Goal: Task Accomplishment & Management: Manage account settings

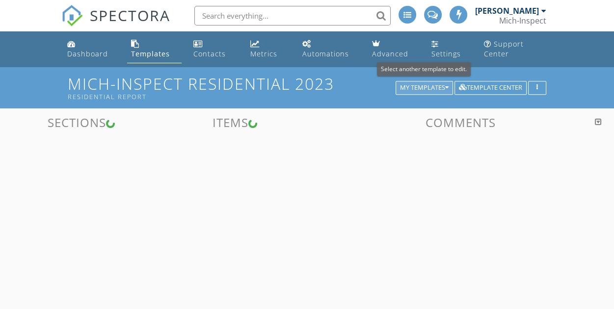
click at [428, 89] on div "My Templates" at bounding box center [424, 87] width 49 height 7
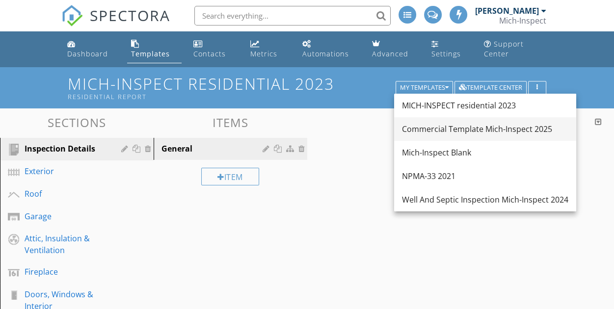
click at [434, 132] on div "Commercial Template Mich-Inspect 2025" at bounding box center [485, 129] width 167 height 12
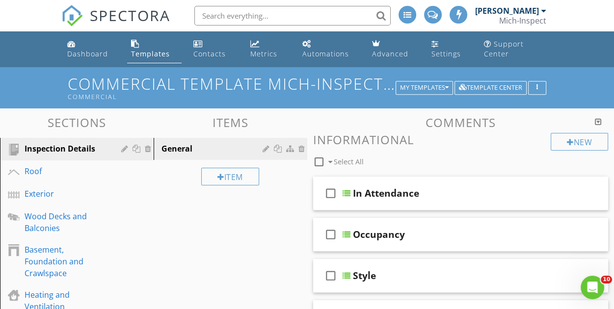
scroll to position [49, 0]
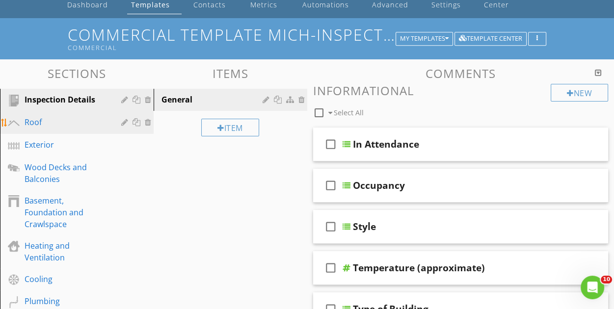
click at [44, 127] on div "Roof" at bounding box center [66, 122] width 83 height 12
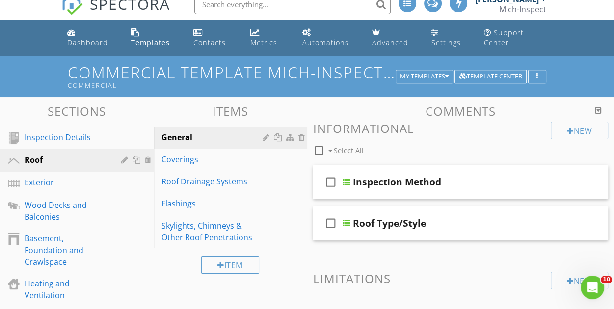
scroll to position [0, 0]
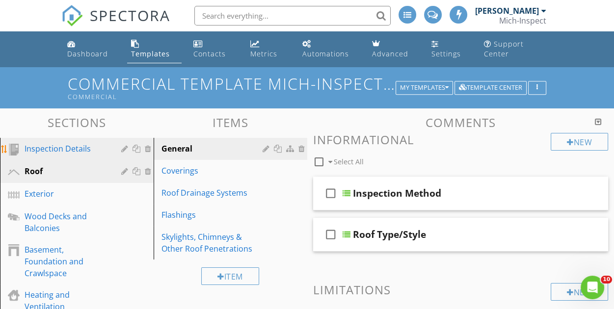
click at [94, 152] on div "Inspection Details" at bounding box center [66, 149] width 83 height 12
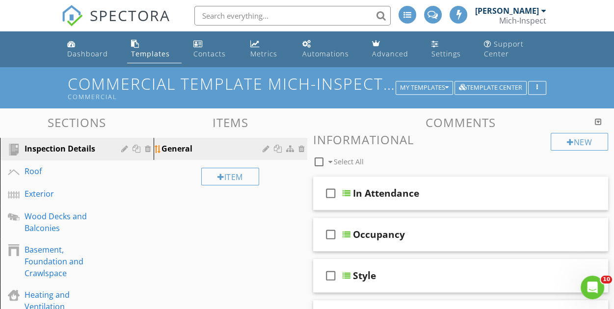
click at [215, 147] on div "General" at bounding box center [214, 149] width 104 height 12
click at [77, 154] on div "Inspection Details" at bounding box center [66, 149] width 83 height 12
click at [598, 122] on div at bounding box center [598, 122] width 7 height 8
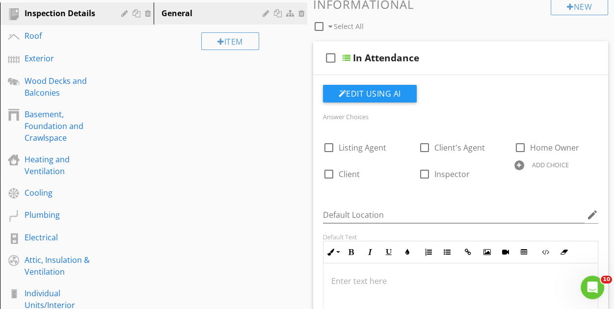
scroll to position [147, 0]
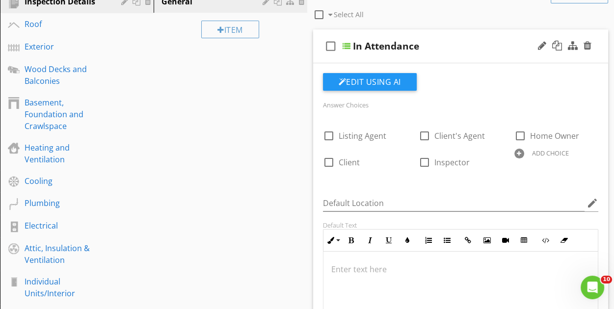
click at [462, 50] on div "In Attendance" at bounding box center [456, 46] width 207 height 12
click at [439, 40] on div "In Attendance" at bounding box center [456, 46] width 207 height 12
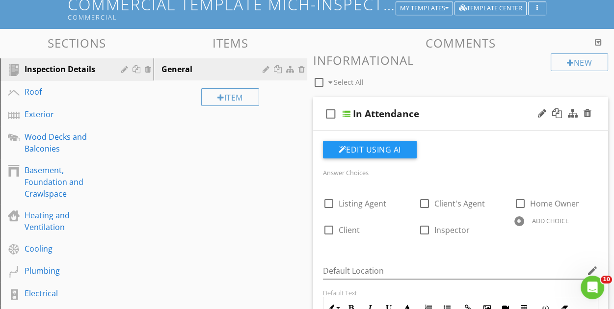
scroll to position [0, 0]
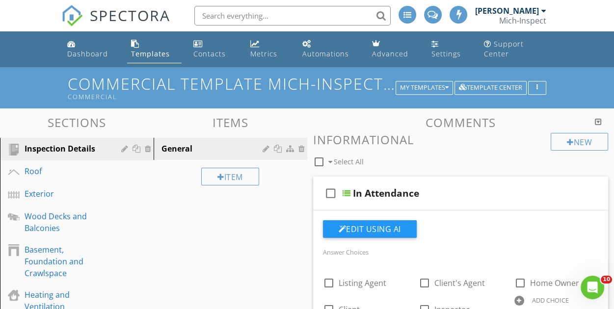
click at [597, 121] on div at bounding box center [598, 122] width 7 height 8
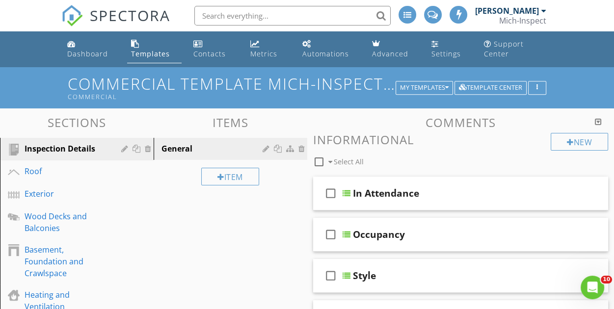
click at [231, 123] on h3 "Items" at bounding box center [231, 122] width 154 height 13
click at [462, 121] on h3 "Comments" at bounding box center [461, 122] width 296 height 13
click at [78, 126] on h3 "Sections" at bounding box center [77, 122] width 154 height 13
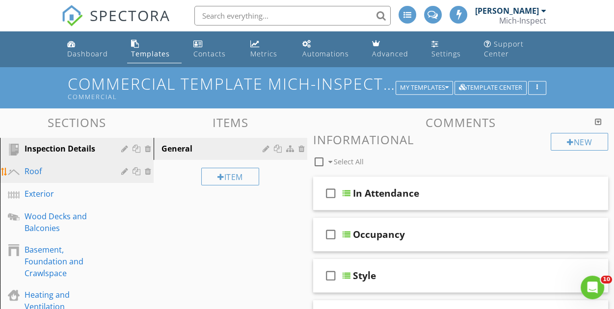
click at [42, 176] on div "Roof" at bounding box center [66, 172] width 83 height 12
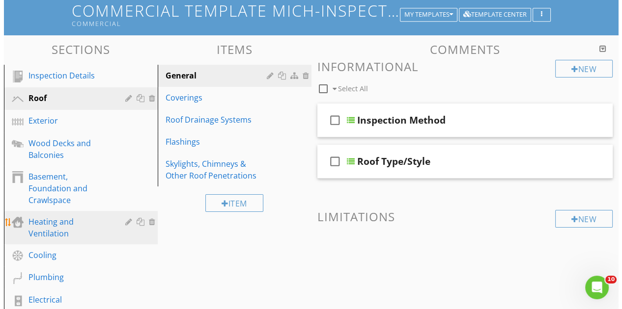
scroll to position [35, 0]
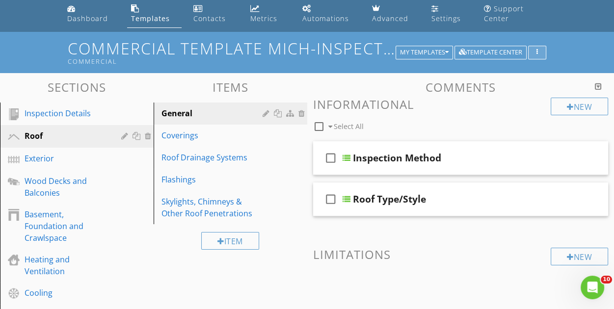
click at [540, 52] on div "button" at bounding box center [537, 52] width 9 height 7
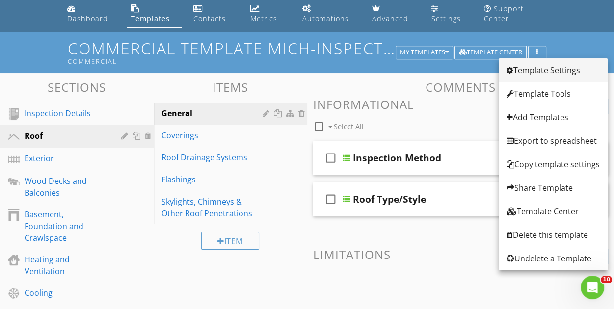
click at [537, 71] on div "Template Settings" at bounding box center [553, 70] width 93 height 12
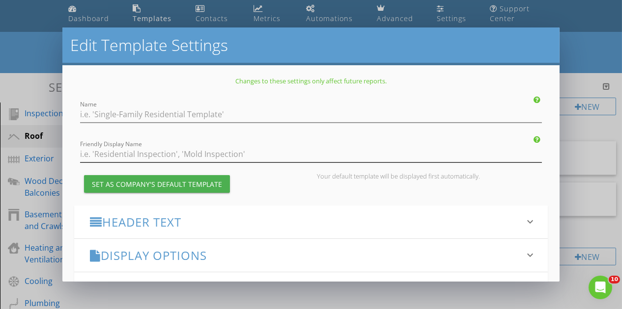
type input "Commercial Template Mich-Inspect 2025"
type input "Commercial"
checkbox input "true"
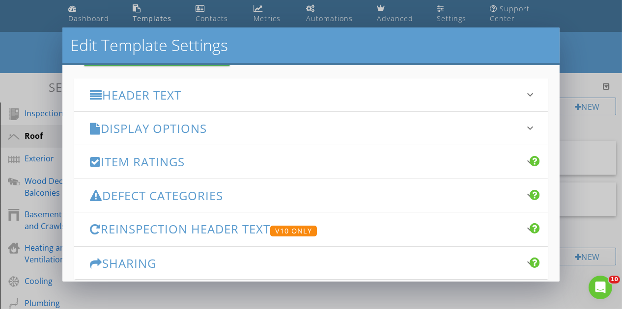
scroll to position [147, 0]
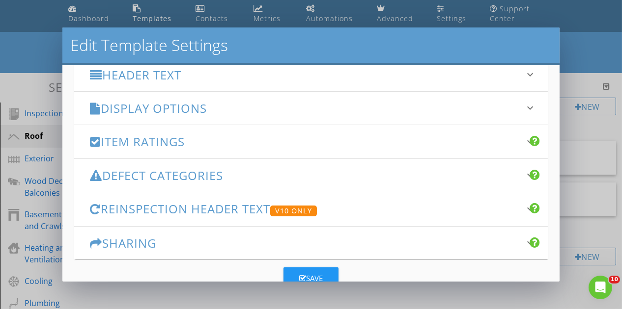
click at [180, 142] on h3 "Item Ratings" at bounding box center [305, 141] width 431 height 13
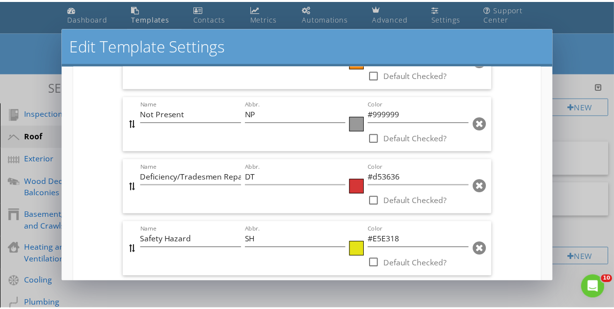
scroll to position [589, 0]
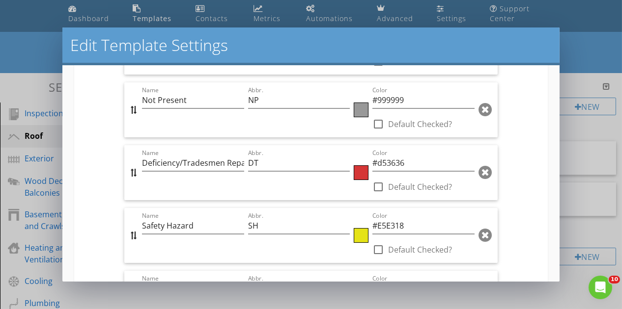
click at [480, 111] on div at bounding box center [484, 110] width 13 height 16
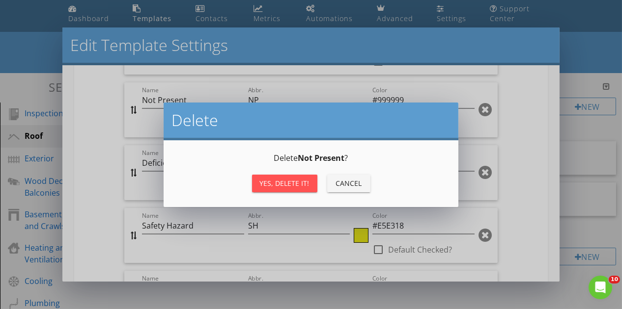
click at [291, 186] on div "Yes, Delete it!" at bounding box center [285, 183] width 50 height 10
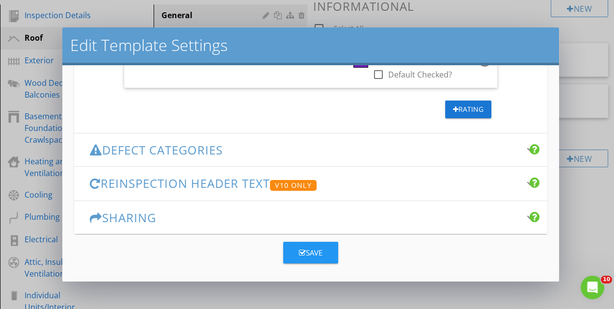
scroll to position [134, 0]
click at [301, 251] on icon "button" at bounding box center [302, 253] width 7 height 7
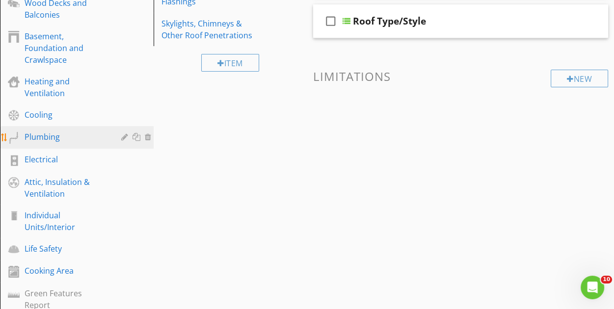
scroll to position [232, 0]
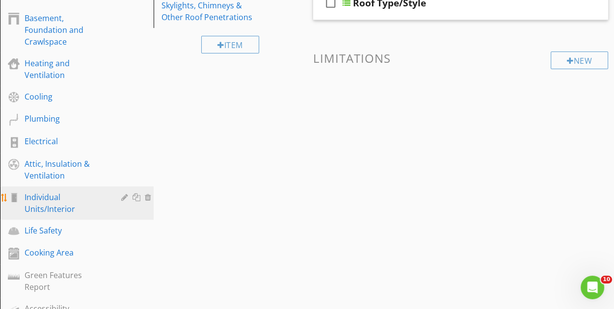
click at [64, 207] on div "Individual Units/Interior" at bounding box center [66, 204] width 83 height 24
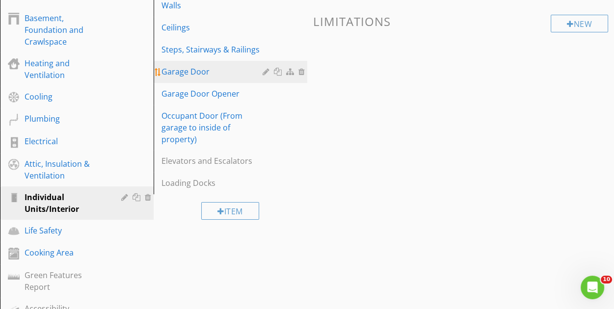
click at [302, 71] on div at bounding box center [303, 72] width 9 height 8
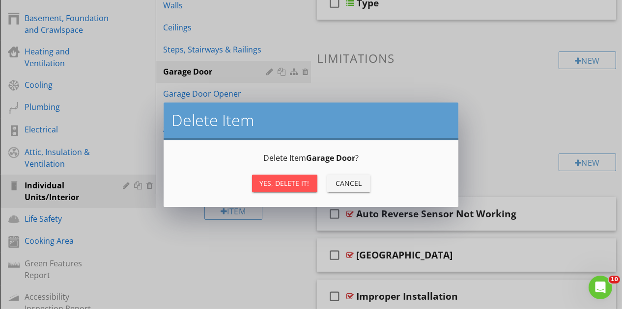
click at [283, 185] on div "Yes, Delete it!" at bounding box center [285, 183] width 50 height 10
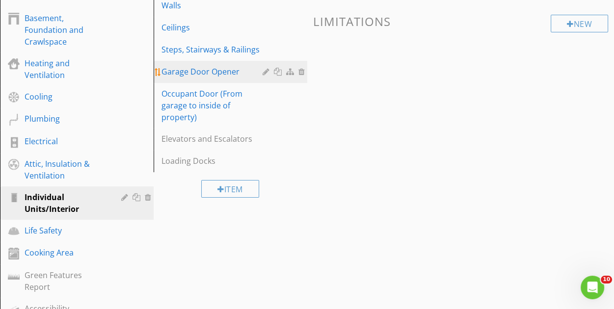
click at [301, 71] on div at bounding box center [303, 72] width 9 height 8
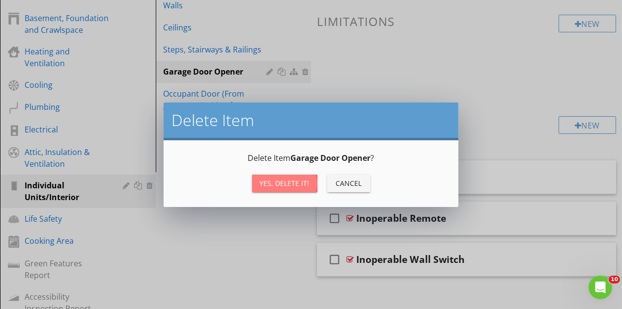
click at [280, 182] on div "Yes, Delete it!" at bounding box center [285, 183] width 50 height 10
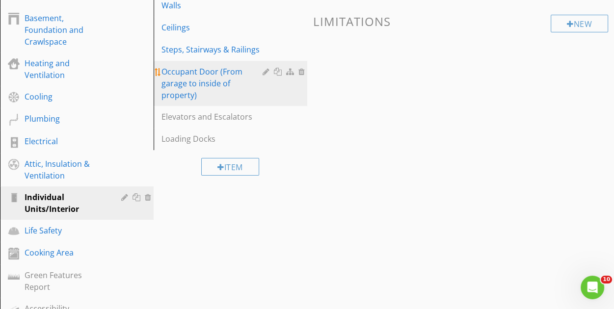
click at [302, 71] on div at bounding box center [303, 72] width 9 height 8
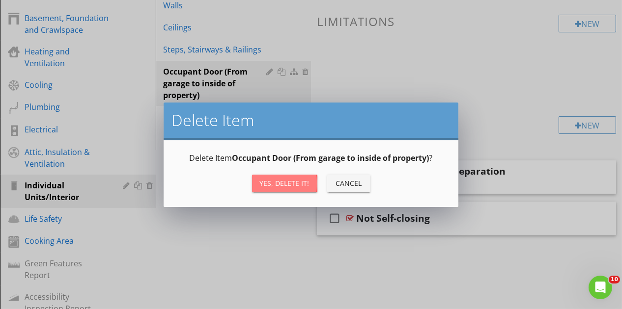
click at [293, 179] on div "Yes, Delete it!" at bounding box center [285, 183] width 50 height 10
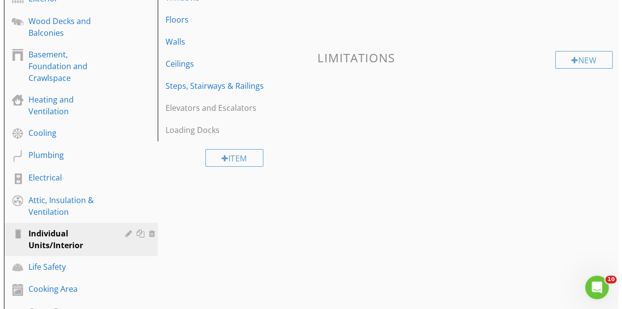
scroll to position [183, 0]
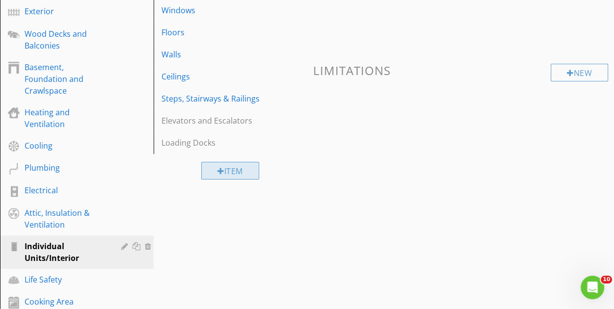
click at [233, 169] on div "Item" at bounding box center [230, 171] width 58 height 18
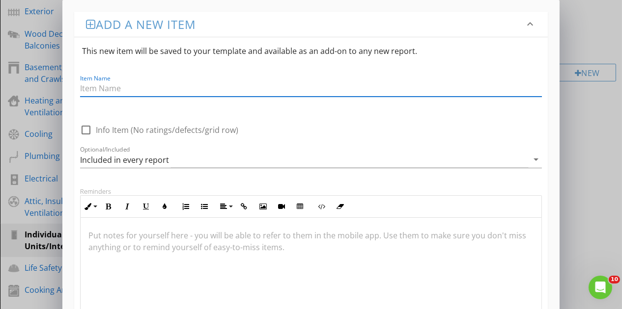
click at [175, 89] on input "Item Name" at bounding box center [311, 89] width 462 height 16
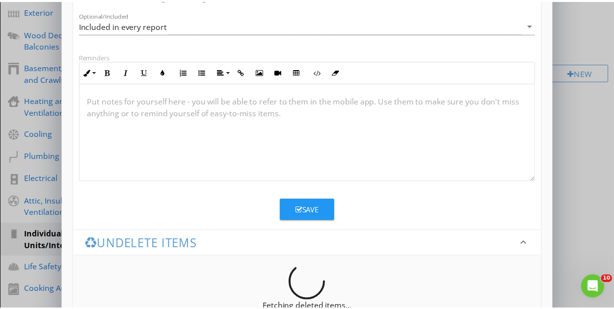
scroll to position [147, 0]
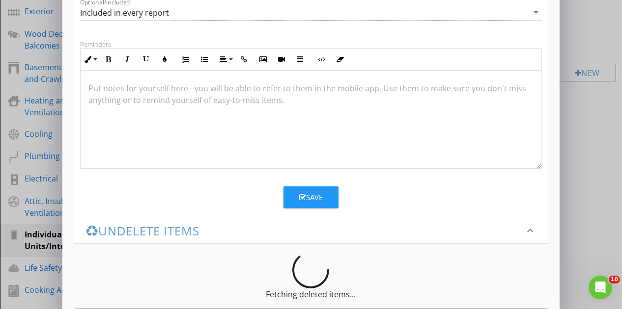
type input "Bathroom"
click at [307, 194] on div "Save" at bounding box center [311, 197] width 24 height 11
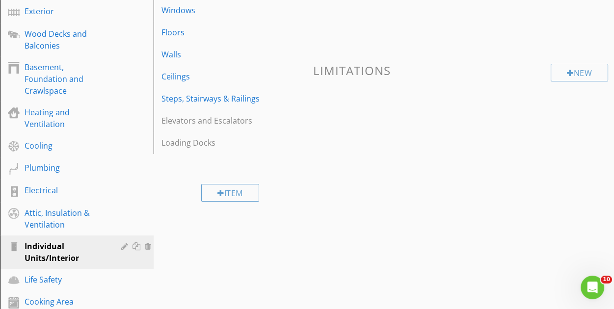
scroll to position [115, 0]
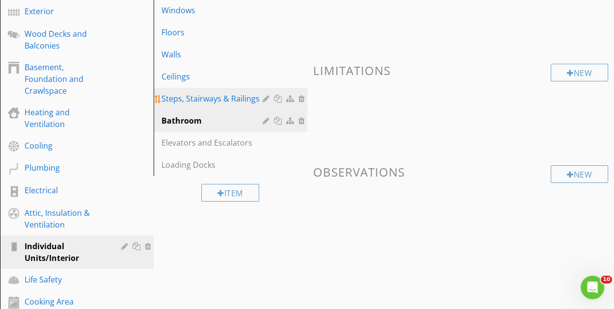
click at [236, 89] on link "Steps, Stairways & Railings" at bounding box center [232, 99] width 151 height 22
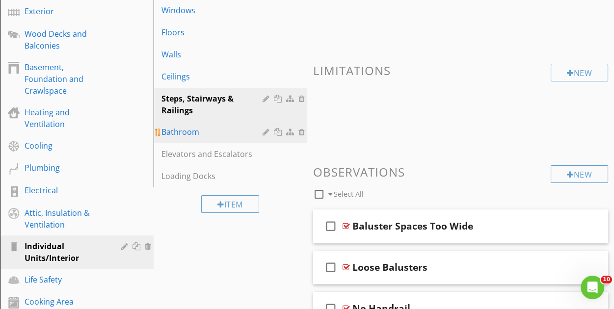
click at [233, 128] on div "Bathroom" at bounding box center [214, 132] width 104 height 12
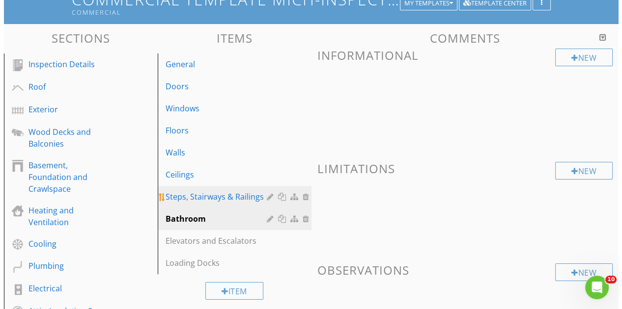
scroll to position [98, 0]
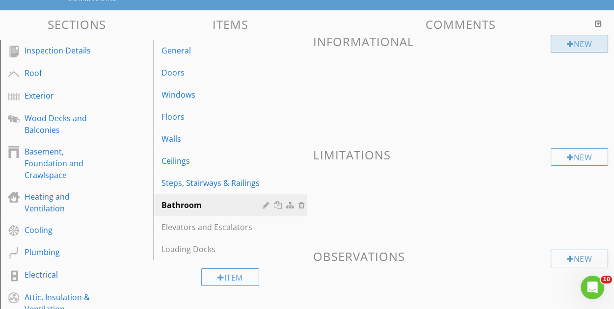
click at [567, 44] on div at bounding box center [570, 44] width 7 height 8
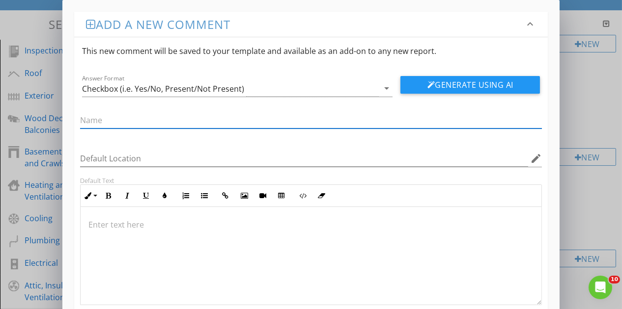
click at [128, 119] on input "text" at bounding box center [311, 120] width 462 height 16
click at [119, 123] on input "Photo of SInk" at bounding box center [311, 120] width 462 height 16
click at [262, 122] on input "Photo of Sink" at bounding box center [311, 120] width 462 height 16
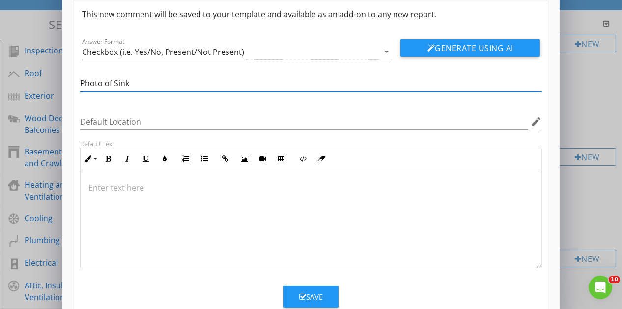
scroll to position [61, 0]
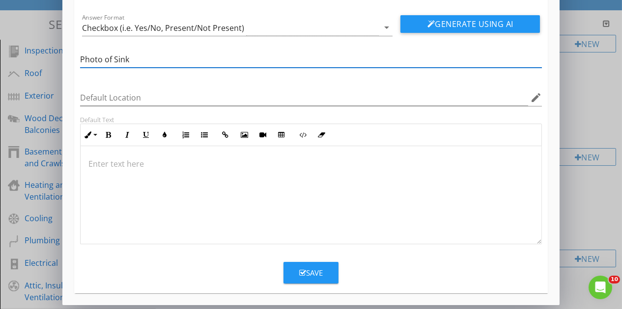
type input "Photo of Sink"
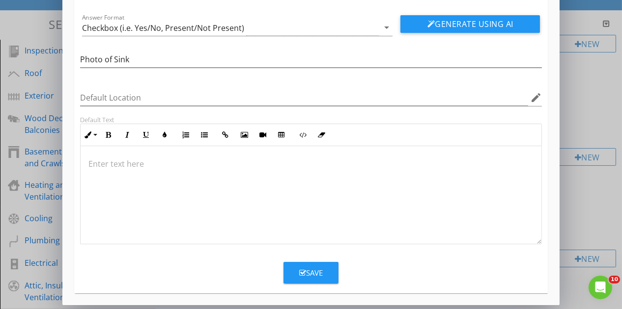
click at [212, 187] on div at bounding box center [311, 195] width 461 height 98
click at [303, 270] on icon "button" at bounding box center [302, 273] width 7 height 7
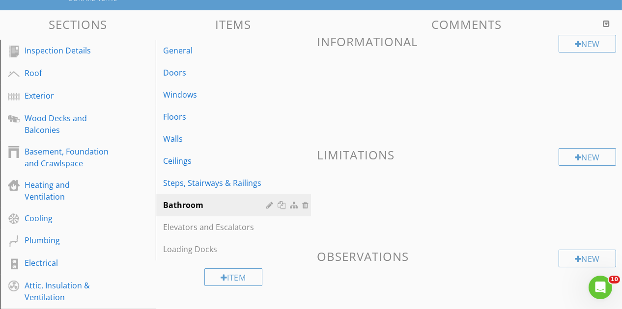
scroll to position [14, 0]
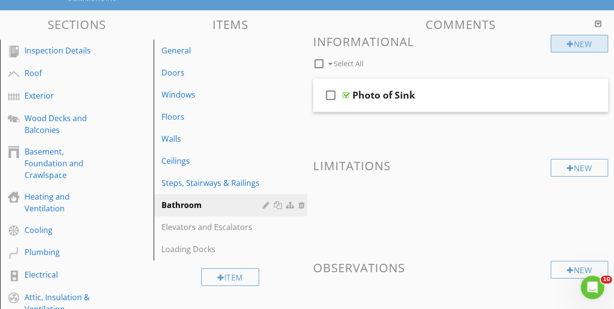
click at [588, 44] on div "New" at bounding box center [579, 44] width 57 height 18
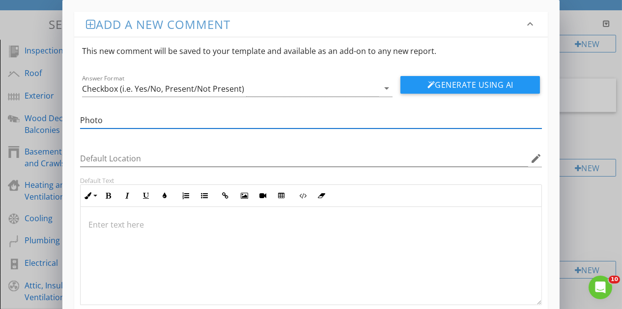
type input "Photo under sink"
click at [173, 235] on div at bounding box center [311, 256] width 461 height 98
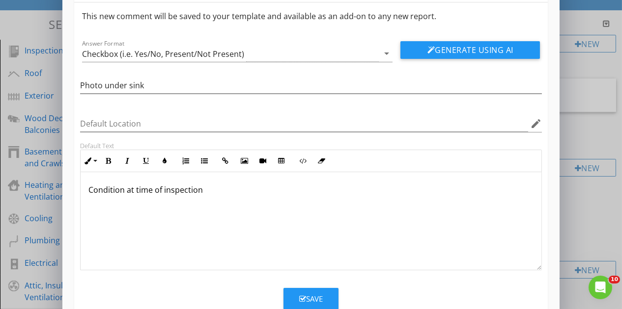
scroll to position [61, 0]
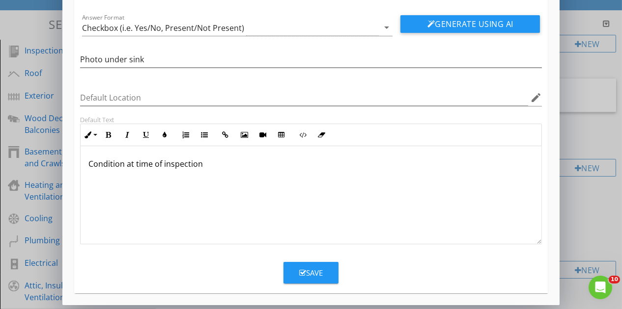
click at [309, 276] on div "Save" at bounding box center [311, 273] width 24 height 11
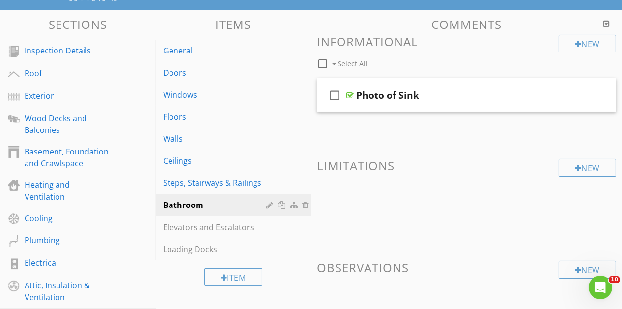
scroll to position [14, 0]
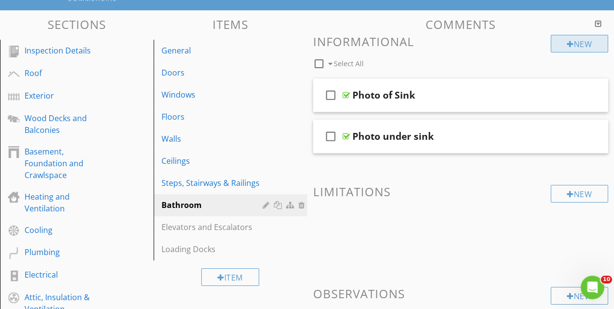
click at [569, 41] on div at bounding box center [570, 44] width 7 height 8
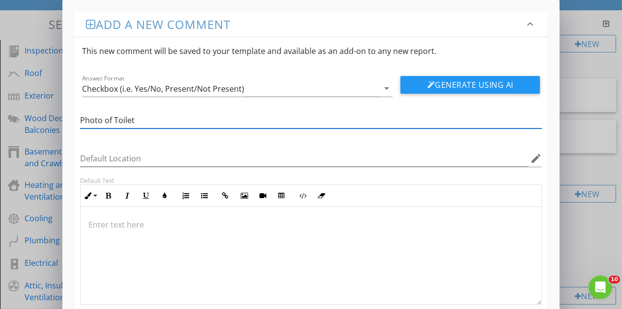
type input "Photo of Toilet"
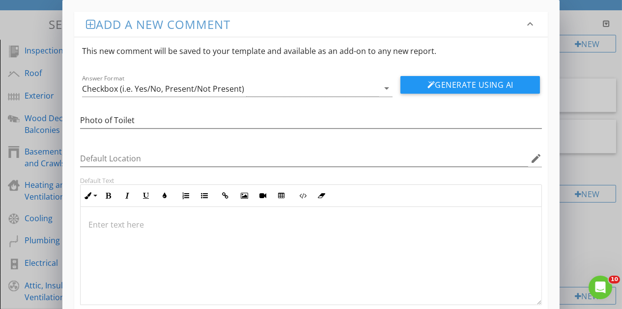
click at [186, 219] on p at bounding box center [311, 225] width 446 height 12
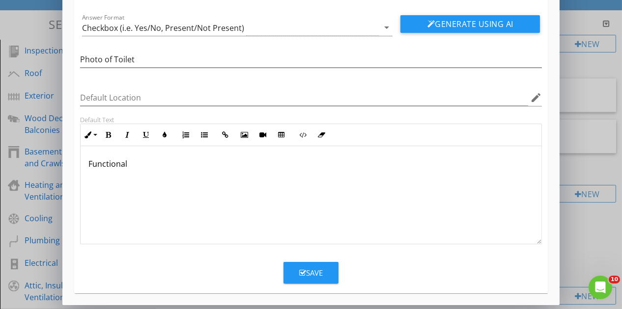
click at [314, 268] on div "Save" at bounding box center [311, 273] width 24 height 11
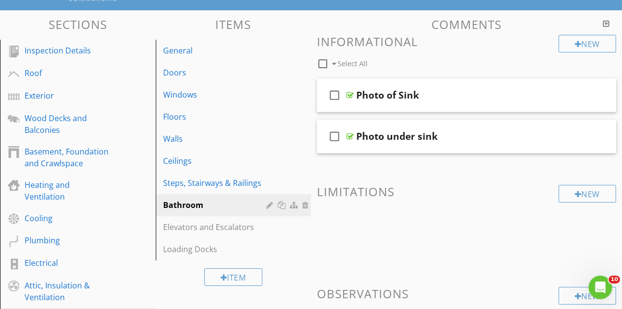
scroll to position [14, 0]
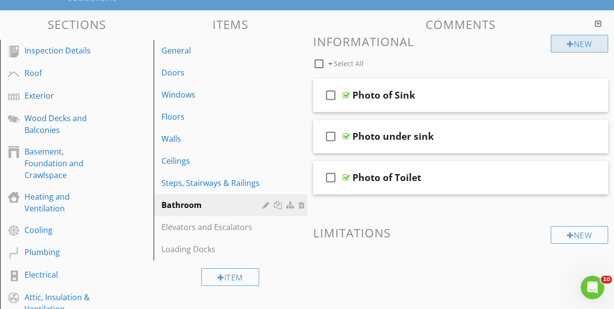
click at [562, 44] on div "New" at bounding box center [579, 44] width 57 height 18
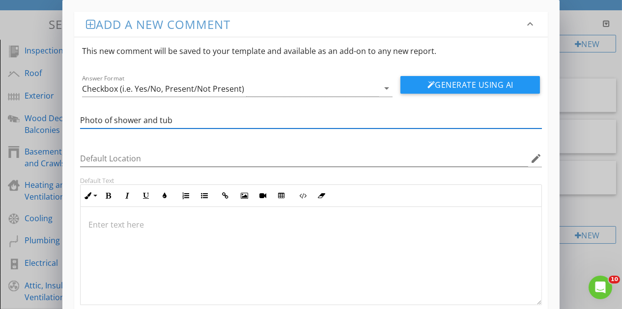
type input "Photo of shower and tub"
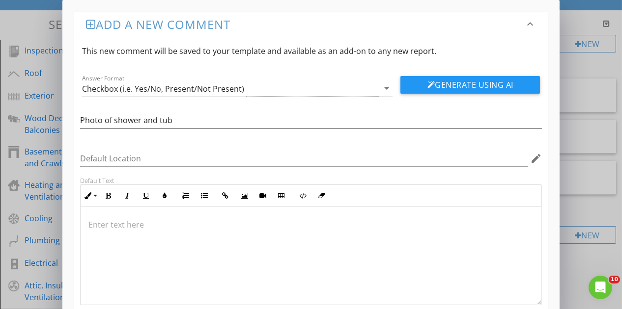
click at [216, 222] on p at bounding box center [311, 225] width 446 height 12
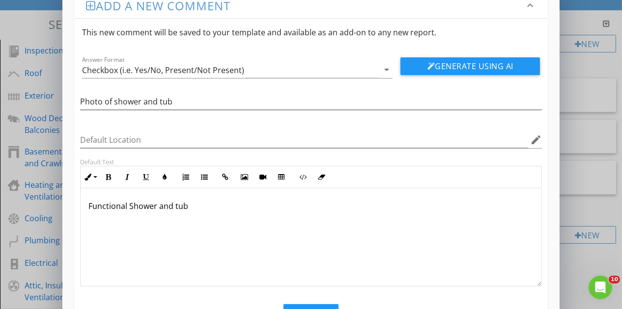
scroll to position [61, 0]
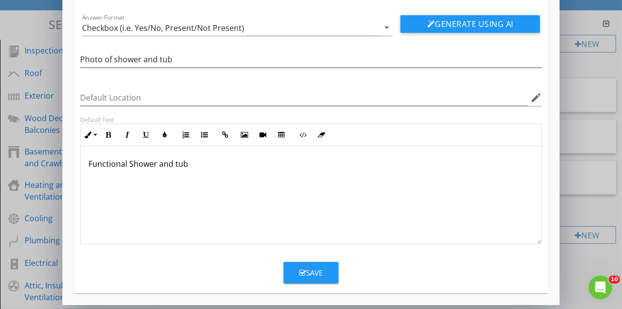
click at [321, 263] on button "Save" at bounding box center [310, 273] width 55 height 22
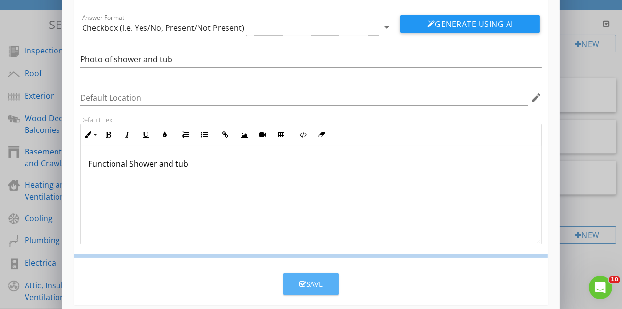
scroll to position [14, 0]
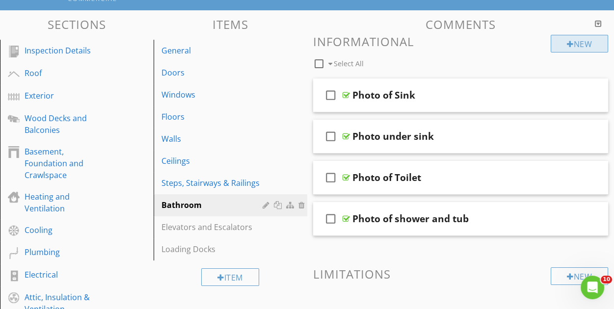
click at [575, 42] on div "New" at bounding box center [579, 44] width 57 height 18
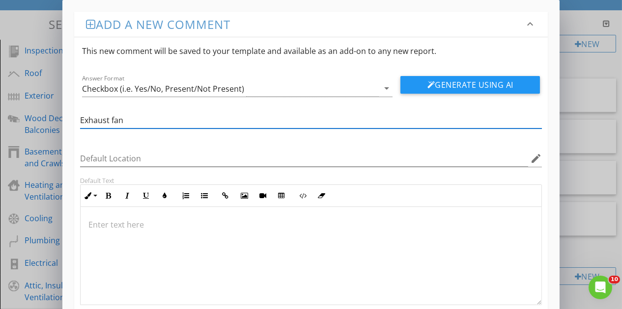
type input "Exhaust fan"
click at [154, 239] on div at bounding box center [311, 256] width 461 height 98
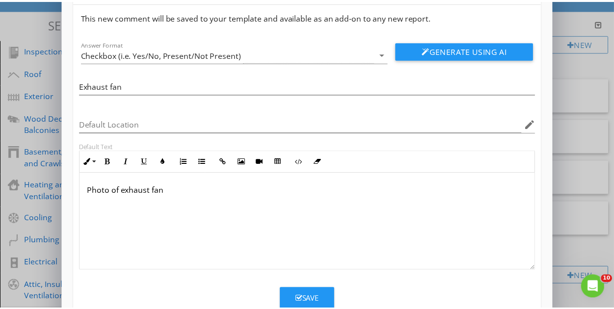
scroll to position [61, 0]
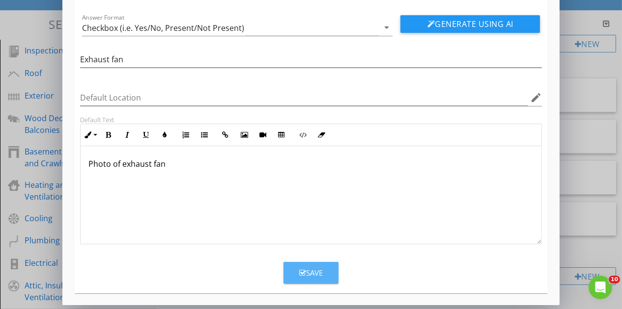
click at [312, 279] on button "Save" at bounding box center [310, 273] width 55 height 22
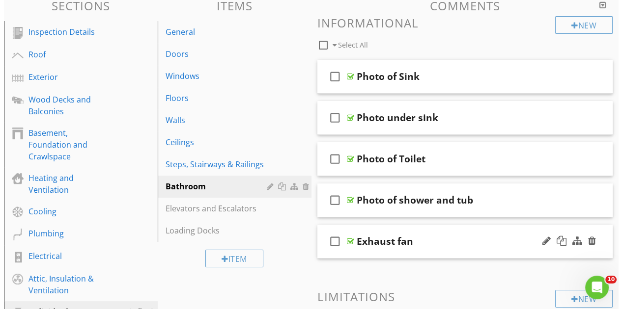
scroll to position [98, 0]
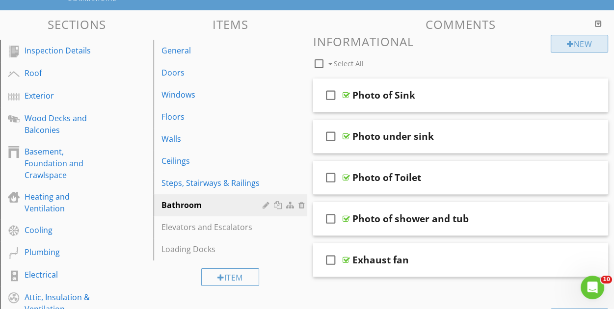
click at [570, 49] on div "New" at bounding box center [579, 44] width 57 height 18
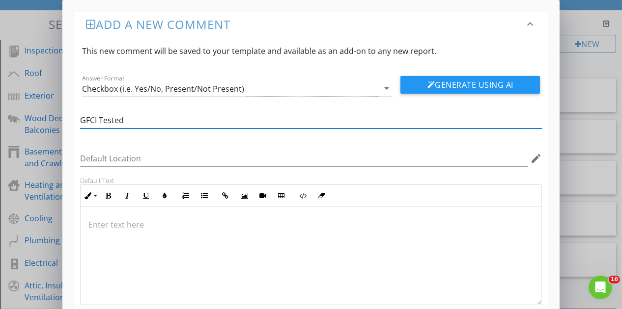
type input "GFCI Tested"
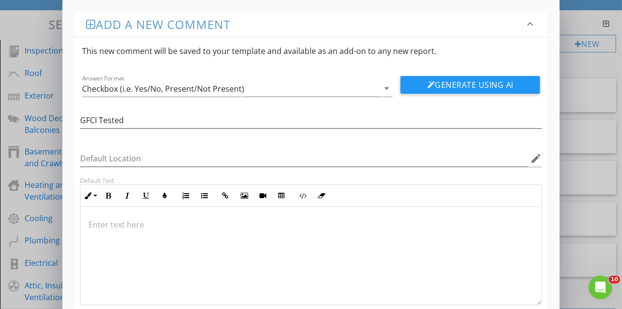
click at [185, 237] on div at bounding box center [311, 256] width 461 height 98
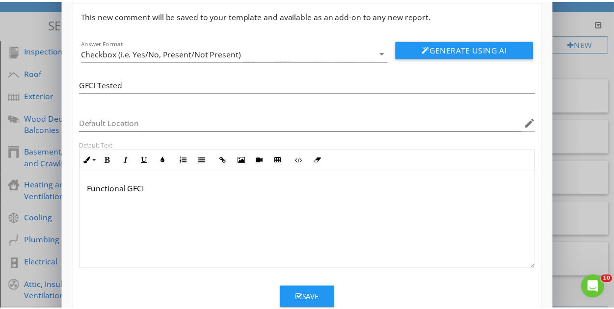
scroll to position [61, 0]
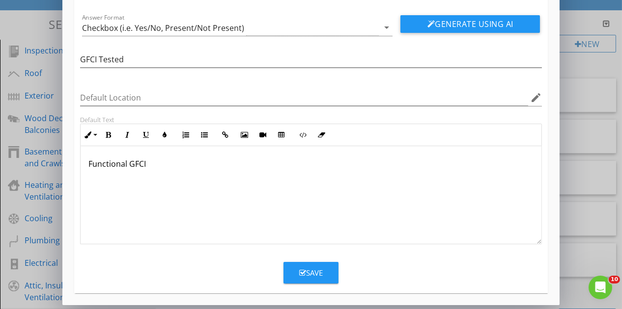
click at [302, 275] on div "Save" at bounding box center [311, 273] width 24 height 11
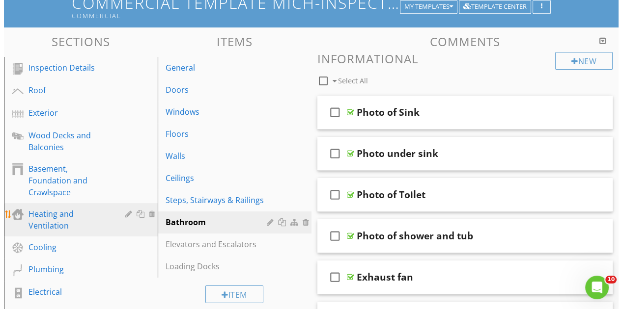
scroll to position [98, 0]
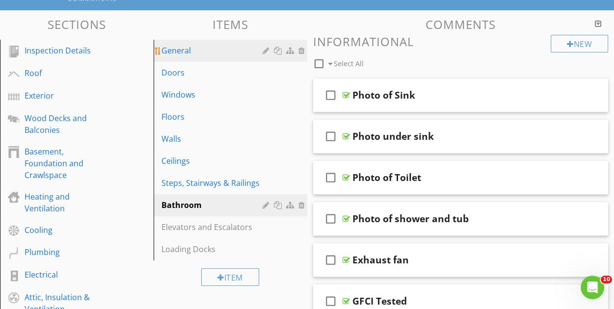
click at [223, 56] on div "General" at bounding box center [214, 51] width 104 height 12
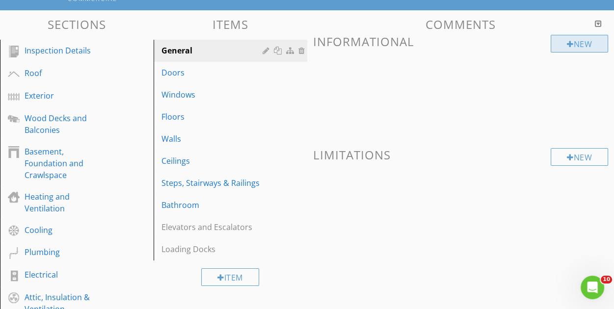
click at [563, 42] on div "New" at bounding box center [579, 44] width 57 height 18
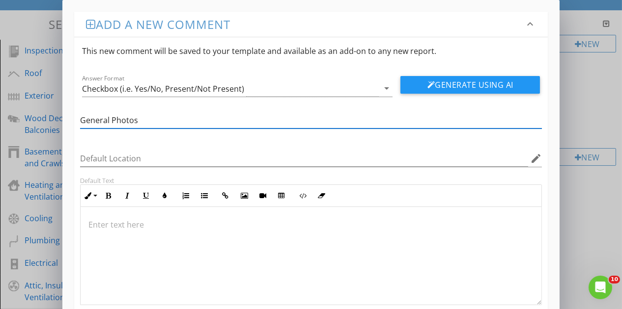
type input "General Photos"
click at [208, 220] on p at bounding box center [311, 225] width 446 height 12
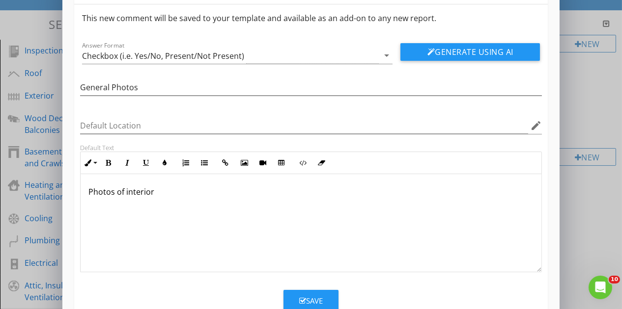
scroll to position [61, 0]
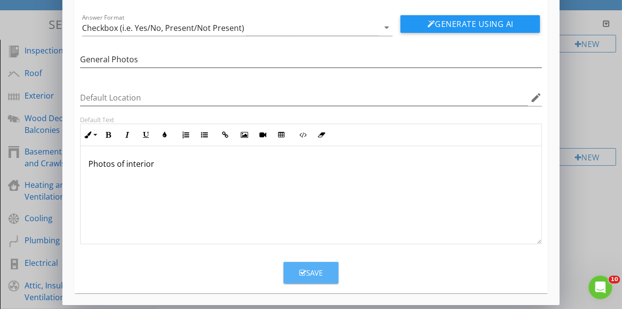
click at [301, 274] on icon "button" at bounding box center [302, 273] width 7 height 7
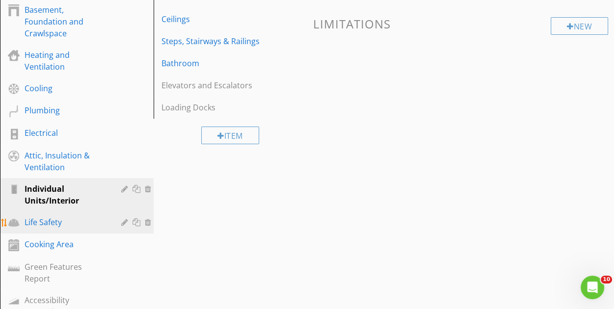
scroll to position [246, 0]
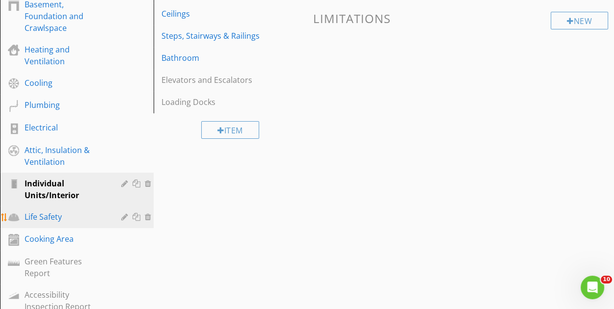
click at [75, 221] on div "Life Safety" at bounding box center [66, 217] width 83 height 12
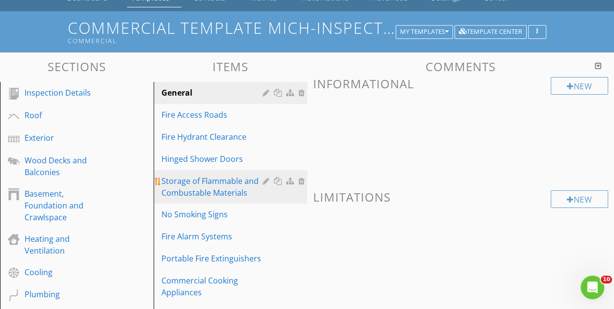
scroll to position [49, 0]
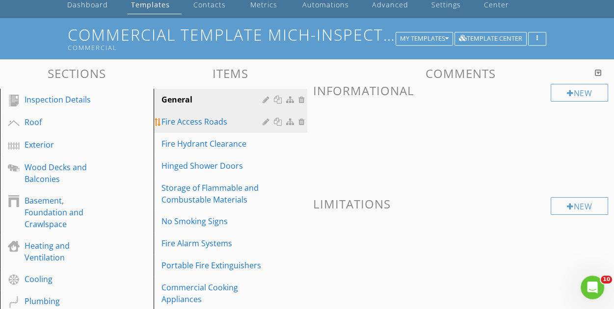
click at [301, 122] on div at bounding box center [303, 122] width 9 height 8
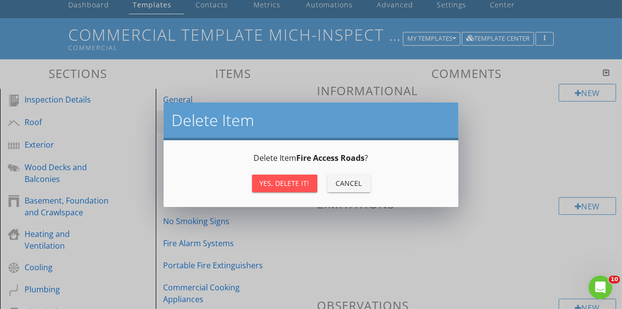
click at [287, 185] on div "Yes, Delete it!" at bounding box center [285, 183] width 50 height 10
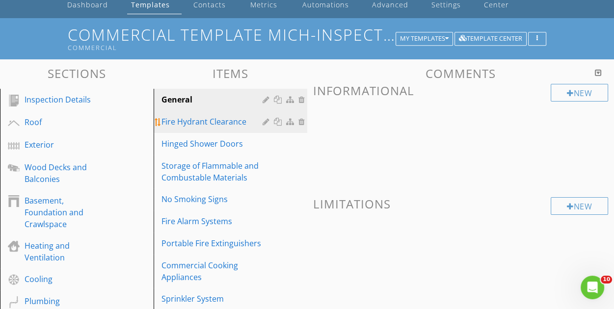
click at [301, 120] on div at bounding box center [303, 122] width 9 height 8
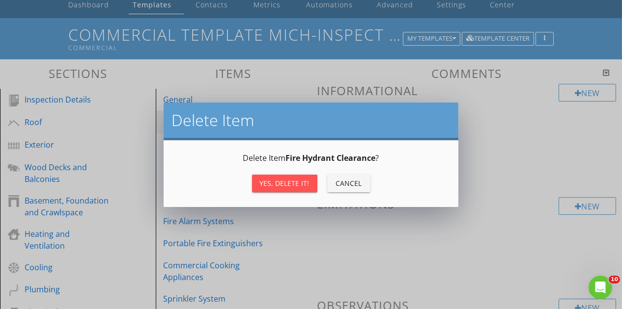
click at [283, 180] on div "Yes, Delete it!" at bounding box center [285, 183] width 50 height 10
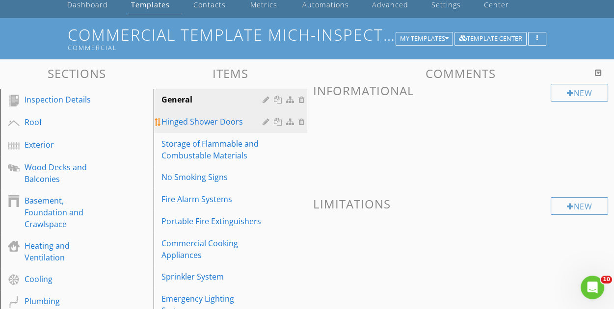
click at [300, 122] on div at bounding box center [303, 122] width 9 height 8
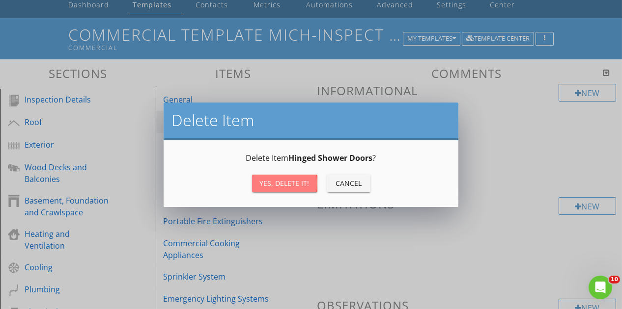
click at [289, 176] on button "Yes, Delete it!" at bounding box center [284, 184] width 65 height 18
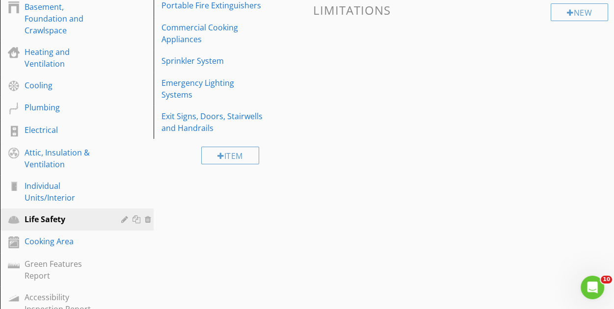
scroll to position [246, 0]
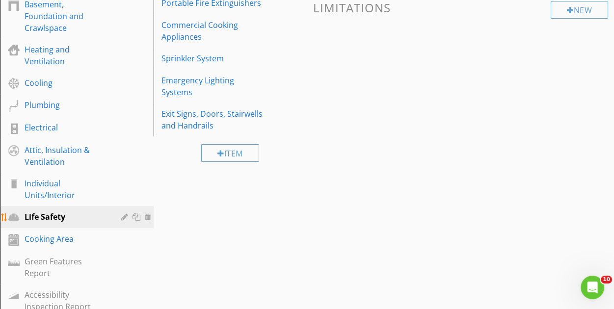
click at [150, 218] on div at bounding box center [149, 217] width 9 height 8
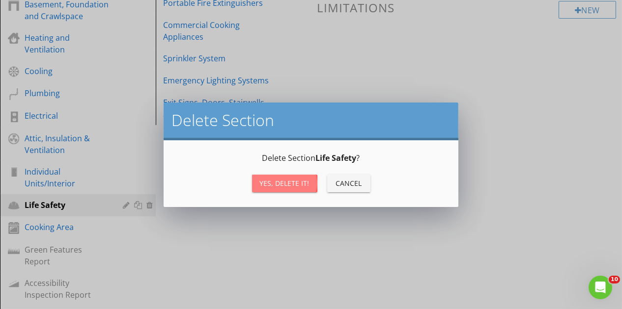
click at [269, 181] on div "Yes, Delete it!" at bounding box center [285, 183] width 50 height 10
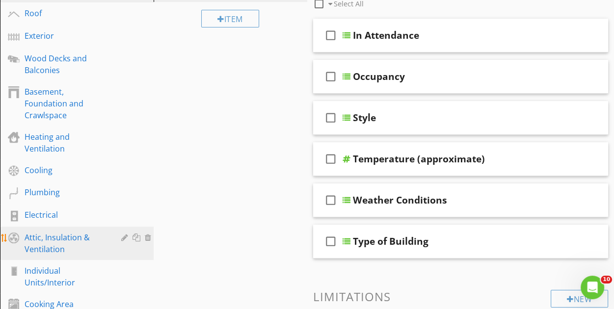
scroll to position [147, 0]
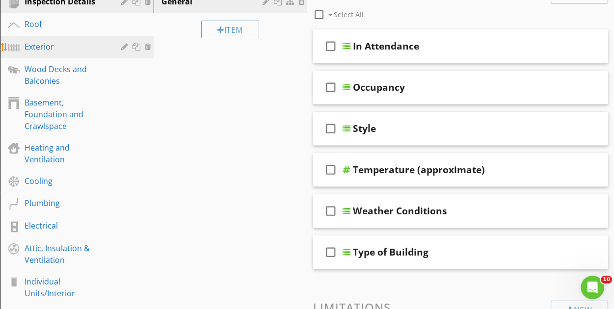
click at [53, 50] on div "Exterior" at bounding box center [66, 47] width 83 height 12
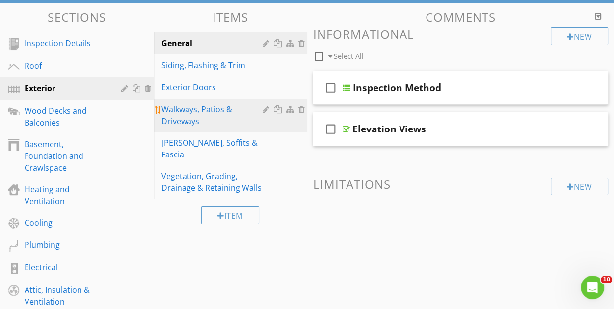
scroll to position [98, 0]
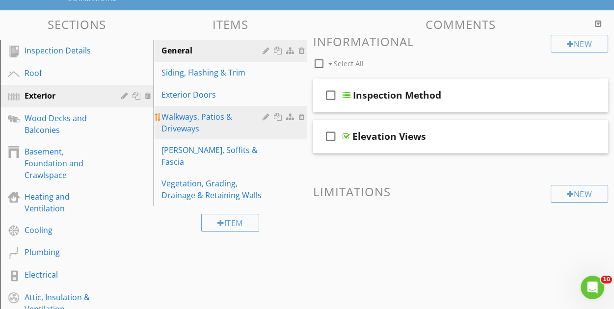
click at [235, 129] on div "Walkways, Patios & Driveways" at bounding box center [214, 123] width 104 height 24
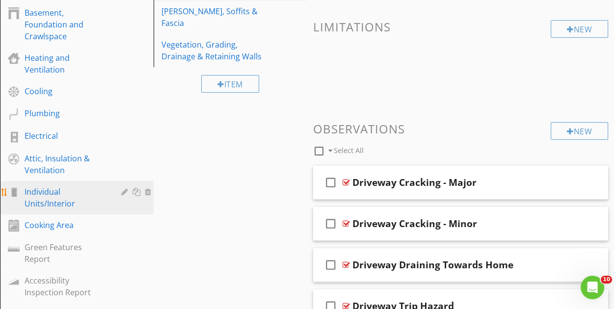
scroll to position [251, 0]
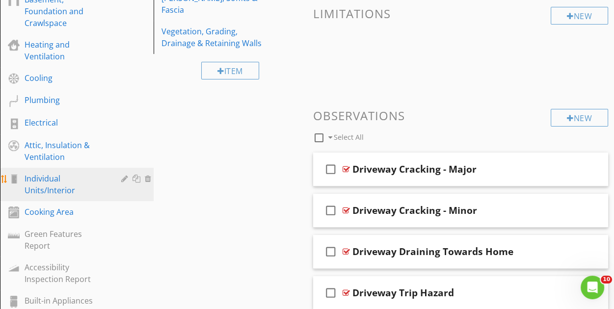
click at [82, 192] on div "Individual Units/Interior" at bounding box center [66, 185] width 83 height 24
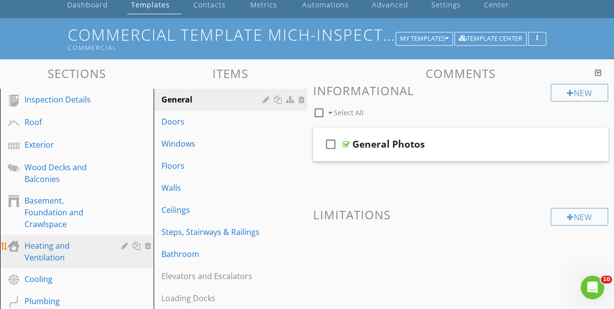
scroll to position [0, 0]
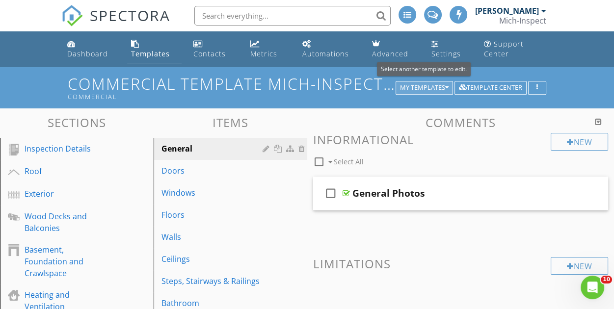
click at [428, 86] on div "My Templates" at bounding box center [424, 87] width 49 height 7
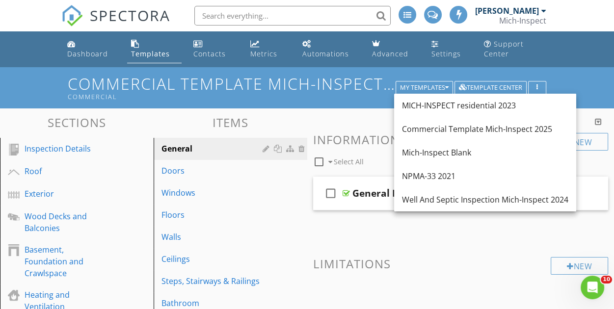
click at [441, 110] on div "MICH-INSPECT residential 2023" at bounding box center [485, 106] width 167 height 12
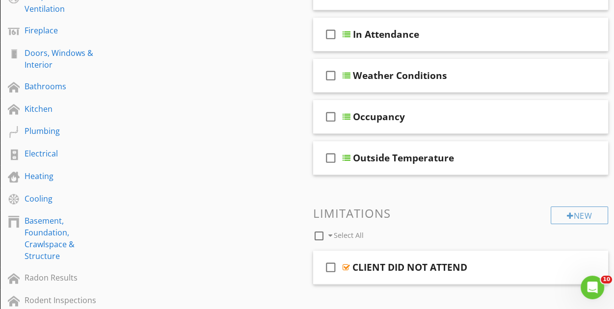
scroll to position [246, 0]
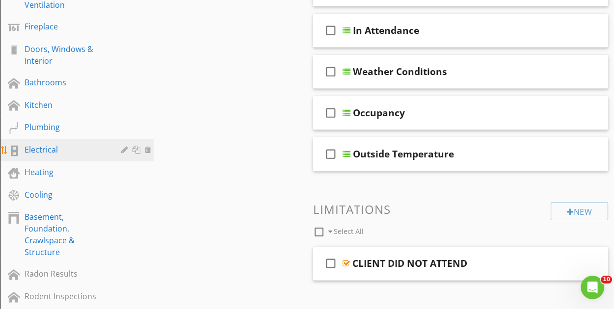
click at [27, 152] on div "Electrical" at bounding box center [66, 150] width 83 height 12
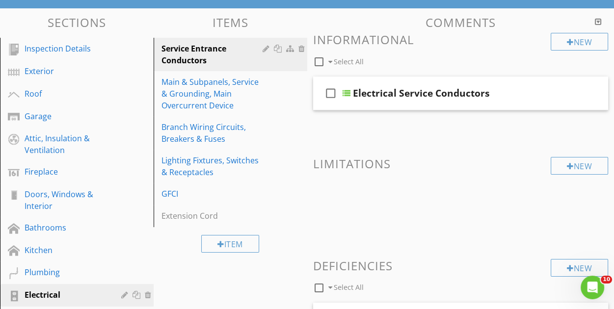
scroll to position [98, 0]
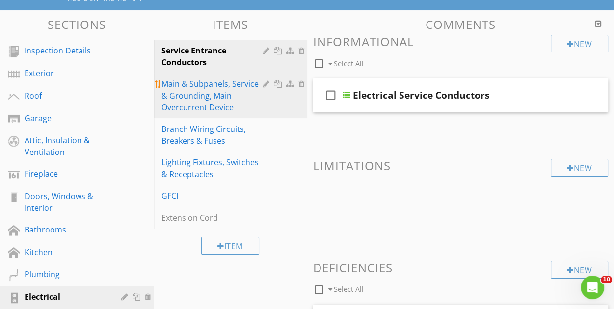
click at [214, 95] on div "Main & Subpanels, Service & Grounding, Main Overcurrent Device" at bounding box center [214, 95] width 104 height 35
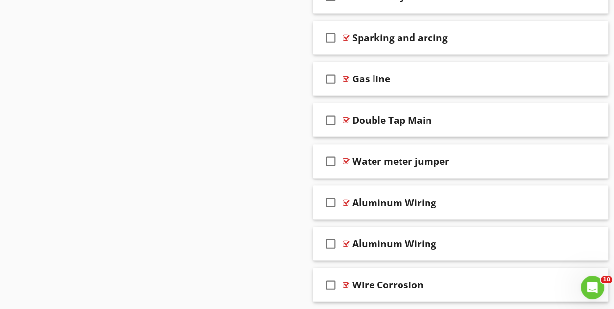
scroll to position [2161, 0]
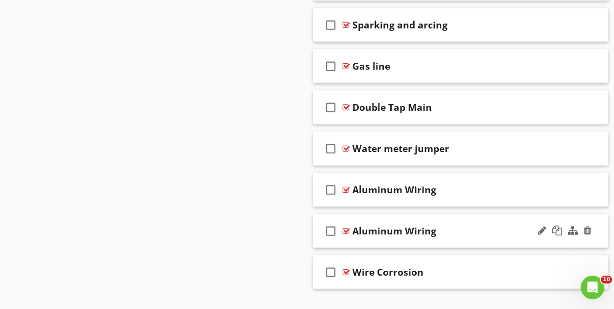
click at [460, 225] on div "Aluminum Wiring" at bounding box center [456, 231] width 207 height 12
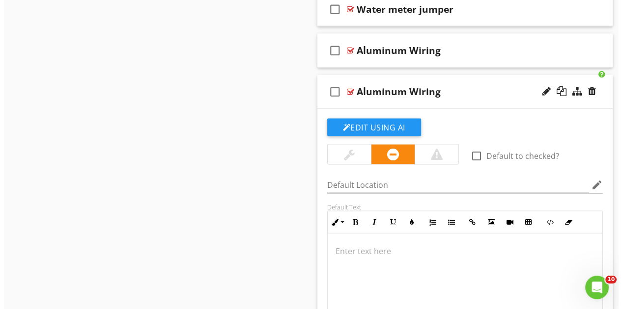
scroll to position [2358, 0]
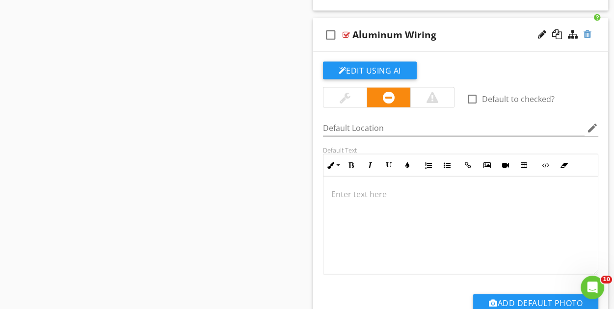
click at [586, 29] on div at bounding box center [588, 34] width 8 height 10
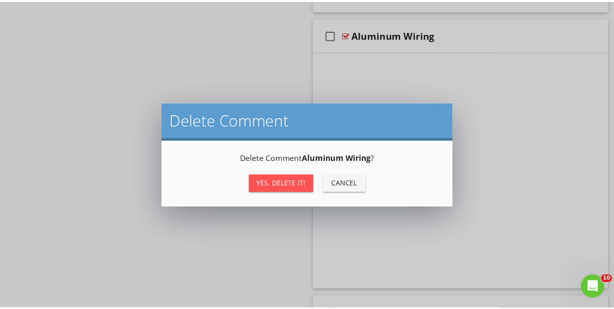
scroll to position [2171, 0]
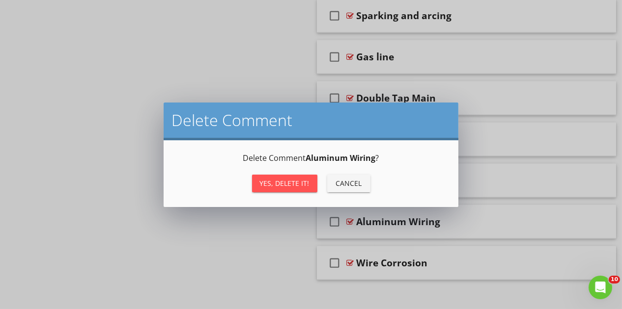
click at [298, 182] on div "Yes, Delete it!" at bounding box center [285, 183] width 50 height 10
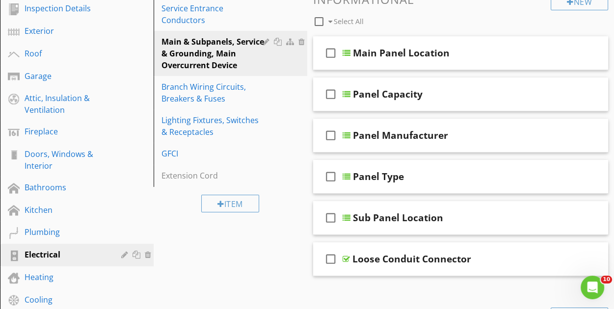
scroll to position [147, 0]
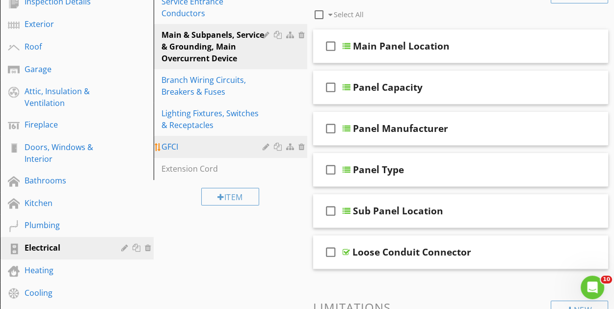
click at [207, 147] on div "GFCI" at bounding box center [214, 147] width 104 height 12
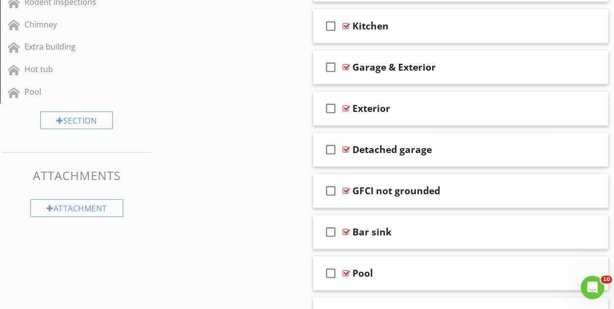
scroll to position [683, 0]
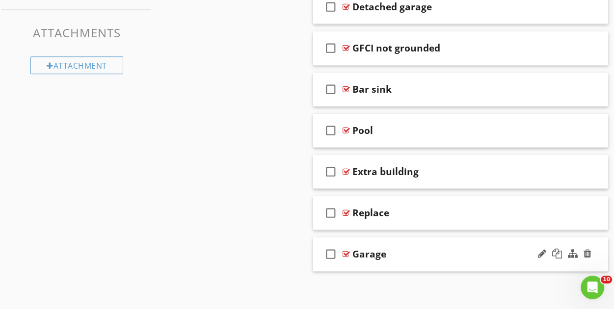
click at [422, 252] on div "Garage" at bounding box center [456, 255] width 207 height 12
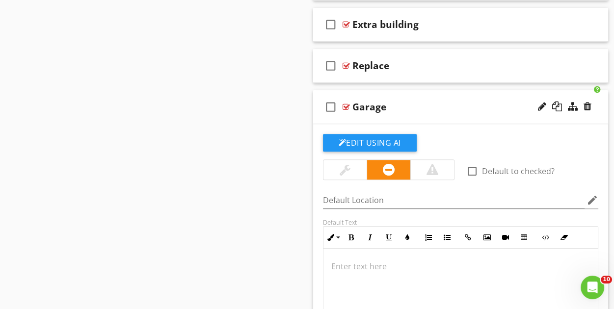
scroll to position [0, 0]
click at [391, 255] on div at bounding box center [461, 298] width 275 height 98
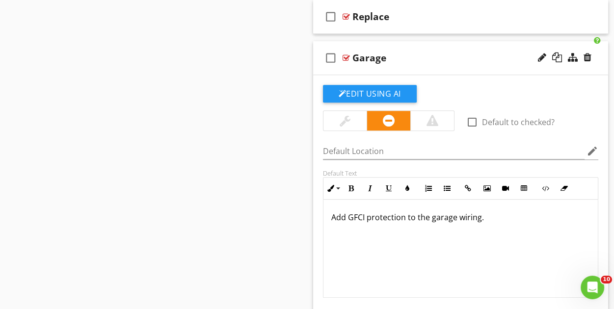
click at [487, 52] on div "Garage" at bounding box center [456, 58] width 207 height 12
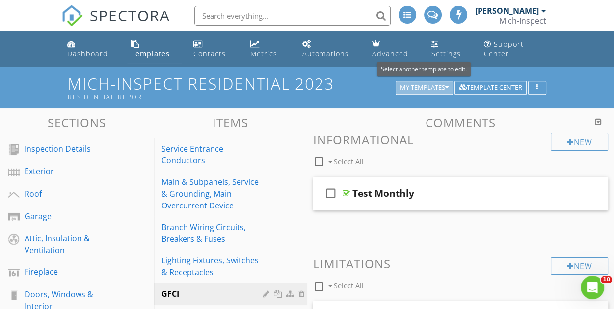
click at [429, 84] on div "My Templates" at bounding box center [424, 87] width 49 height 7
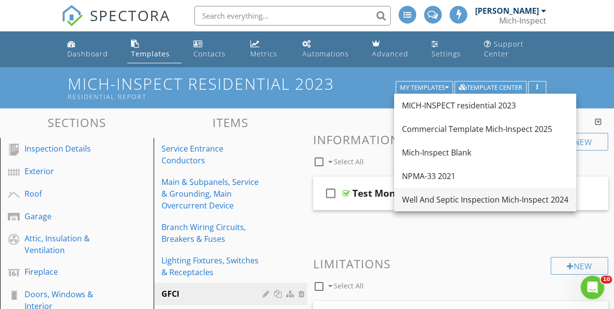
click at [456, 197] on div "Well And Septic Inspection Mich-Inspect 2024" at bounding box center [485, 200] width 167 height 12
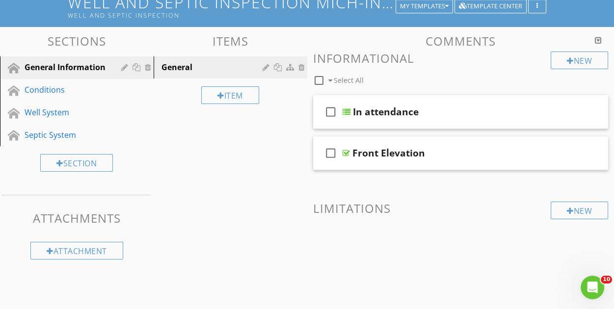
scroll to position [84, 0]
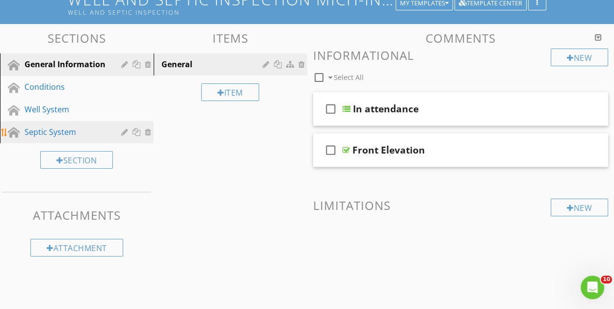
click at [53, 139] on link "Septic System" at bounding box center [78, 132] width 151 height 23
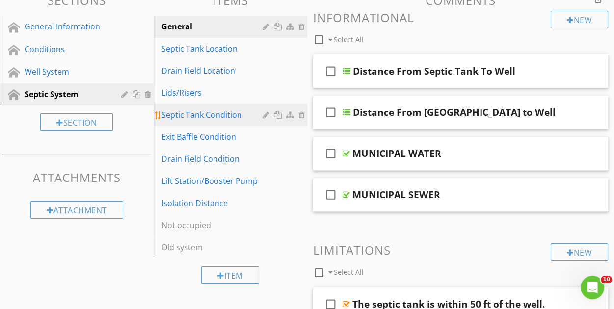
scroll to position [134, 0]
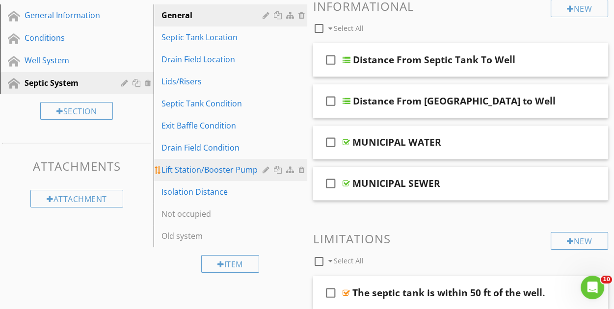
click at [236, 174] on div "Lift Station/Booster Pump" at bounding box center [214, 170] width 104 height 12
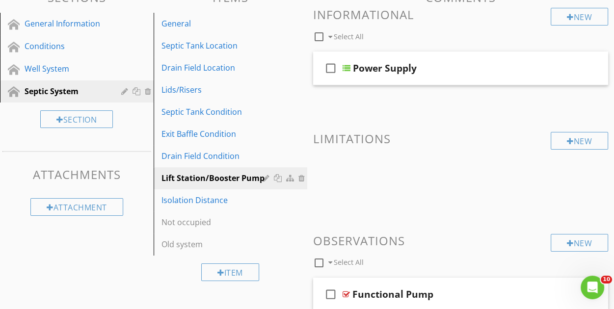
scroll to position [98, 0]
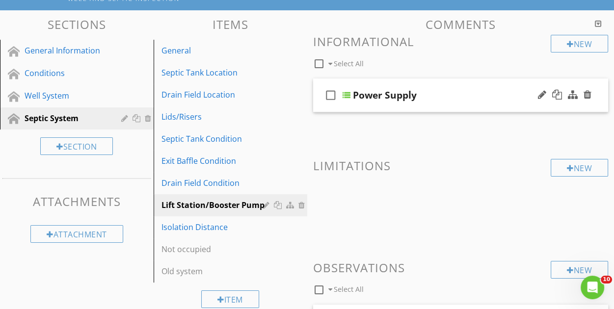
click at [447, 96] on div "Power Supply" at bounding box center [456, 95] width 207 height 12
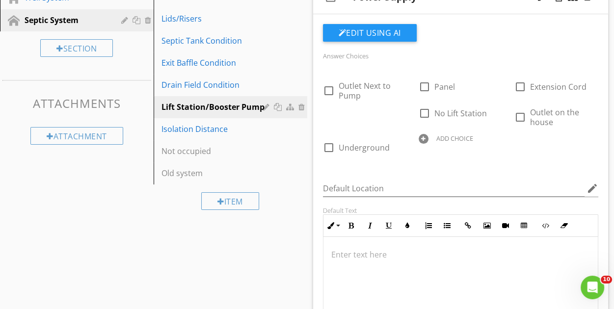
scroll to position [0, 0]
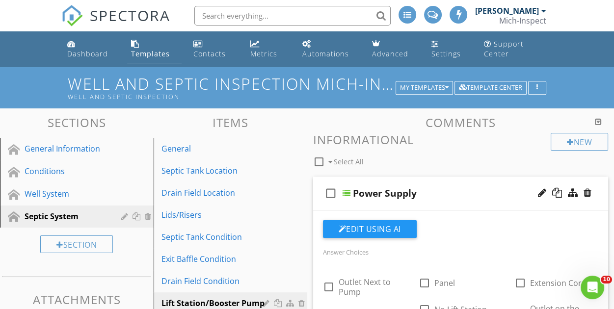
click at [438, 191] on div "Power Supply" at bounding box center [456, 194] width 207 height 12
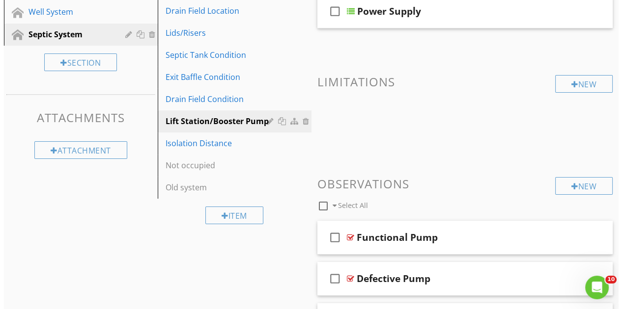
scroll to position [196, 0]
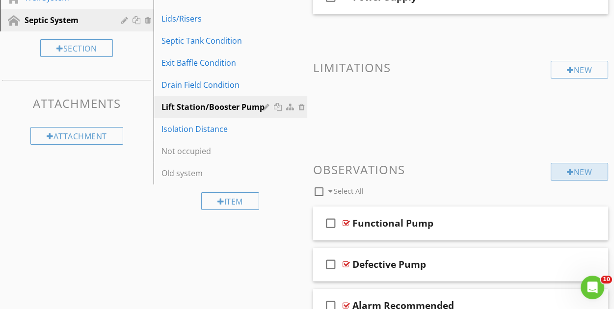
click at [572, 172] on div "New" at bounding box center [579, 172] width 57 height 18
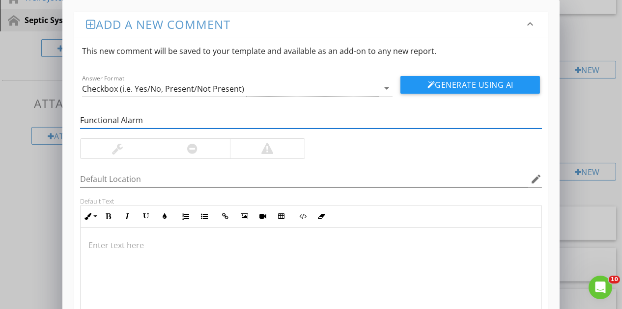
type input "Functional Alarm"
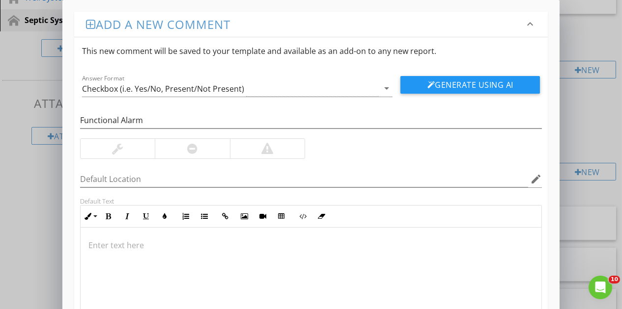
click at [180, 249] on p at bounding box center [311, 246] width 446 height 12
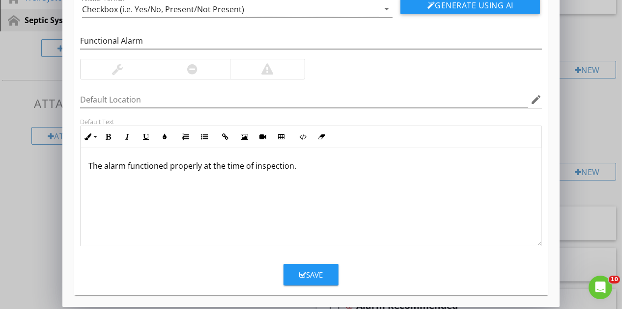
scroll to position [82, 0]
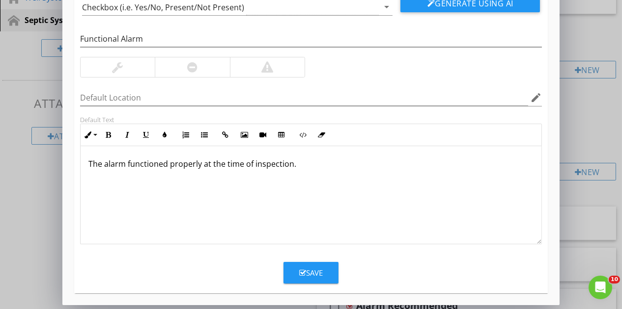
click at [317, 271] on div "Save" at bounding box center [311, 273] width 24 height 11
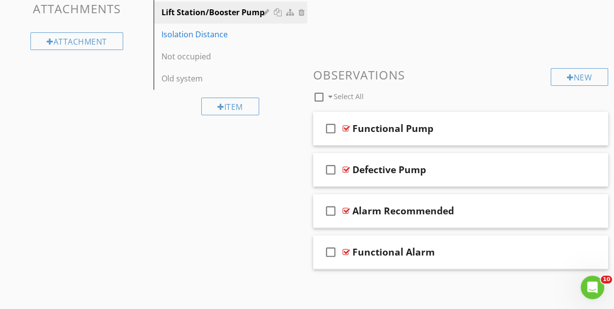
scroll to position [0, 0]
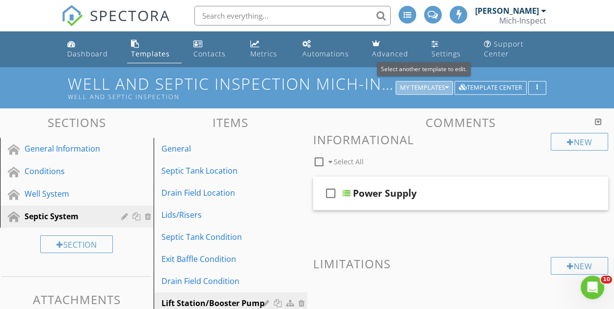
click at [422, 89] on div "My Templates" at bounding box center [424, 87] width 49 height 7
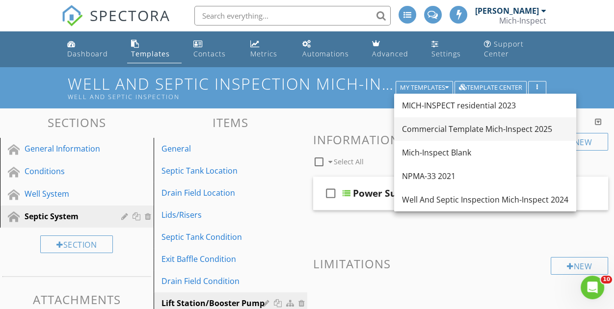
click at [421, 131] on div "Commercial Template Mich-Inspect 2025" at bounding box center [485, 129] width 167 height 12
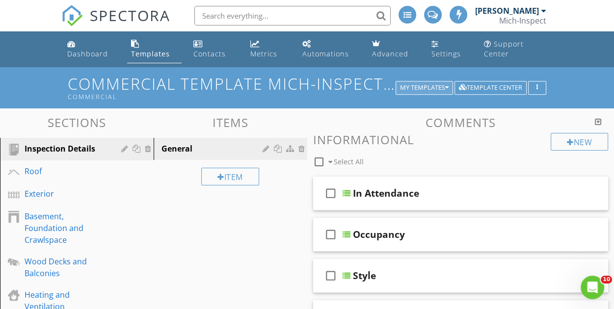
click at [419, 87] on div "My Templates" at bounding box center [424, 87] width 49 height 7
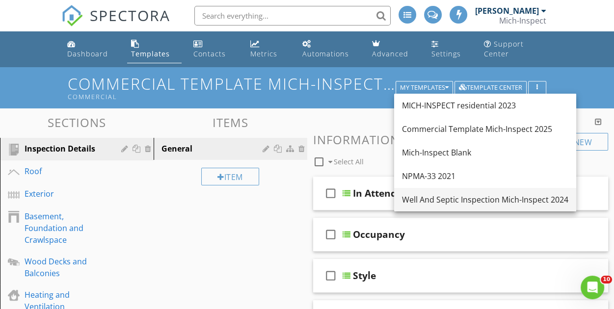
click at [459, 200] on div "Well And Septic Inspection Mich-Inspect 2024" at bounding box center [485, 200] width 167 height 12
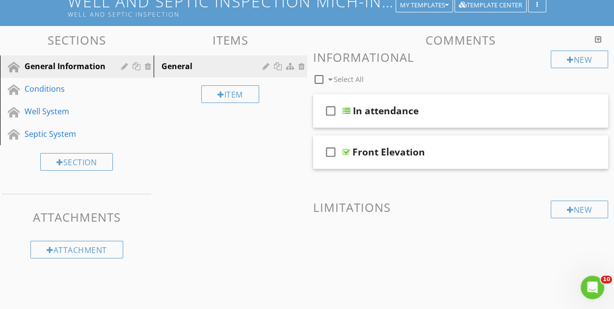
scroll to position [84, 0]
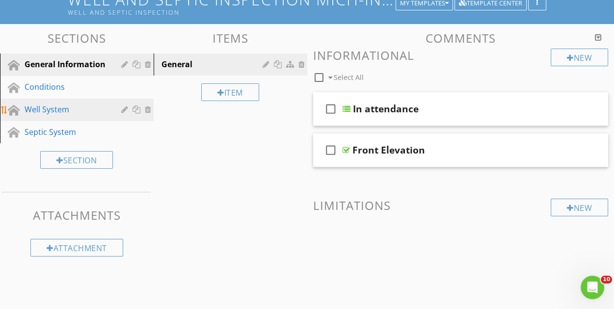
click at [57, 114] on div "Well System" at bounding box center [66, 110] width 83 height 12
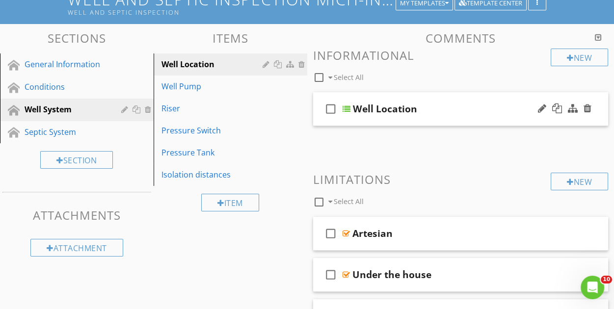
click at [447, 108] on div "Well Location" at bounding box center [456, 109] width 207 height 12
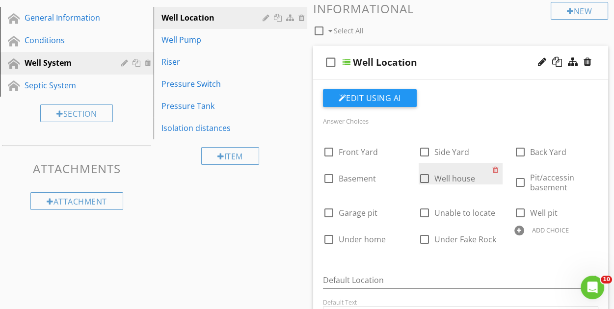
scroll to position [232, 0]
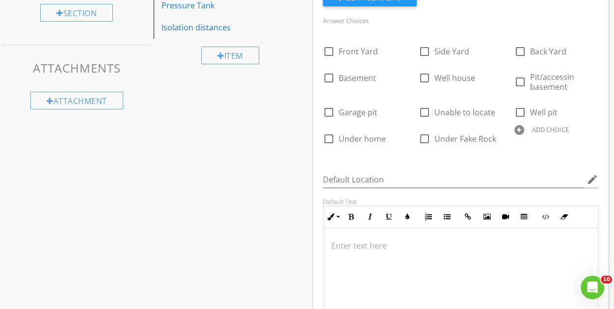
click at [520, 131] on div at bounding box center [520, 130] width 10 height 10
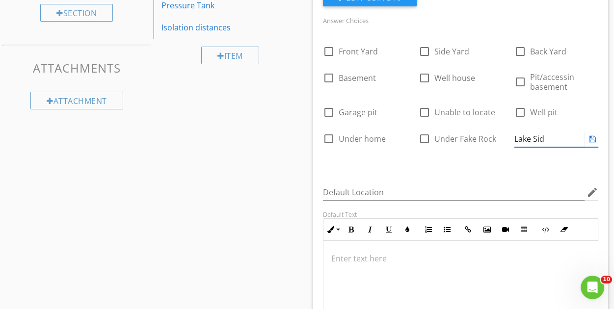
type input "Lake Side"
click at [592, 139] on icon at bounding box center [592, 139] width 7 height 8
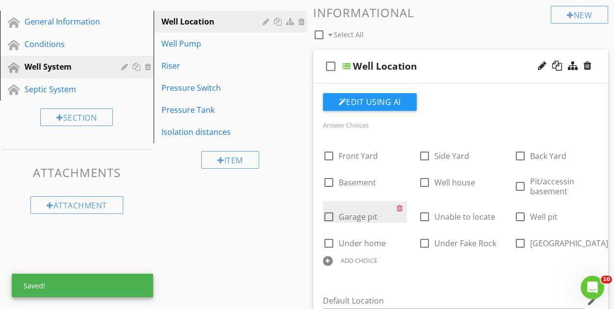
scroll to position [35, 0]
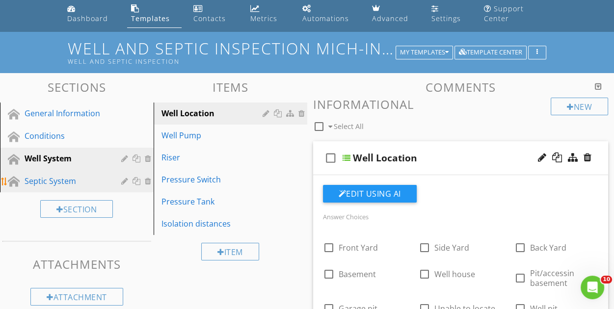
click at [67, 185] on div "Septic System" at bounding box center [66, 181] width 83 height 12
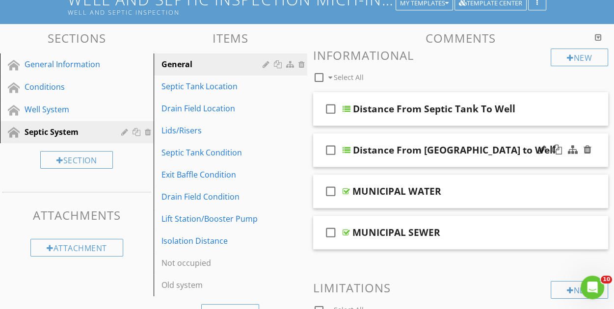
scroll to position [134, 0]
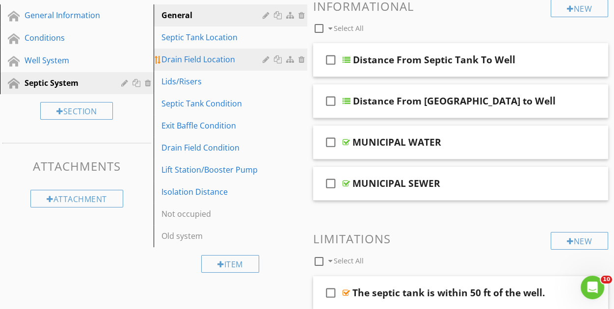
click at [225, 63] on div "Drain Field Location" at bounding box center [214, 60] width 104 height 12
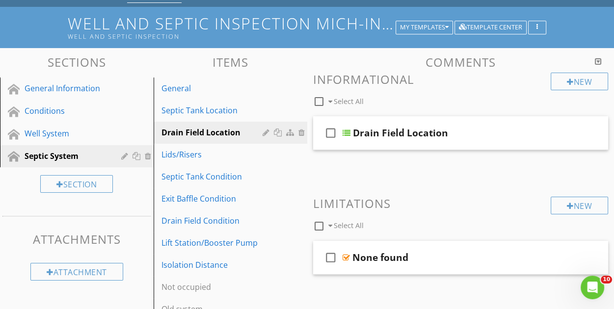
scroll to position [59, 0]
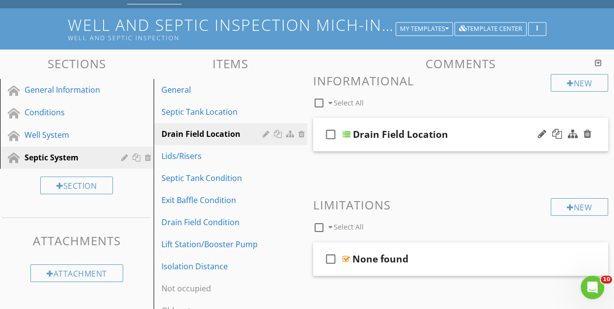
click at [488, 132] on div "Drain Field Location" at bounding box center [456, 135] width 207 height 12
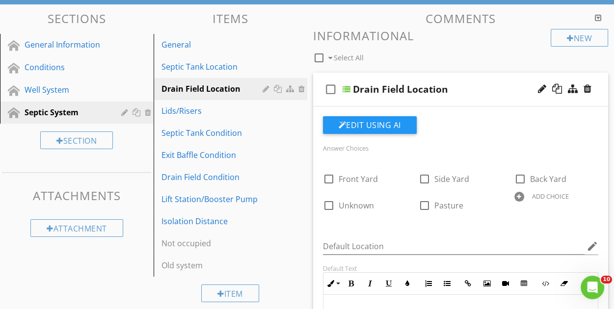
scroll to position [157, 0]
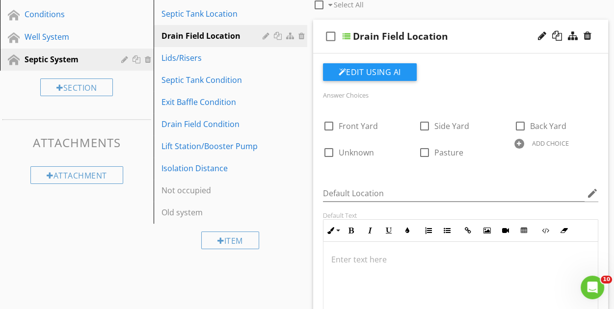
click at [518, 144] on div at bounding box center [520, 144] width 10 height 10
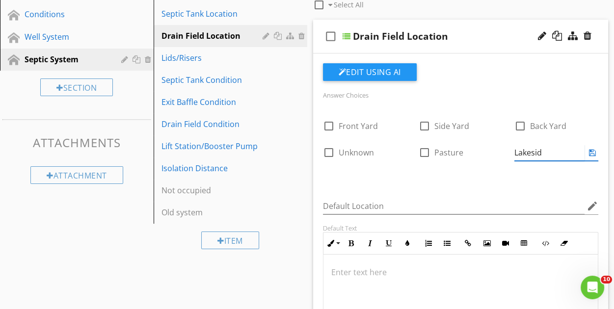
type input "Lakeside"
click at [594, 155] on icon at bounding box center [592, 153] width 7 height 8
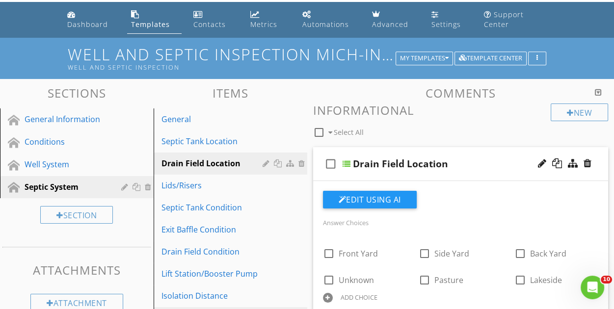
scroll to position [0, 0]
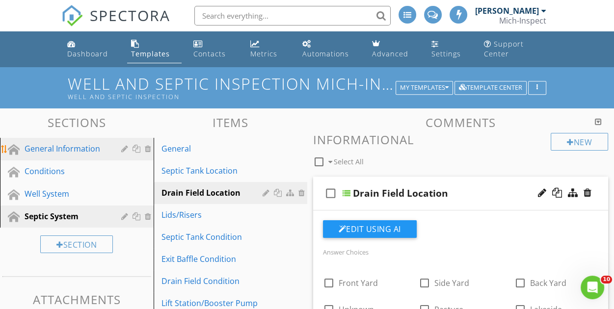
click at [62, 153] on div "General Information" at bounding box center [66, 149] width 83 height 12
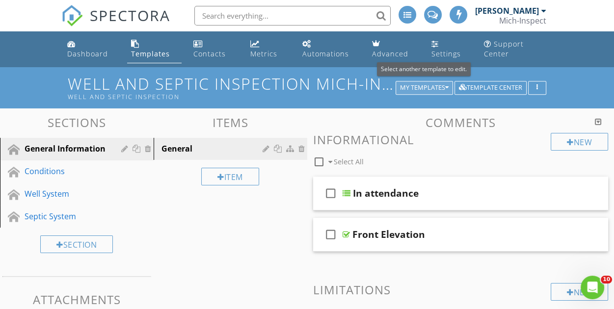
click at [426, 86] on div "My Templates" at bounding box center [424, 87] width 49 height 7
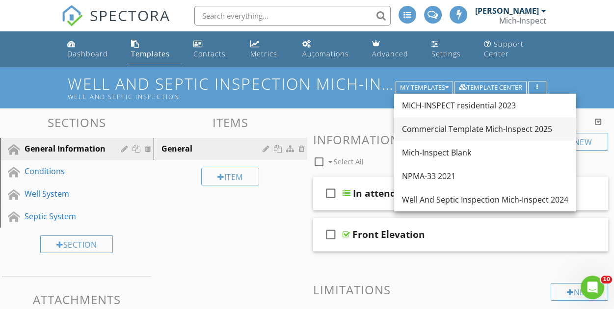
click at [466, 131] on div "Commercial Template Mich-Inspect 2025" at bounding box center [485, 129] width 167 height 12
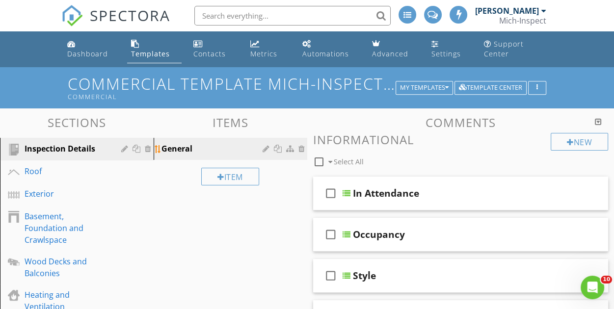
click at [217, 143] on div "General" at bounding box center [214, 149] width 104 height 12
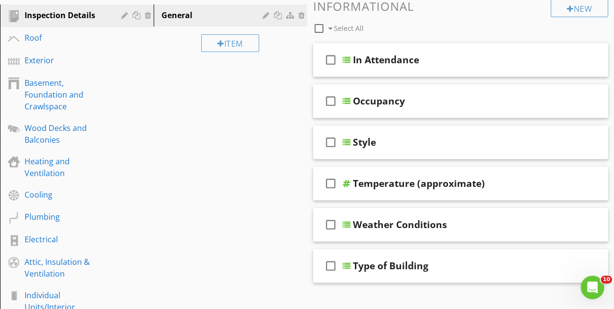
scroll to position [147, 0]
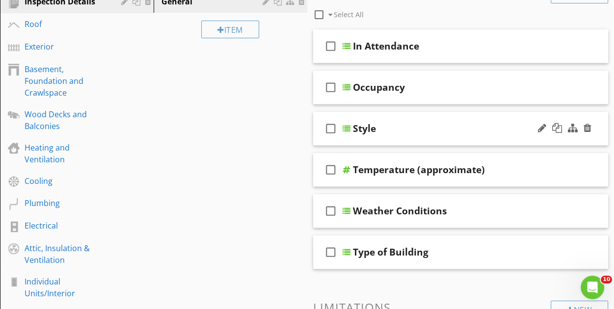
click at [416, 128] on div "Style" at bounding box center [456, 129] width 207 height 12
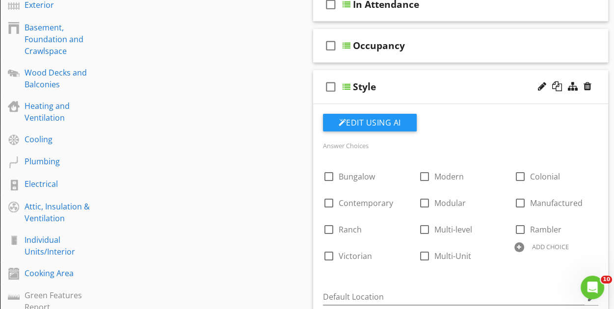
scroll to position [246, 0]
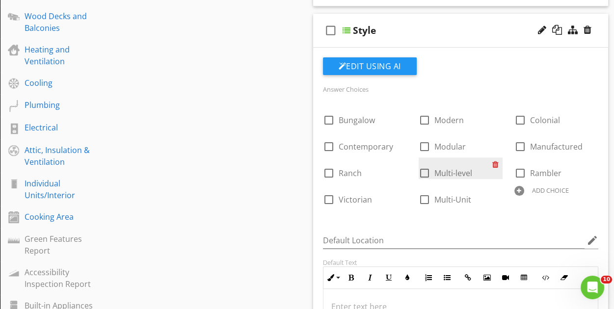
click at [497, 163] on div at bounding box center [498, 165] width 10 height 14
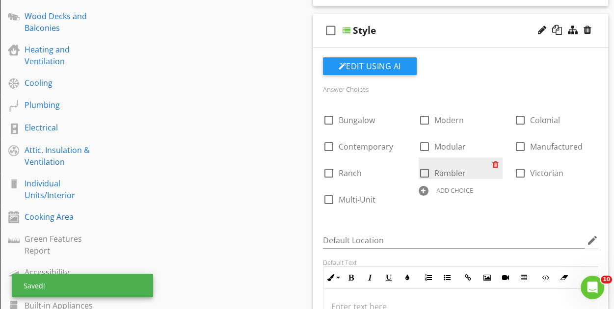
click at [494, 164] on div at bounding box center [498, 165] width 10 height 14
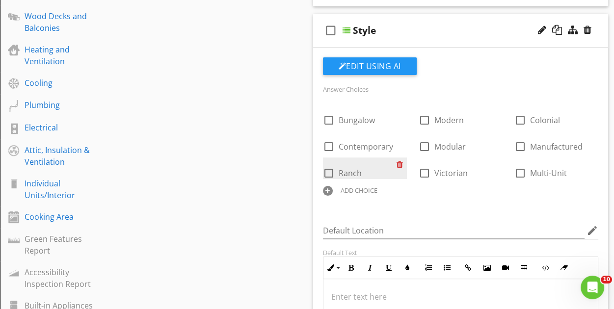
click at [400, 164] on div at bounding box center [402, 165] width 10 height 14
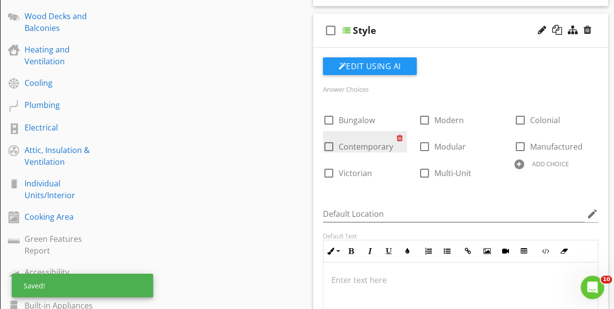
click at [401, 139] on div at bounding box center [402, 138] width 10 height 14
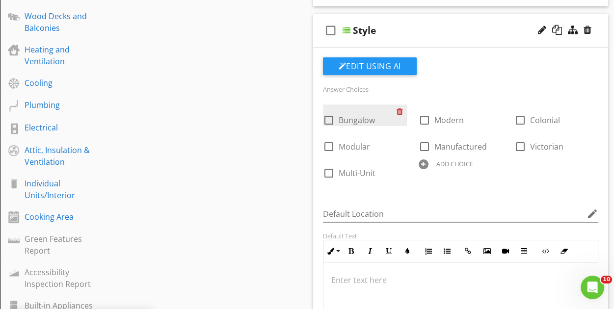
click at [397, 109] on div at bounding box center [402, 112] width 10 height 14
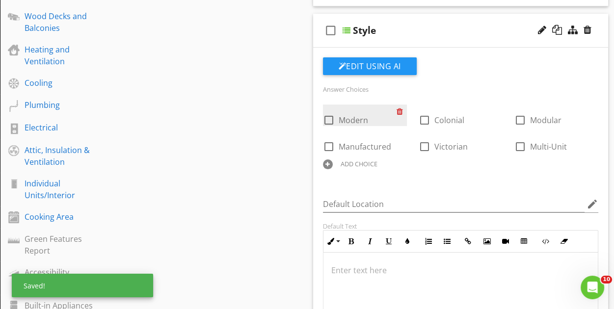
click at [397, 107] on div at bounding box center [402, 112] width 10 height 14
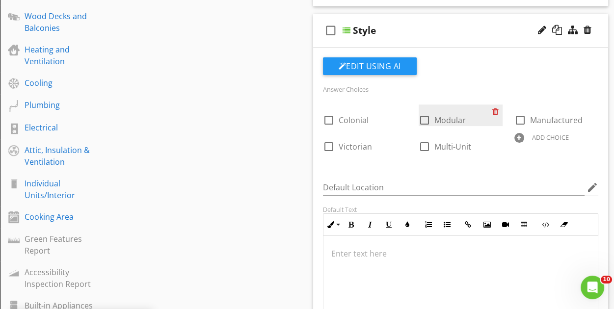
click at [494, 105] on div at bounding box center [498, 112] width 10 height 14
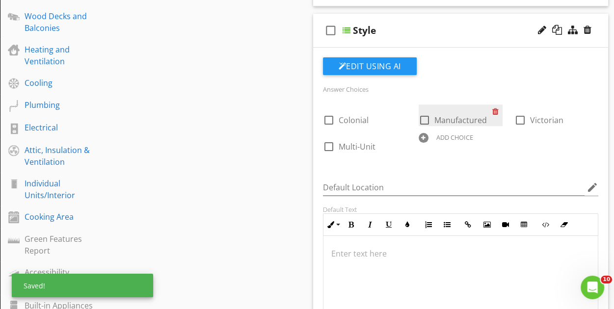
click at [497, 111] on div at bounding box center [498, 112] width 10 height 14
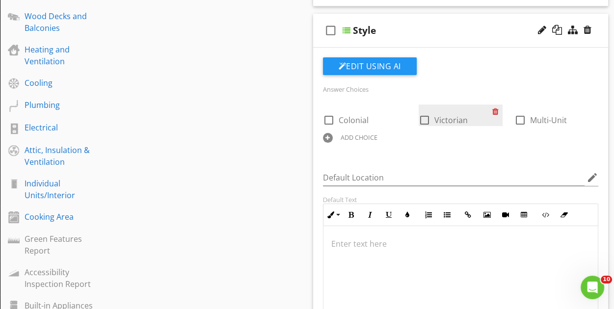
click at [495, 110] on div at bounding box center [498, 112] width 10 height 14
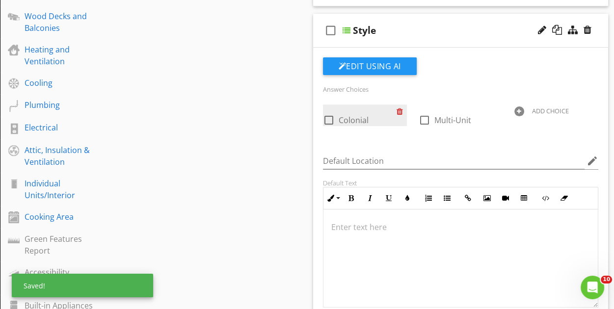
click at [400, 109] on div at bounding box center [402, 112] width 10 height 14
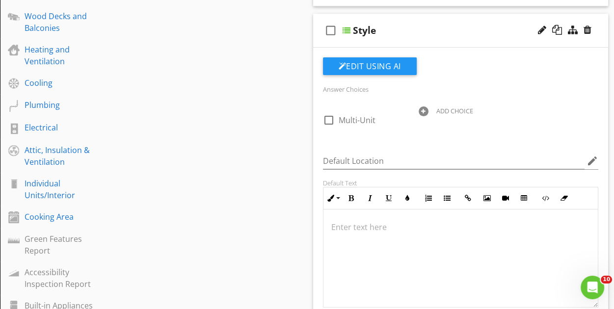
click at [424, 111] on div at bounding box center [424, 112] width 10 height 10
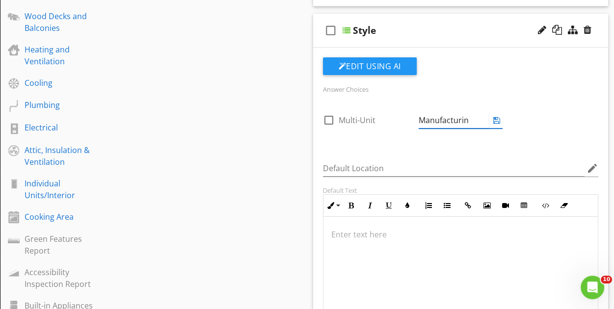
type input "Manufacturing"
click at [494, 124] on div at bounding box center [497, 120] width 12 height 12
click at [496, 119] on icon at bounding box center [497, 120] width 7 height 8
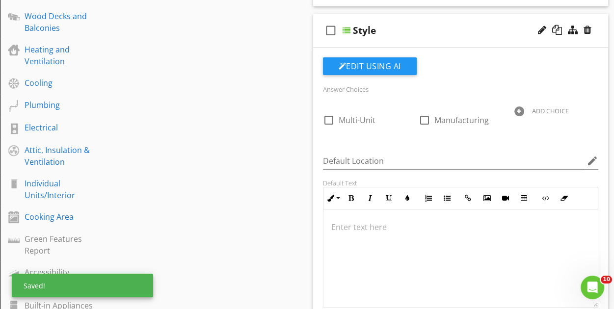
click at [519, 112] on div at bounding box center [520, 112] width 10 height 10
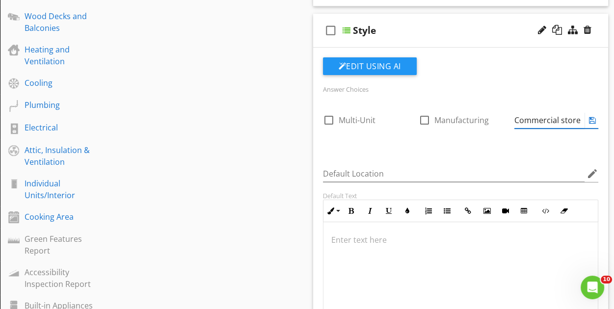
click at [590, 121] on icon at bounding box center [592, 120] width 7 height 8
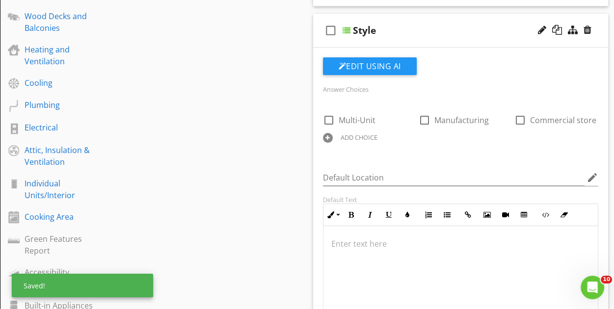
click at [363, 137] on div "ADD CHOICE" at bounding box center [359, 138] width 37 height 8
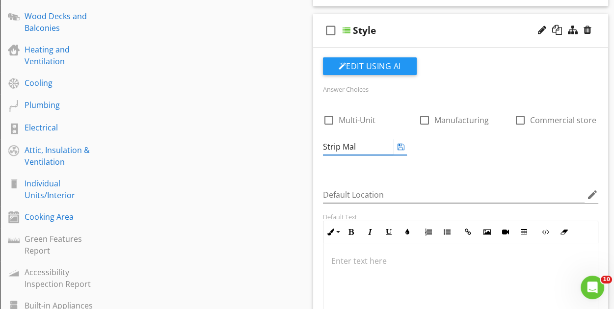
type input "Strip Mall"
click at [406, 146] on div at bounding box center [401, 147] width 12 height 12
click at [401, 149] on icon at bounding box center [401, 147] width 7 height 8
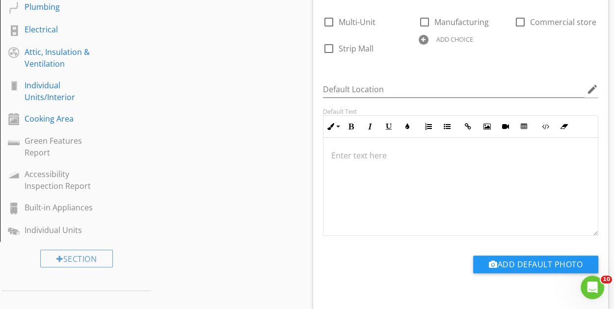
scroll to position [98, 0]
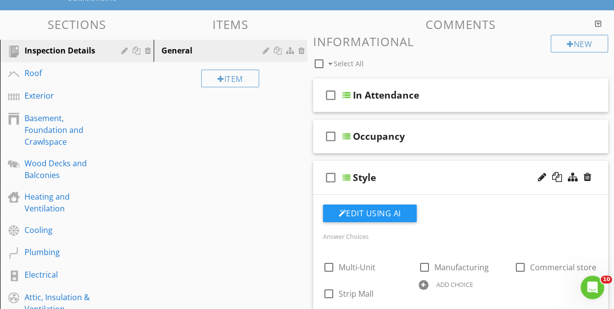
click at [452, 176] on div "Style" at bounding box center [456, 178] width 207 height 12
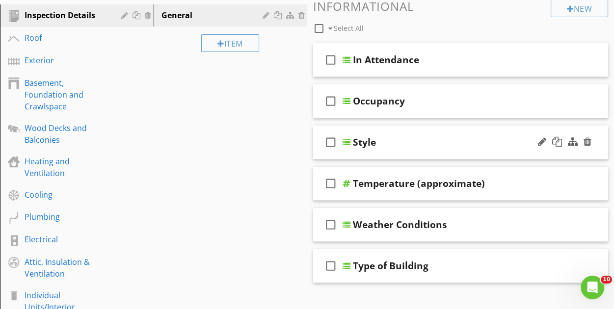
scroll to position [147, 0]
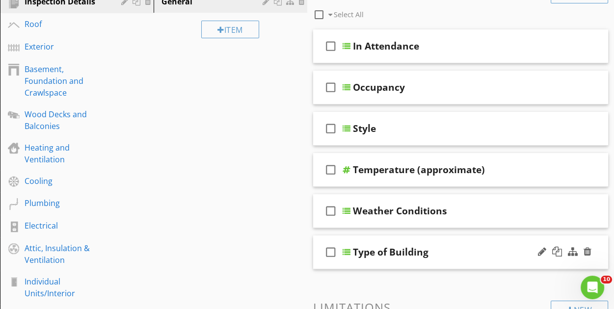
click at [486, 253] on div "Type of Building" at bounding box center [456, 253] width 207 height 12
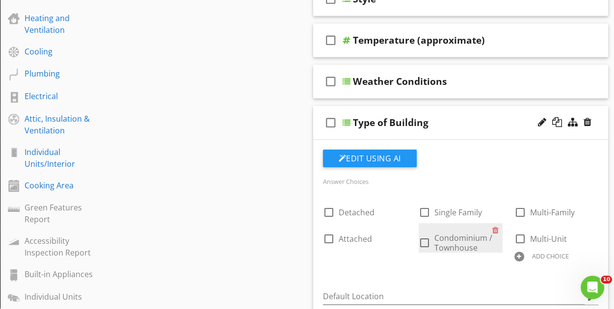
scroll to position [295, 0]
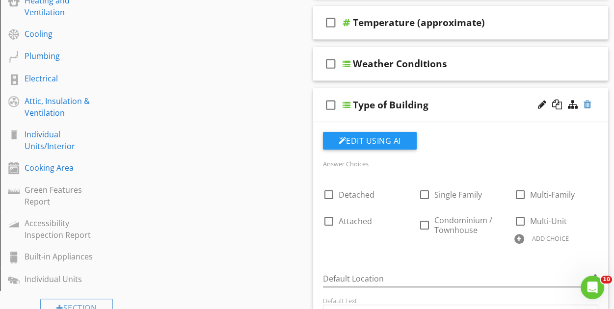
click at [590, 105] on div at bounding box center [588, 105] width 8 height 10
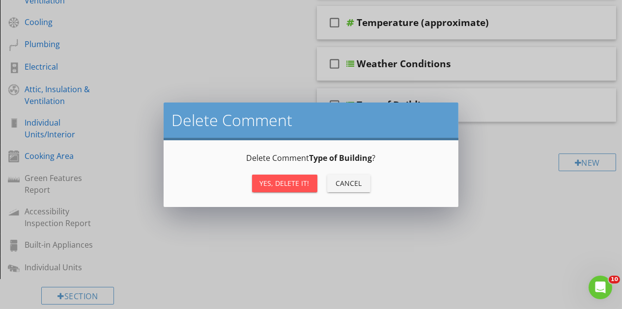
click at [295, 187] on div "Yes, Delete it!" at bounding box center [285, 183] width 50 height 10
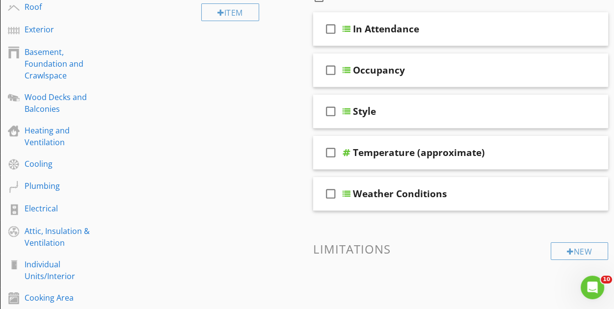
scroll to position [147, 0]
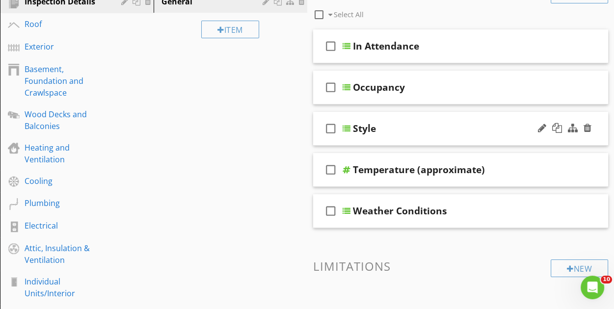
click at [378, 128] on div "Style" at bounding box center [456, 129] width 207 height 12
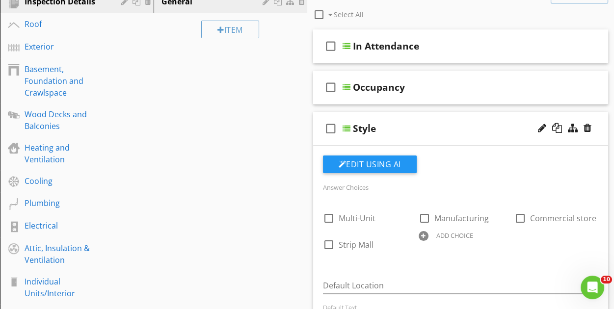
click at [383, 127] on div "Style" at bounding box center [456, 129] width 207 height 12
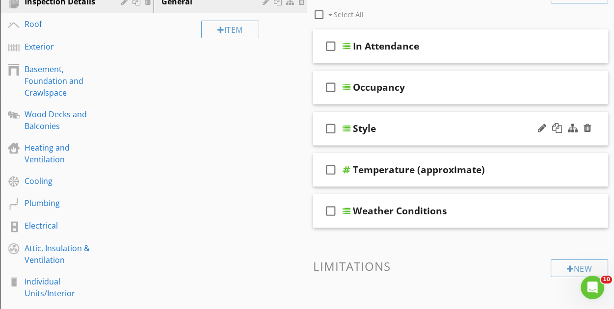
click at [536, 127] on div at bounding box center [564, 129] width 57 height 24
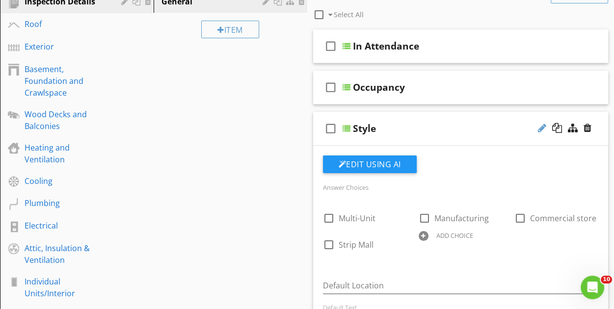
click at [540, 128] on div at bounding box center [542, 128] width 8 height 10
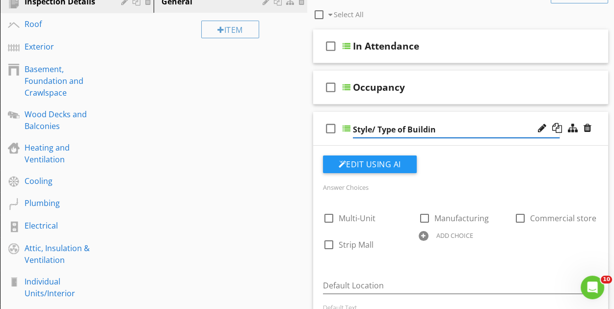
type input "Style/ Type of Building"
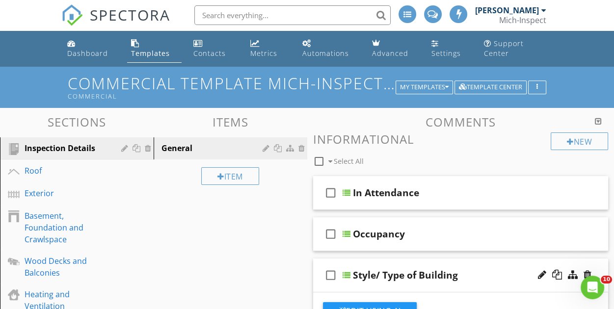
scroll to position [0, 0]
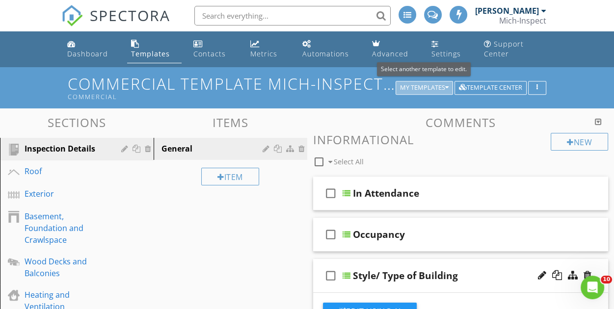
click at [427, 88] on div "My Templates" at bounding box center [424, 87] width 49 height 7
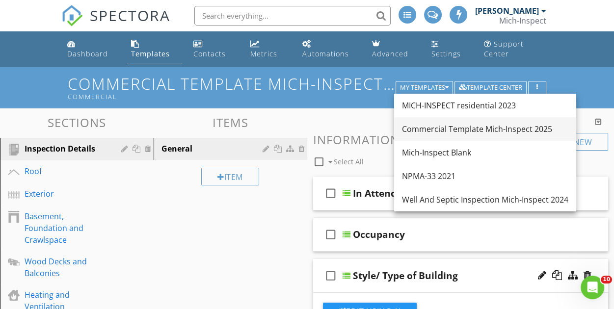
click at [415, 129] on div "Commercial Template Mich-Inspect 2025" at bounding box center [485, 129] width 167 height 12
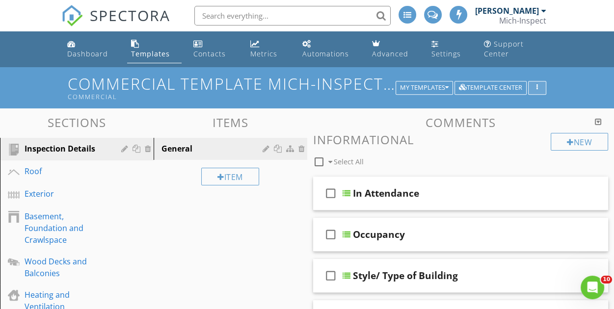
click at [539, 86] on div "button" at bounding box center [537, 87] width 9 height 7
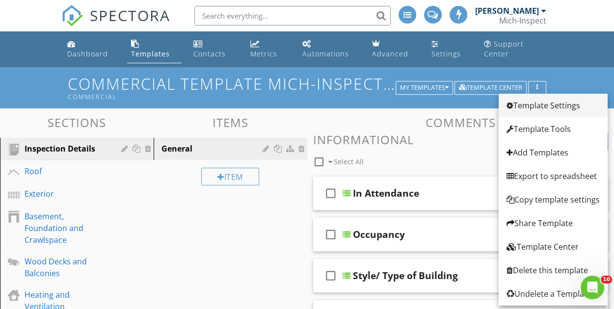
click at [538, 107] on div "Template Settings" at bounding box center [553, 106] width 93 height 12
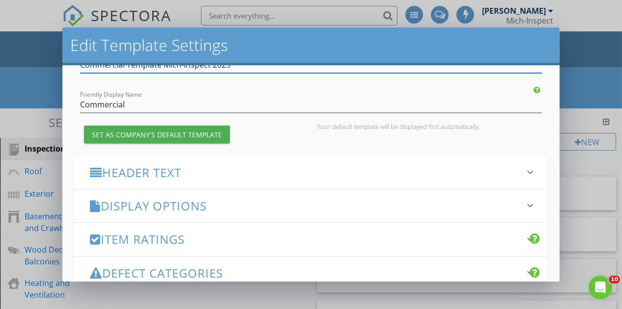
scroll to position [147, 0]
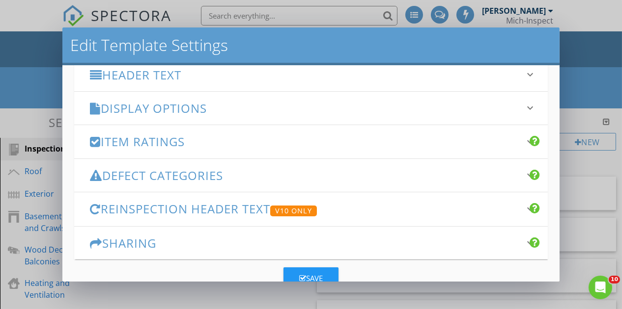
click at [239, 172] on h3 "Defect Categories" at bounding box center [305, 175] width 431 height 13
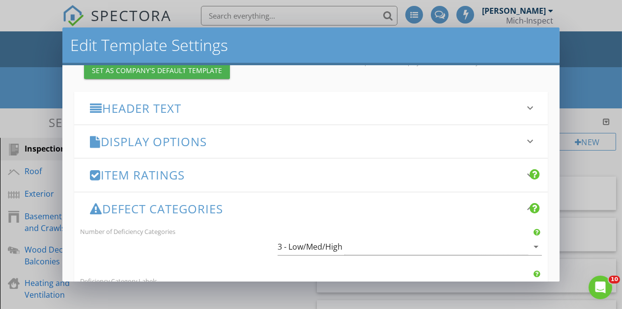
scroll to position [25, 0]
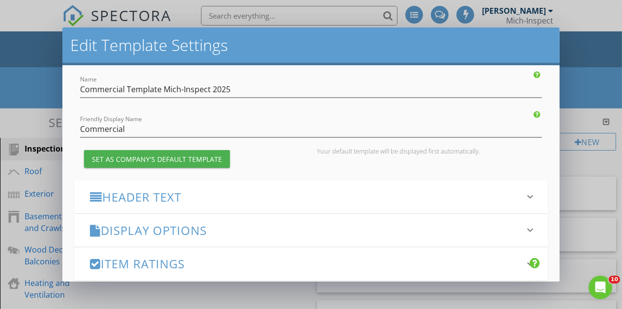
click at [225, 196] on h3 "Header Text" at bounding box center [305, 197] width 431 height 13
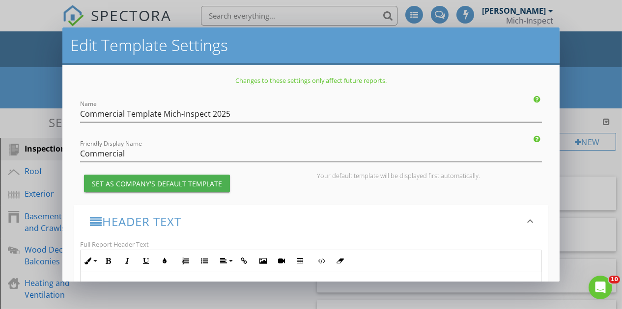
scroll to position [0, 0]
click at [188, 229] on div "Header Text keyboard_arrow_down" at bounding box center [311, 222] width 474 height 33
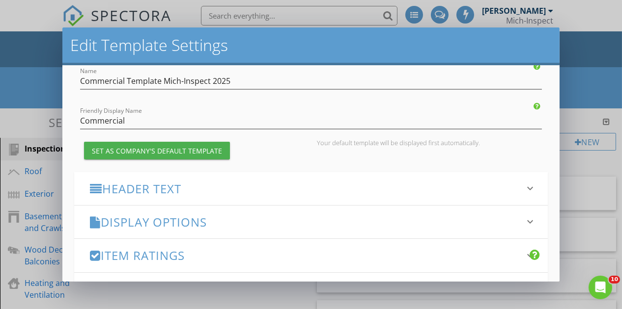
scroll to position [98, 0]
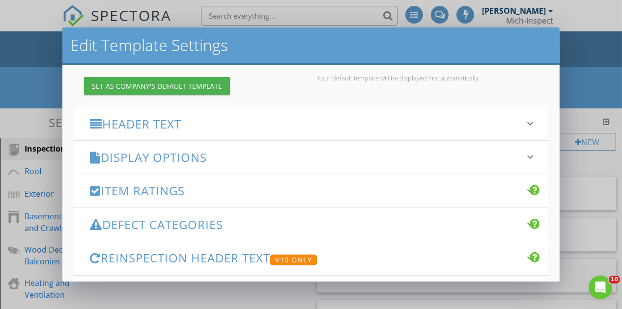
click at [243, 225] on h3 "Defect Categories" at bounding box center [305, 224] width 431 height 13
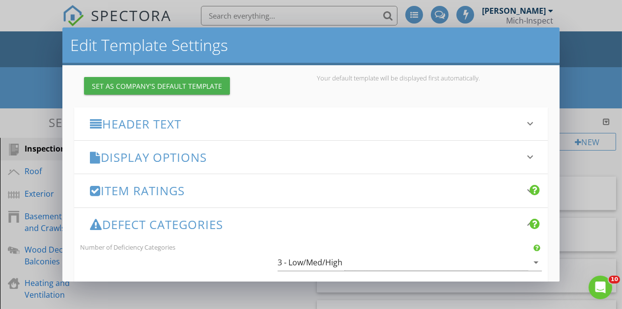
click at [247, 218] on h3 "Defect Categories" at bounding box center [305, 224] width 431 height 13
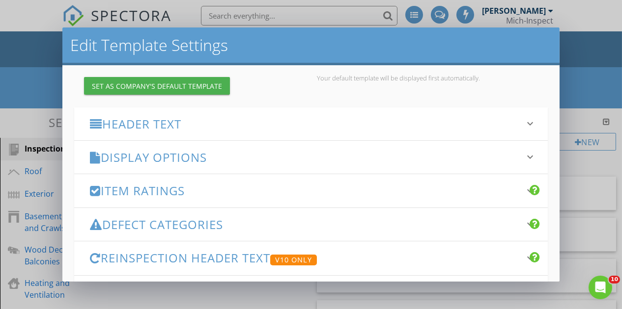
click at [252, 192] on h3 "Item Ratings" at bounding box center [305, 190] width 431 height 13
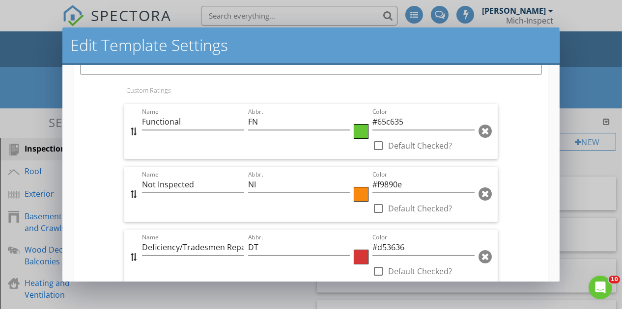
scroll to position [491, 0]
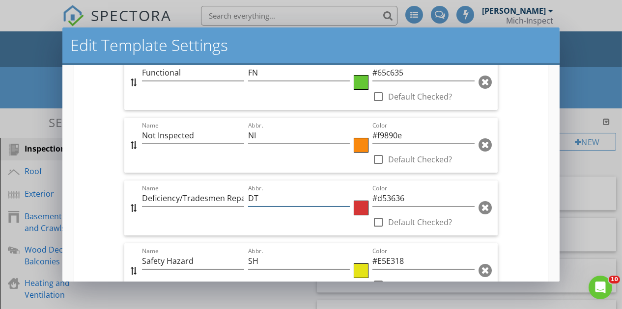
click at [259, 199] on input "DT" at bounding box center [299, 199] width 102 height 16
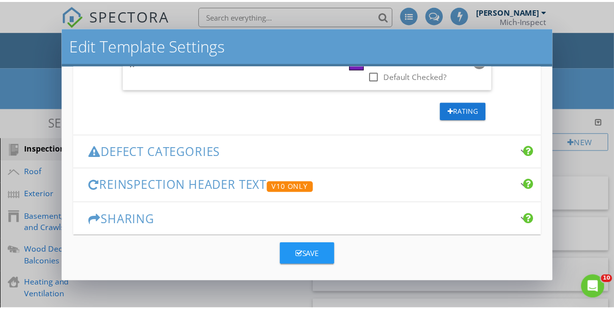
scroll to position [765, 0]
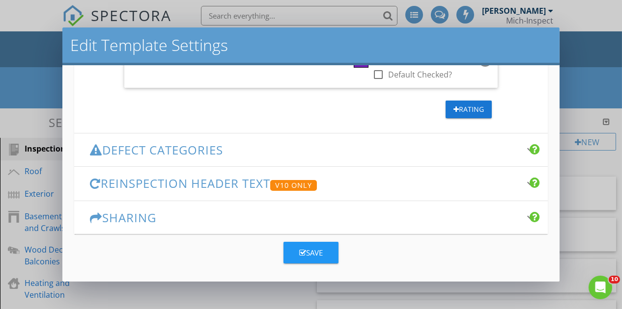
type input "DTR"
click at [310, 254] on div "Save" at bounding box center [311, 253] width 24 height 11
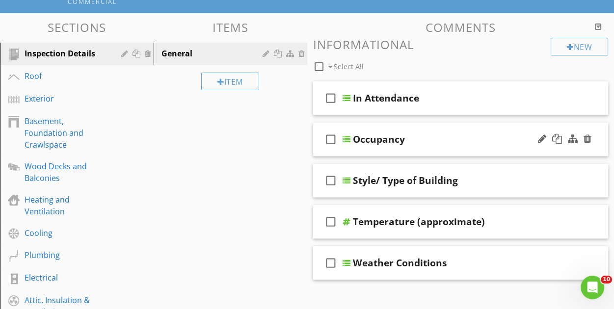
scroll to position [98, 0]
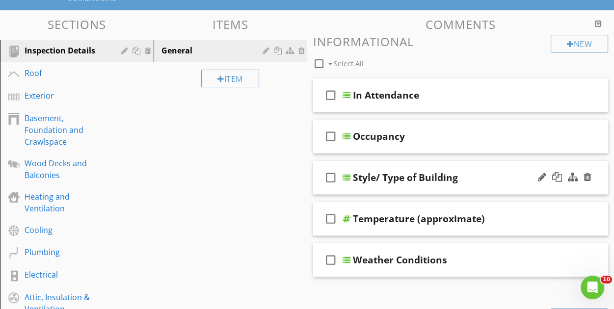
click at [466, 180] on div "Style/ Type of Building" at bounding box center [456, 178] width 207 height 12
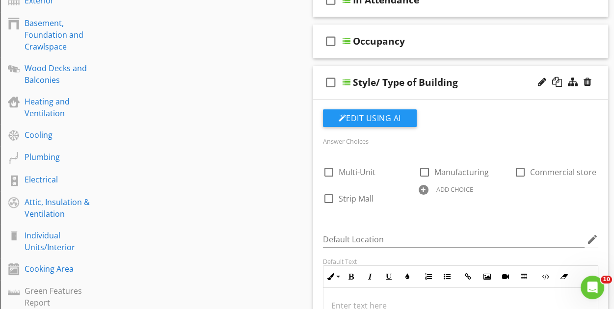
scroll to position [196, 0]
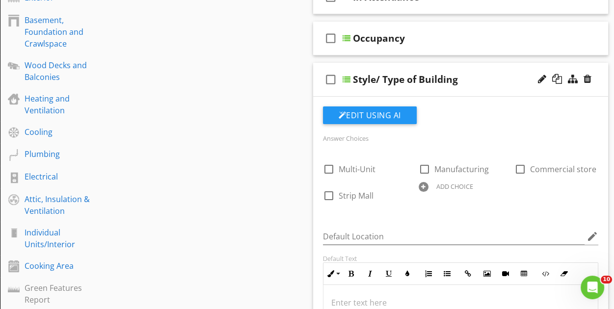
click at [424, 187] on div at bounding box center [424, 187] width 10 height 10
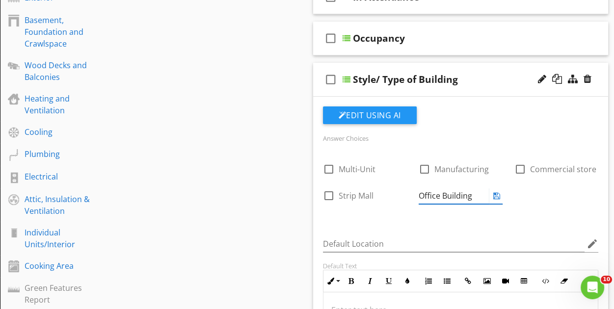
click at [499, 199] on div at bounding box center [497, 196] width 12 height 12
click at [496, 197] on icon at bounding box center [497, 196] width 7 height 8
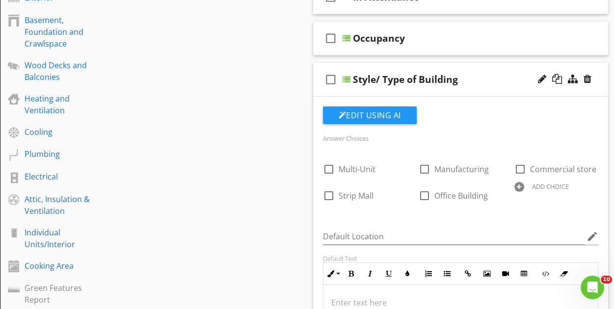
click at [521, 185] on div at bounding box center [520, 187] width 10 height 10
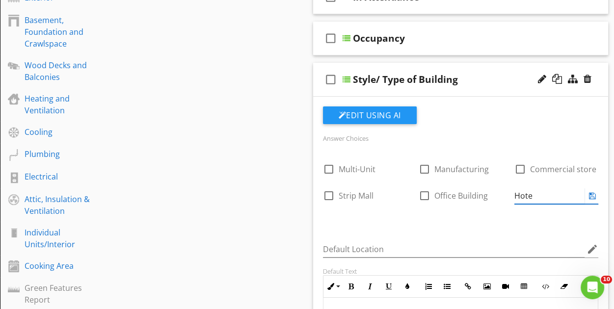
type input "Hotel"
click at [592, 195] on icon at bounding box center [592, 196] width 7 height 8
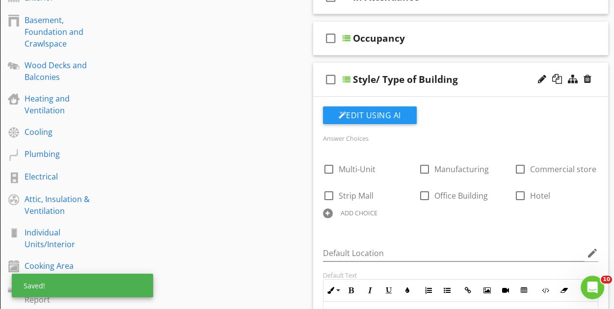
click at [327, 214] on div at bounding box center [328, 214] width 10 height 10
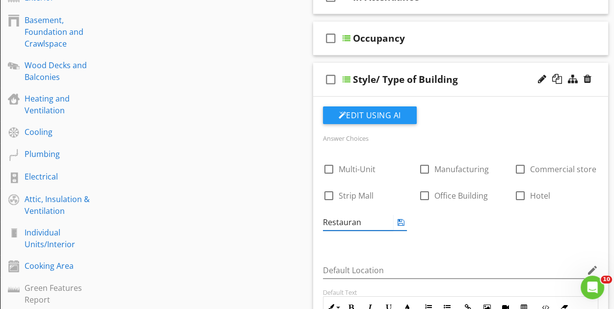
type input "Restaurant"
click at [400, 224] on icon at bounding box center [401, 223] width 7 height 8
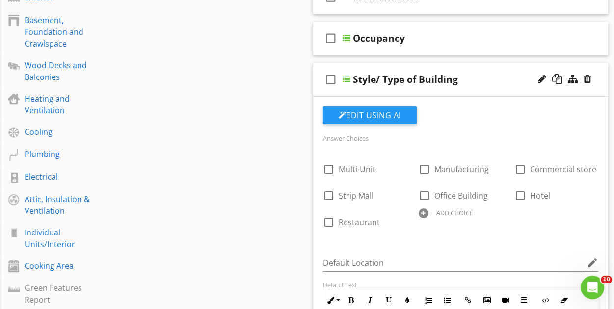
click at [475, 77] on div "Style/ Type of Building" at bounding box center [456, 80] width 207 height 12
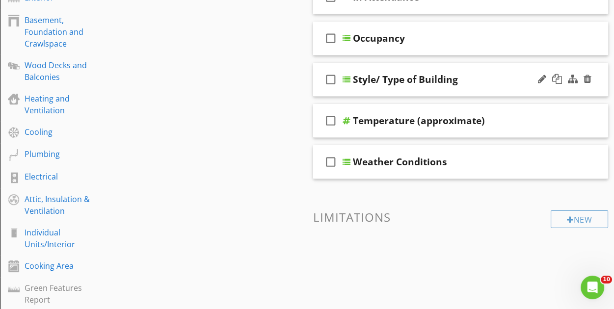
click at [484, 84] on div "Style/ Type of Building" at bounding box center [456, 80] width 207 height 12
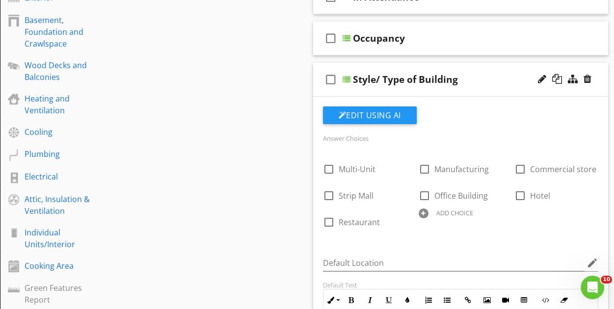
click at [480, 82] on div "Style/ Type of Building" at bounding box center [456, 80] width 207 height 12
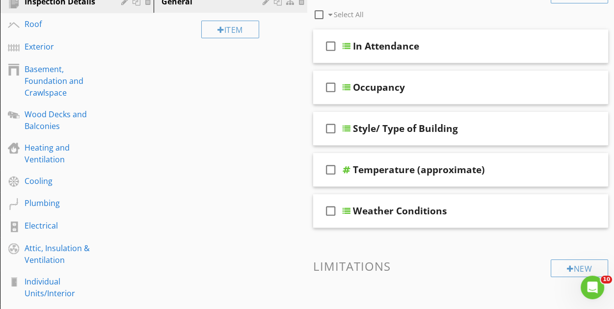
scroll to position [0, 0]
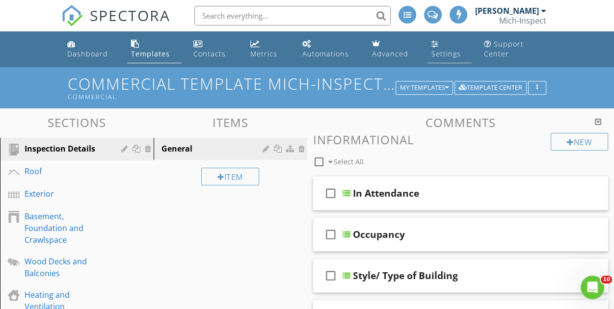
click at [435, 43] on div "Settings" at bounding box center [435, 44] width 7 height 8
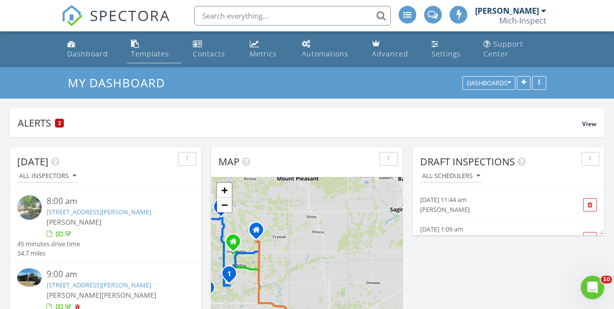
click at [144, 51] on div "Templates" at bounding box center [150, 53] width 38 height 9
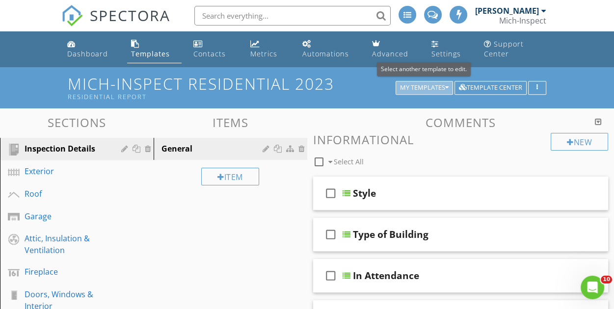
click at [425, 85] on div "My Templates" at bounding box center [424, 87] width 49 height 7
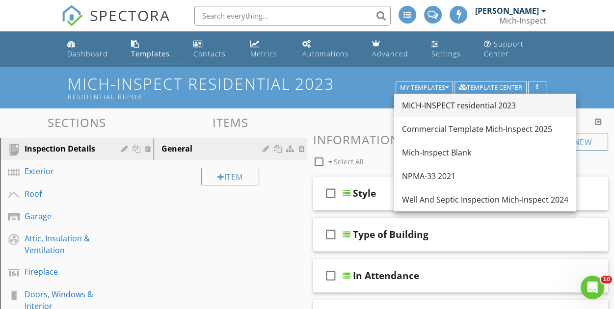
click at [464, 104] on div "MICH-INSPECT residential 2023" at bounding box center [485, 106] width 167 height 12
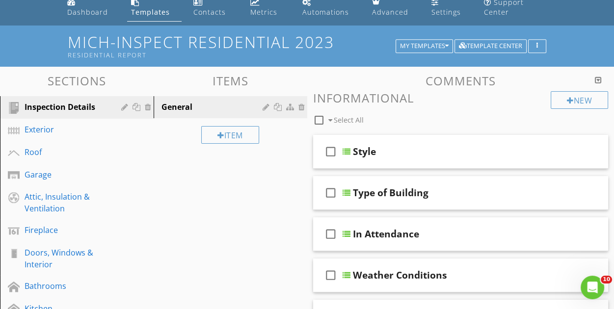
scroll to position [98, 0]
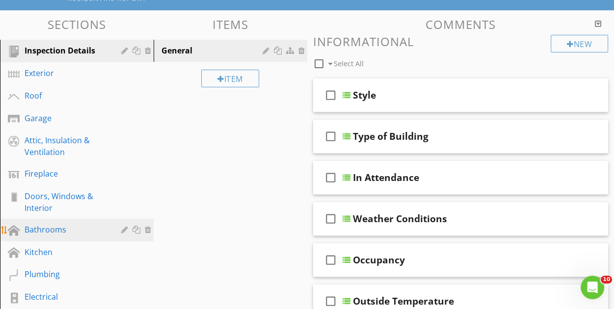
click at [60, 233] on div "Bathrooms" at bounding box center [66, 230] width 83 height 12
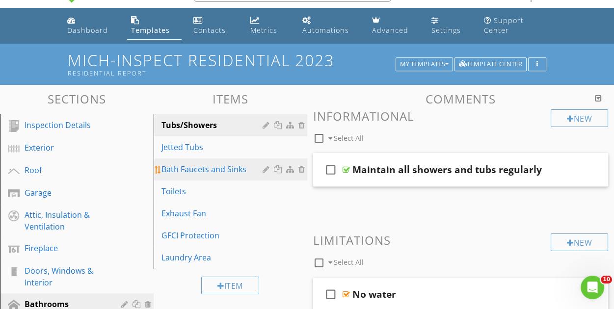
scroll to position [0, 0]
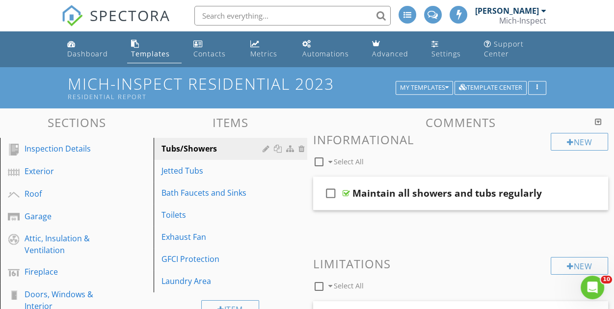
click at [156, 56] on div "Templates" at bounding box center [150, 53] width 39 height 9
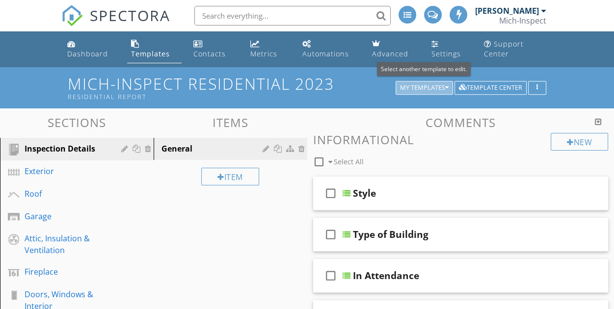
click at [425, 85] on div "My Templates" at bounding box center [424, 87] width 49 height 7
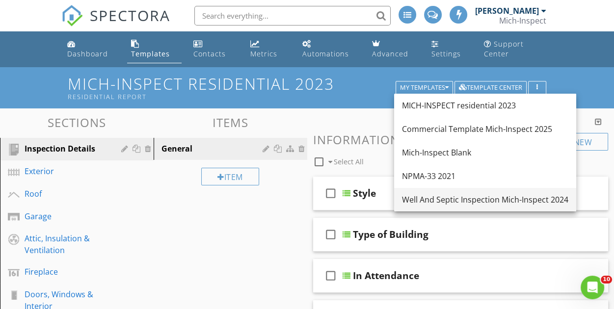
click at [439, 198] on div "Well And Septic Inspection Mich-Inspect 2024" at bounding box center [485, 200] width 167 height 12
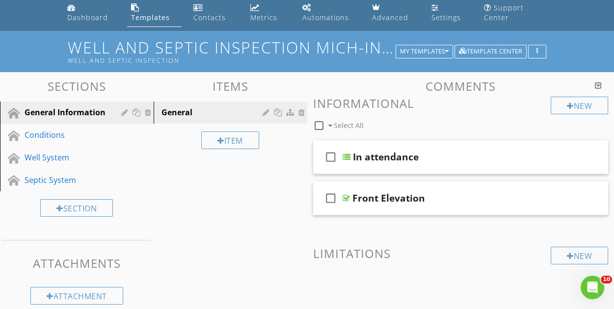
scroll to position [49, 0]
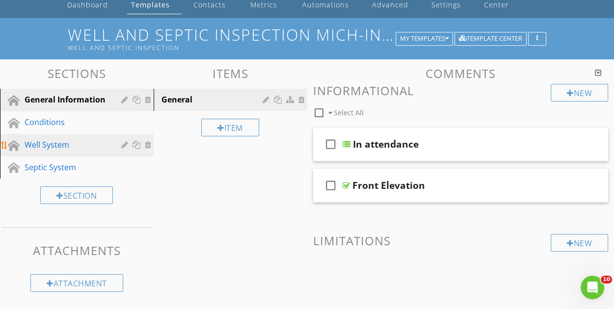
click at [70, 144] on div "Well System" at bounding box center [66, 145] width 83 height 12
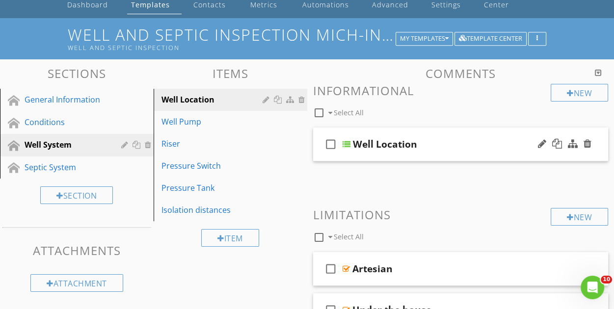
click at [461, 140] on div "Well Location" at bounding box center [456, 145] width 207 height 12
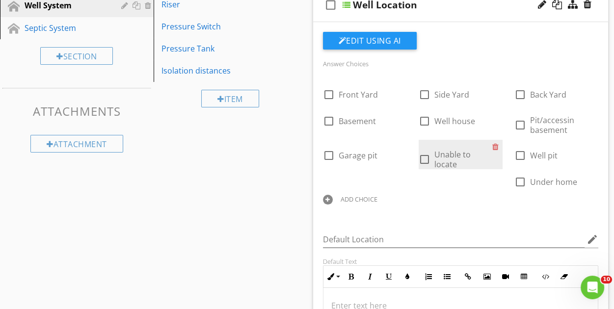
scroll to position [196, 0]
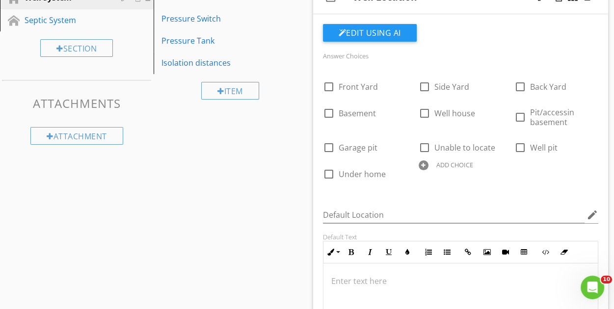
click at [428, 167] on div "ADD CHOICE" at bounding box center [461, 165] width 84 height 12
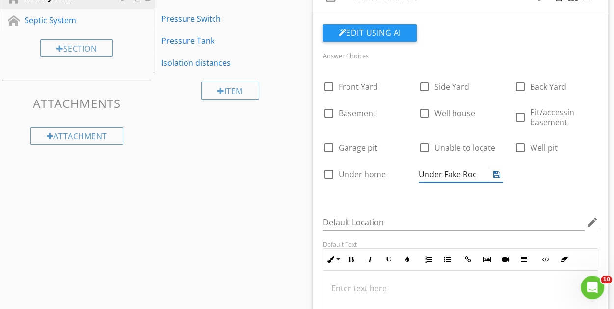
type input "Under Fake Rock"
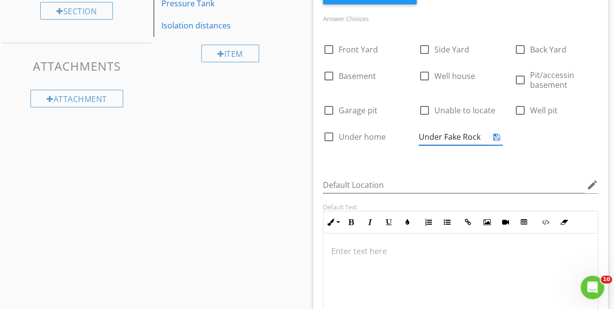
scroll to position [246, 0]
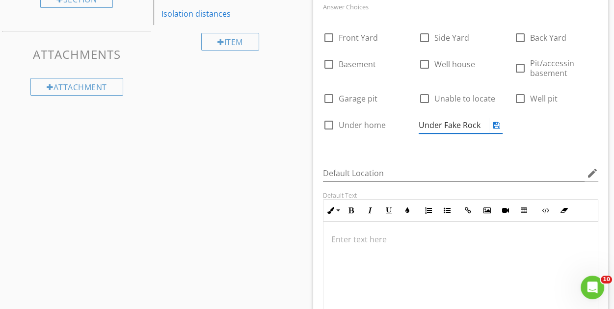
click at [497, 125] on icon at bounding box center [497, 125] width 7 height 8
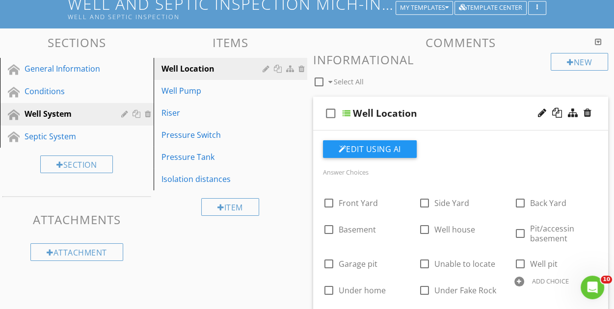
scroll to position [98, 0]
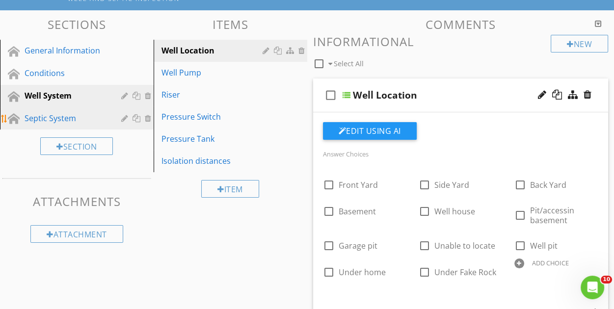
click at [81, 122] on div "Septic System" at bounding box center [66, 118] width 83 height 12
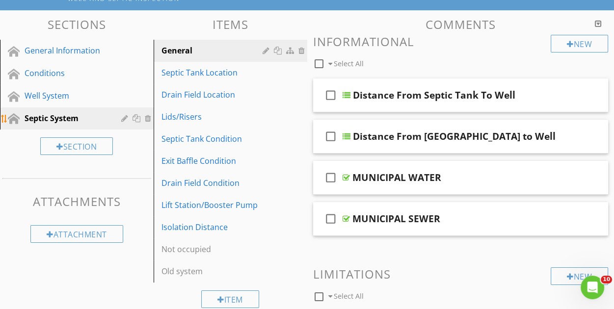
click at [78, 120] on div "Septic System" at bounding box center [66, 118] width 83 height 12
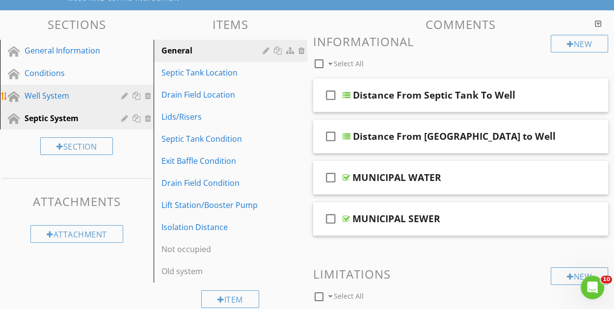
click at [80, 97] on div "Well System" at bounding box center [66, 96] width 83 height 12
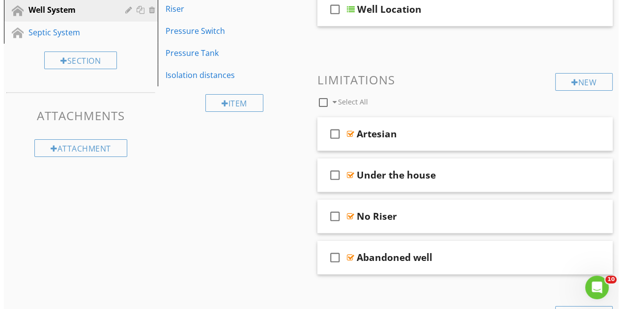
scroll to position [242, 0]
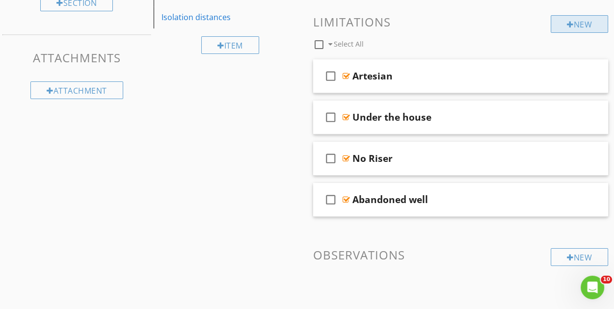
click at [567, 23] on div at bounding box center [570, 25] width 7 height 8
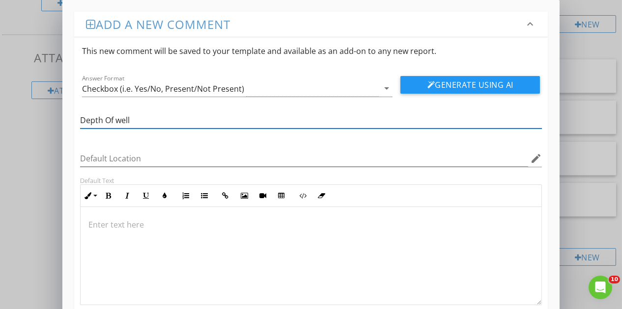
click at [112, 119] on input "Depth Of well" at bounding box center [311, 120] width 462 height 16
type input "Depth of well"
click at [133, 227] on p at bounding box center [311, 225] width 446 height 12
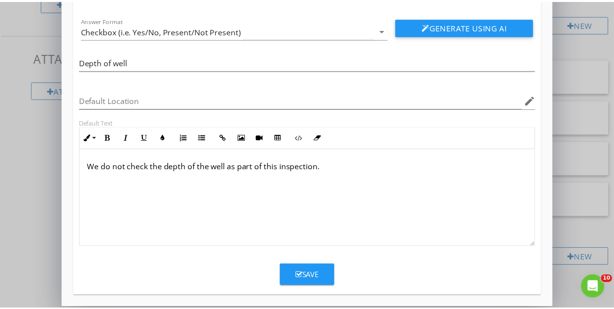
scroll to position [61, 0]
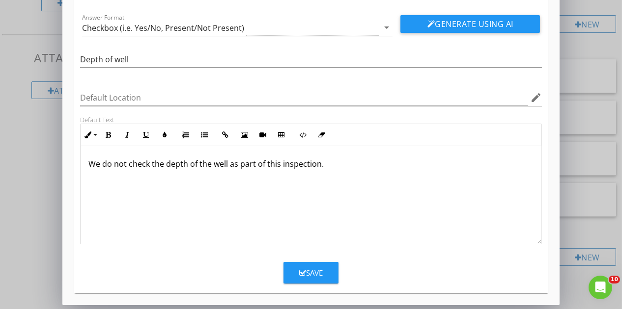
click at [324, 266] on button "Save" at bounding box center [310, 273] width 55 height 22
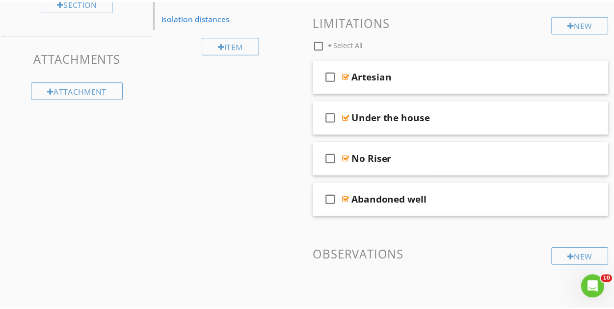
scroll to position [14, 0]
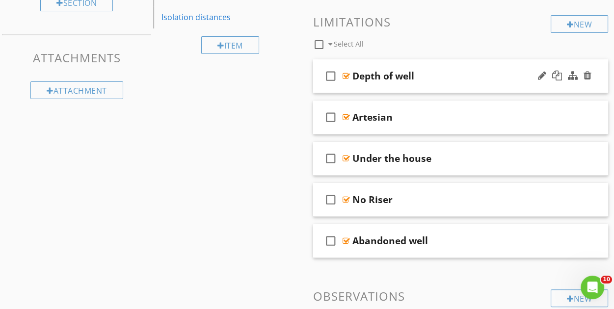
click at [446, 84] on div "check_box_outline_blank Depth of well" at bounding box center [461, 76] width 296 height 34
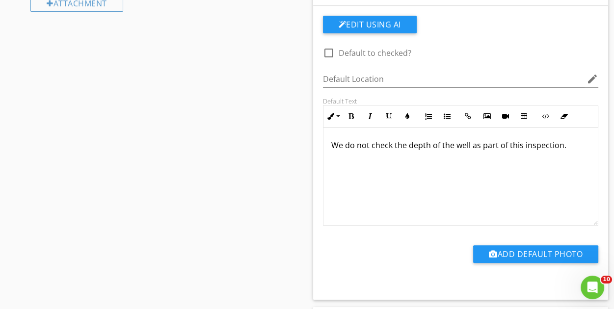
scroll to position [340, 0]
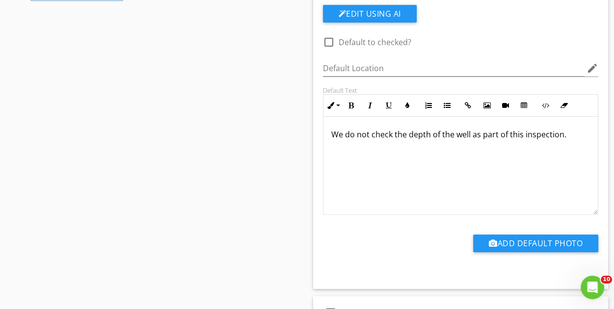
click at [289, 113] on div "Sections General Information Conditions Well System Septic System Section Attac…" at bounding box center [307, 178] width 614 height 820
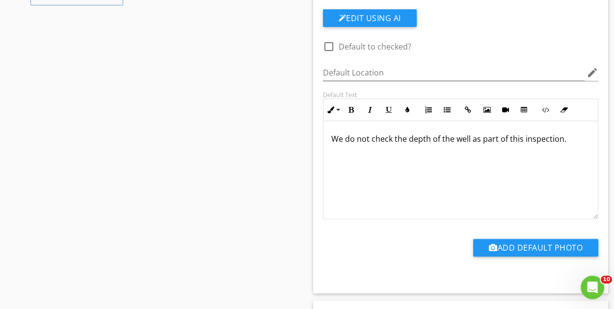
scroll to position [193, 0]
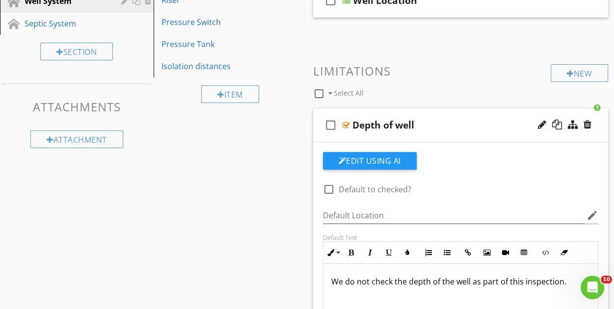
click at [436, 129] on div "Depth of well" at bounding box center [456, 125] width 207 height 12
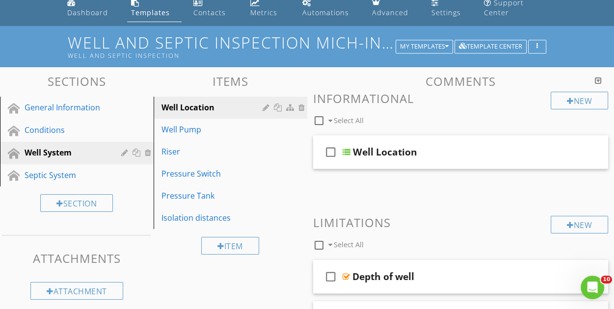
scroll to position [0, 0]
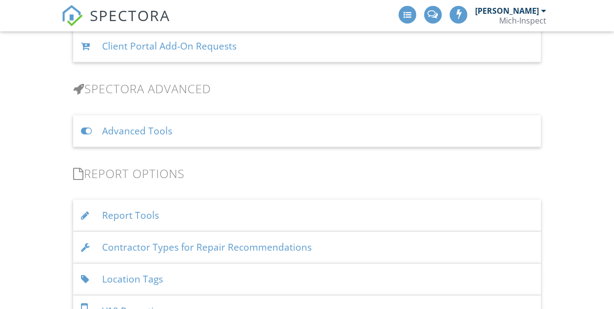
scroll to position [868, 0]
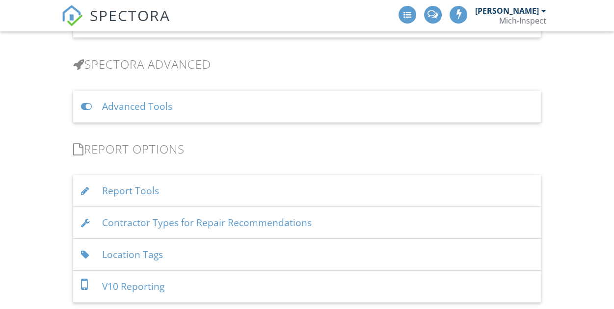
click at [139, 102] on div "Advanced Tools" at bounding box center [307, 107] width 468 height 32
click at [196, 103] on div "Advanced Tools" at bounding box center [307, 107] width 468 height 32
click at [186, 187] on div "Report Tools" at bounding box center [307, 191] width 468 height 32
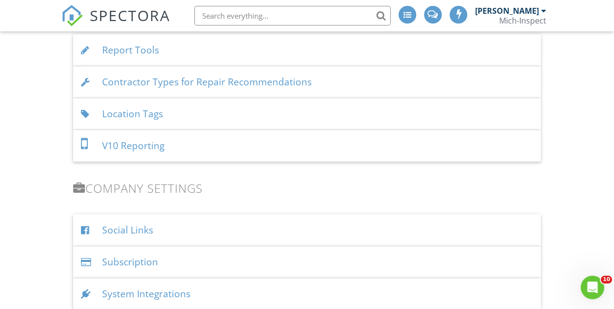
scroll to position [967, 0]
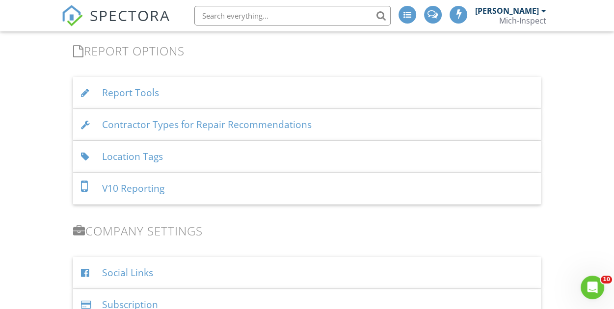
click at [143, 91] on div "Report Tools" at bounding box center [307, 93] width 468 height 32
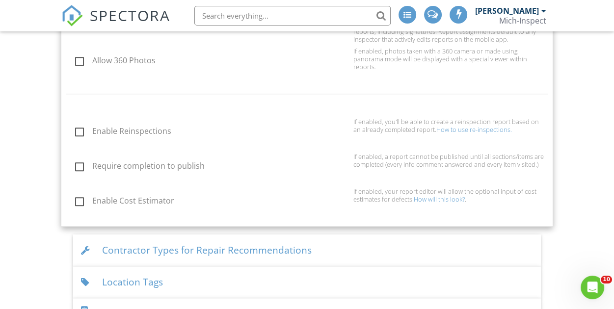
scroll to position [1065, 0]
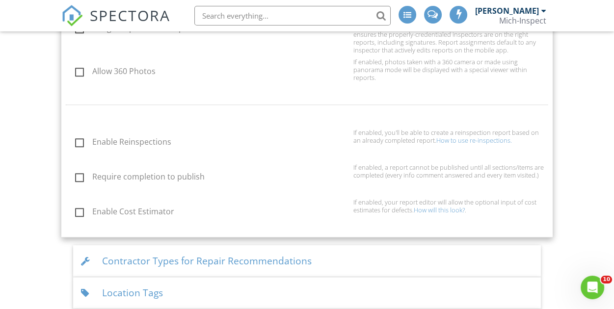
drag, startPoint x: 80, startPoint y: 173, endPoint x: 111, endPoint y: 169, distance: 31.6
click at [81, 172] on label "Require completion to publish" at bounding box center [211, 178] width 273 height 12
click at [76, 175] on input "Require completion to publish" at bounding box center [72, 178] width 6 height 6
checkbox input "true"
click at [77, 140] on label "Enable Reinspections" at bounding box center [211, 144] width 273 height 12
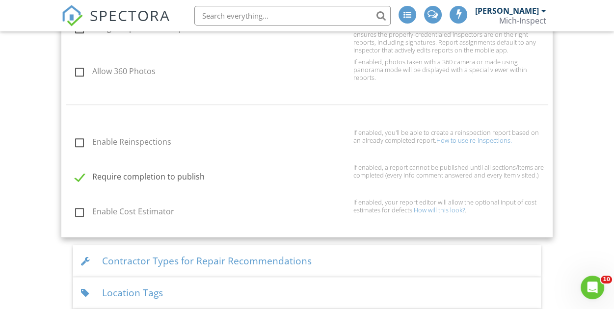
click at [76, 140] on input "Enable Reinspections" at bounding box center [72, 143] width 6 height 6
checkbox input "true"
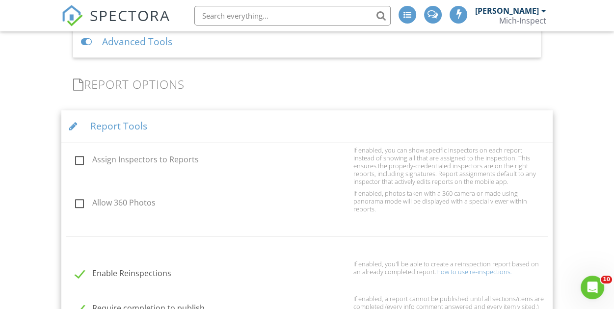
scroll to position [864, 0]
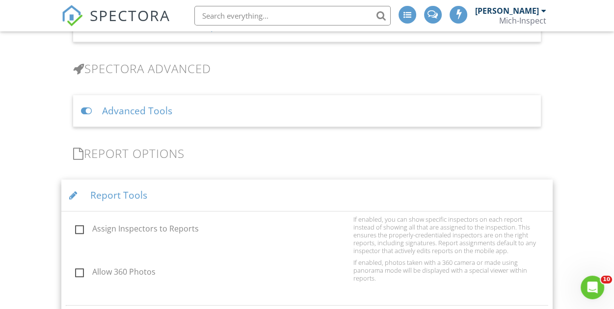
click at [245, 191] on div "Report Tools" at bounding box center [307, 196] width 492 height 32
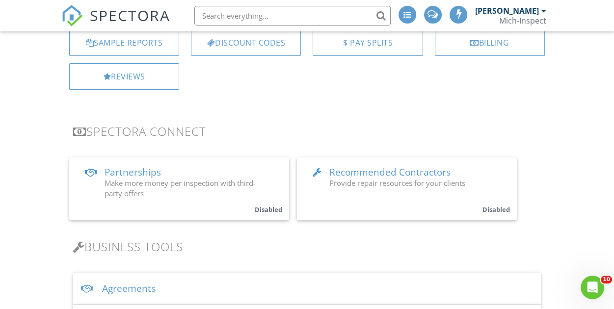
scroll to position [0, 0]
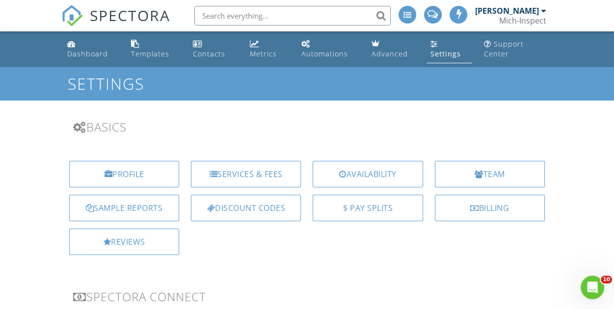
click at [143, 51] on div "Templates" at bounding box center [150, 53] width 38 height 9
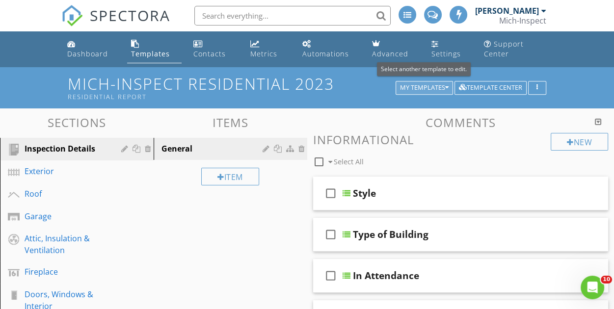
click at [421, 89] on div "My Templates" at bounding box center [424, 87] width 49 height 7
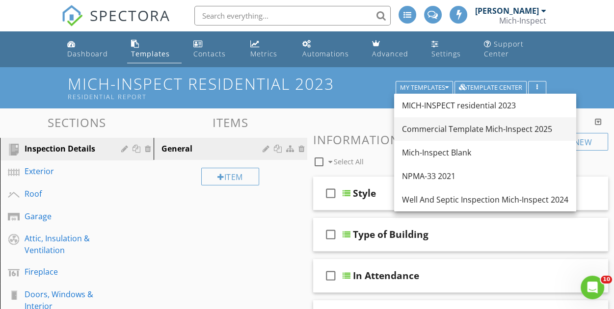
click at [444, 124] on div "Commercial Template Mich-Inspect 2025" at bounding box center [485, 129] width 167 height 12
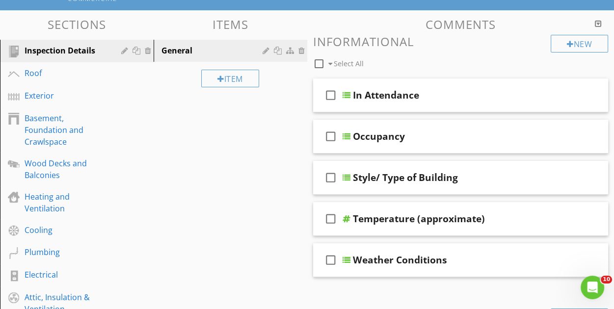
scroll to position [147, 0]
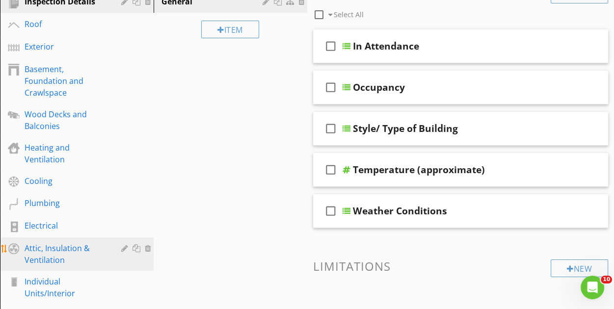
click at [39, 252] on div "Attic, Insulation & Ventilation" at bounding box center [66, 255] width 83 height 24
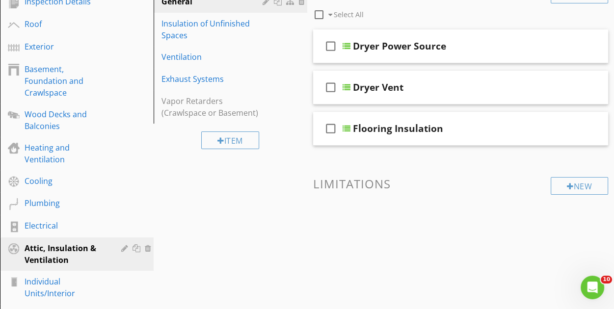
scroll to position [49, 0]
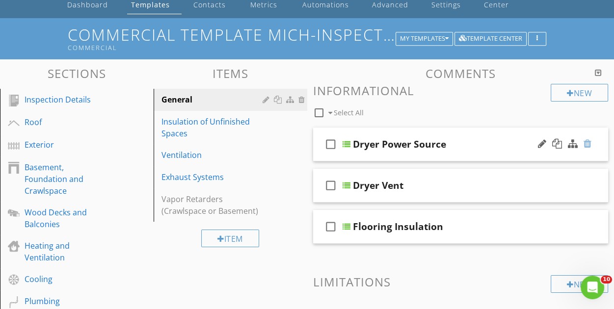
click at [588, 144] on div at bounding box center [588, 144] width 8 height 10
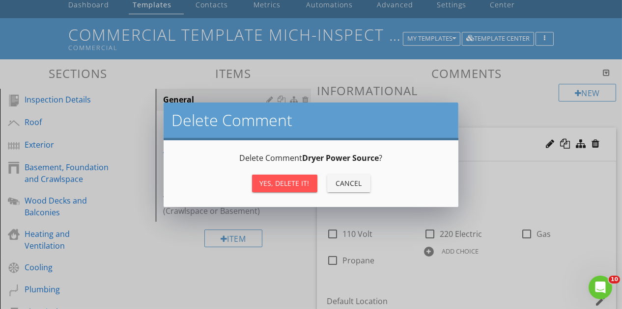
click at [295, 188] on div "Yes, Delete it!" at bounding box center [285, 183] width 50 height 10
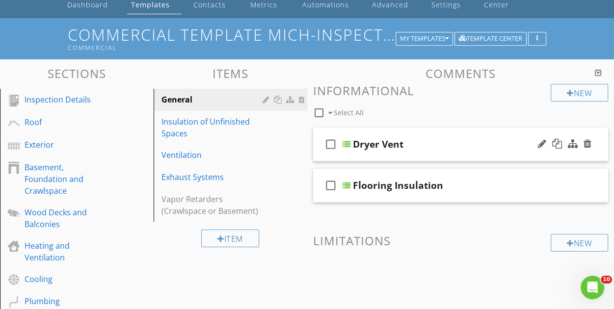
click at [495, 144] on div "Dryer Vent" at bounding box center [456, 145] width 207 height 12
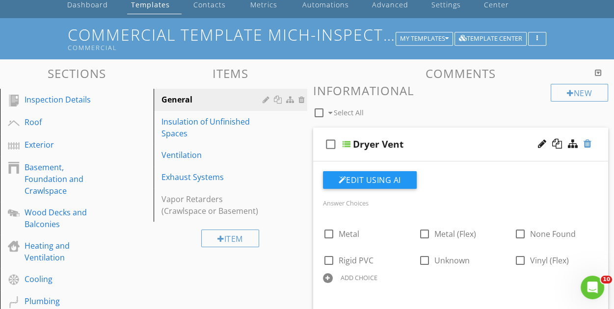
click at [587, 144] on div at bounding box center [588, 144] width 8 height 10
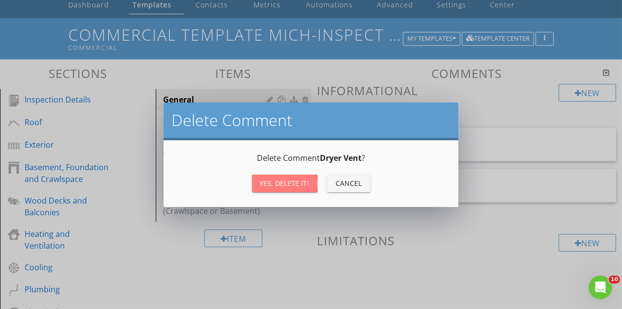
click at [283, 189] on button "Yes, Delete it!" at bounding box center [284, 184] width 65 height 18
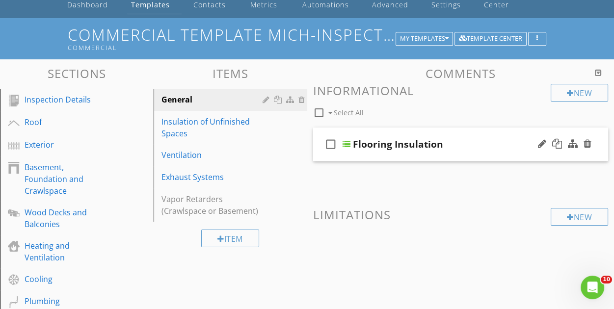
click at [477, 150] on div "Flooring Insulation" at bounding box center [456, 145] width 207 height 12
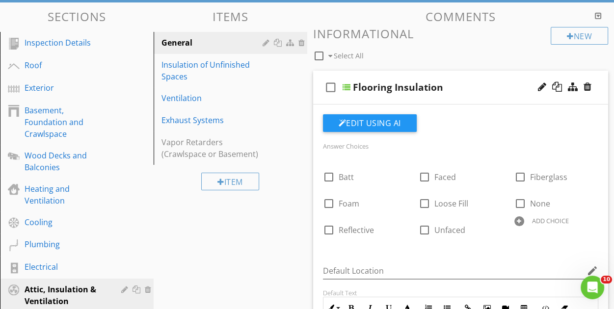
scroll to position [86, 0]
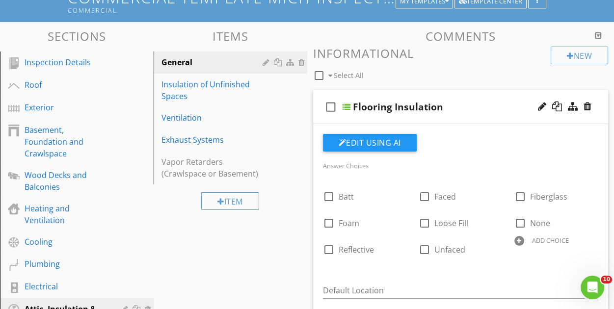
click at [449, 107] on div "Flooring Insulation" at bounding box center [456, 107] width 207 height 12
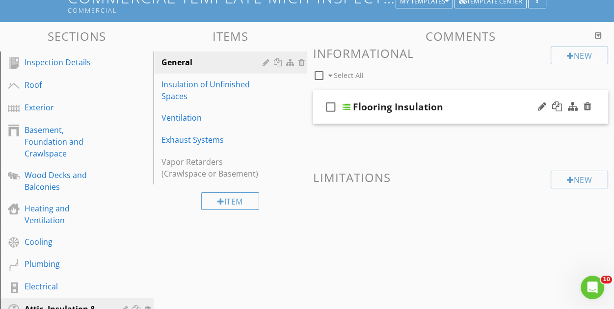
click at [441, 110] on div "Flooring Insulation" at bounding box center [398, 107] width 90 height 12
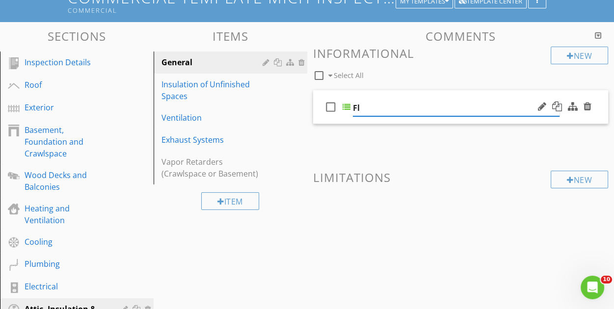
type input "F"
type input "Insulation type"
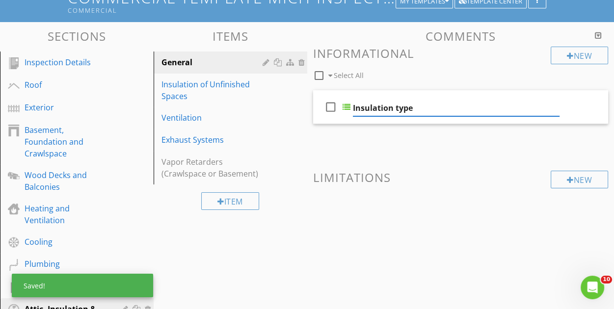
click at [493, 99] on div "check_box_outline_blank Insulation type" at bounding box center [461, 107] width 296 height 34
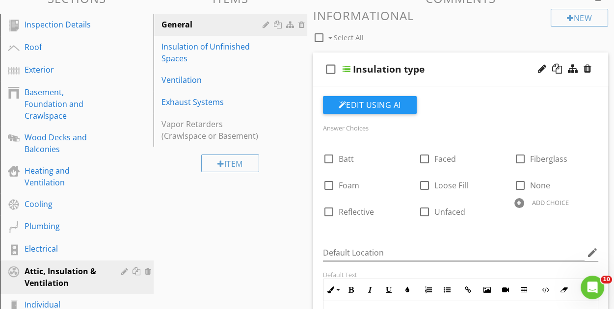
scroll to position [136, 0]
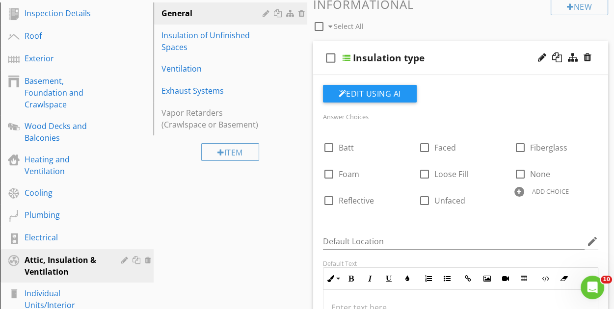
click at [521, 192] on div at bounding box center [520, 192] width 10 height 10
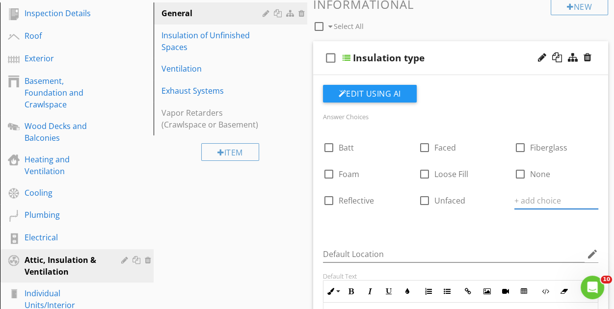
click at [454, 53] on div "Insulation type" at bounding box center [456, 58] width 207 height 12
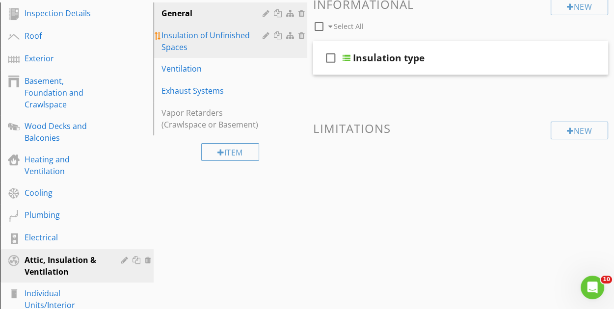
click at [225, 44] on div "Insulation of Unfinished Spaces" at bounding box center [214, 41] width 104 height 24
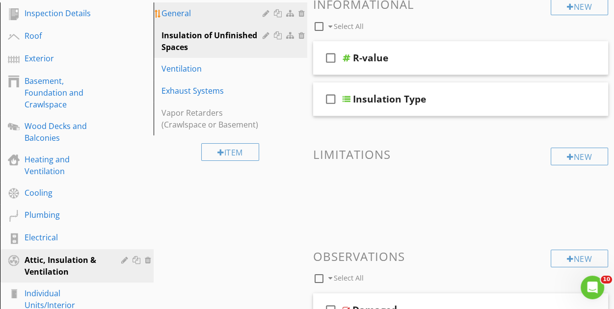
click at [220, 17] on div "General" at bounding box center [214, 13] width 104 height 12
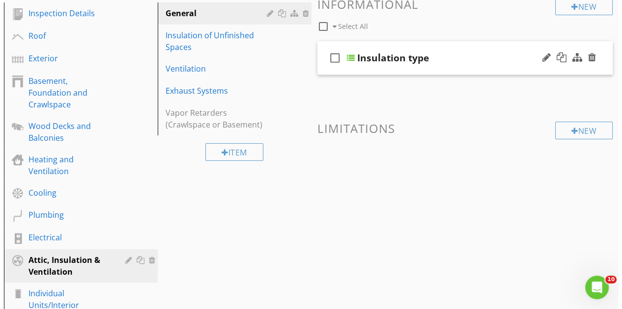
scroll to position [86, 0]
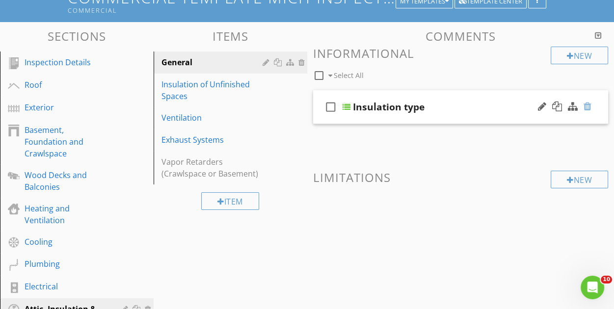
click at [587, 106] on div at bounding box center [588, 107] width 8 height 10
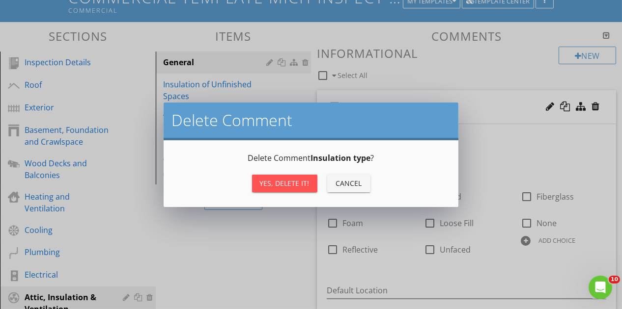
click at [273, 184] on div "Yes, Delete it!" at bounding box center [285, 183] width 50 height 10
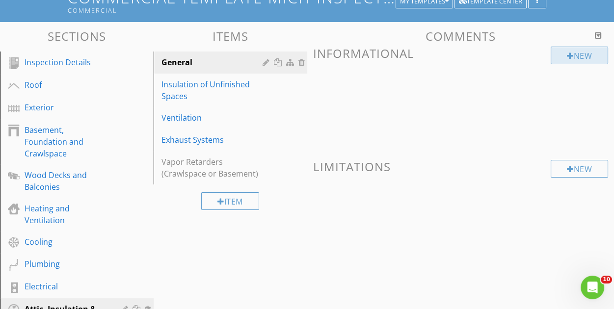
click at [568, 55] on div at bounding box center [570, 56] width 7 height 8
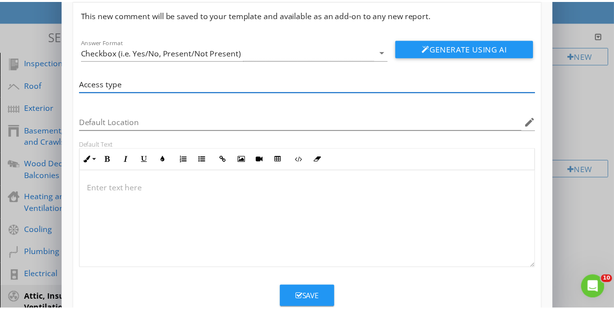
scroll to position [49, 0]
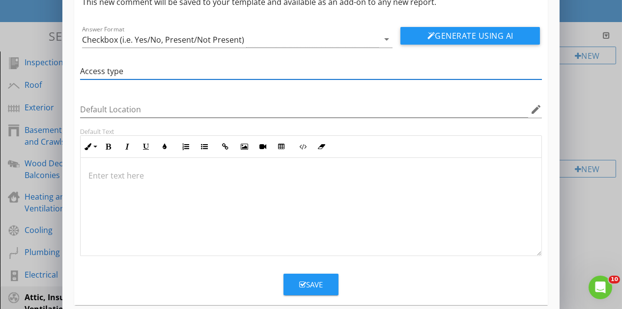
type input "Access type"
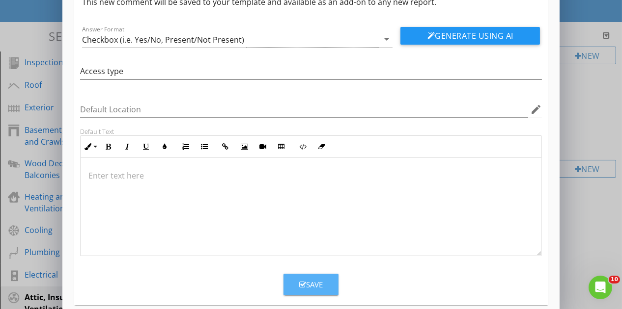
click at [305, 284] on icon "button" at bounding box center [302, 284] width 7 height 7
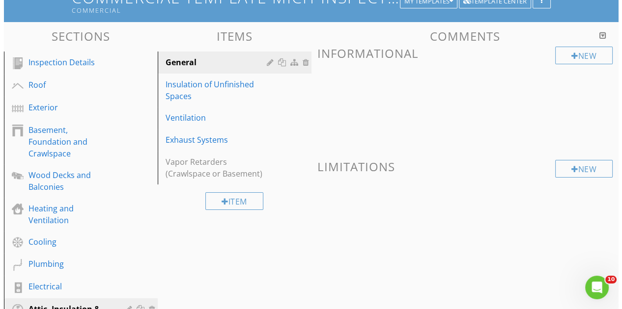
scroll to position [14, 0]
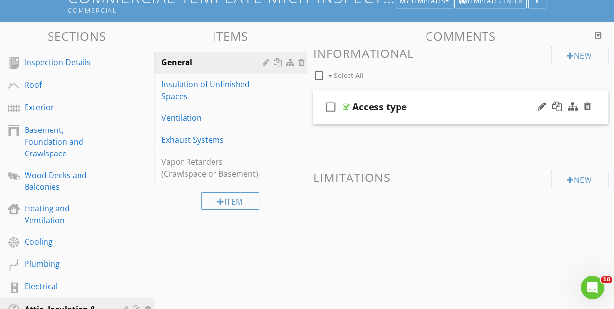
click at [446, 113] on div "check_box_outline_blank Access type" at bounding box center [461, 107] width 296 height 34
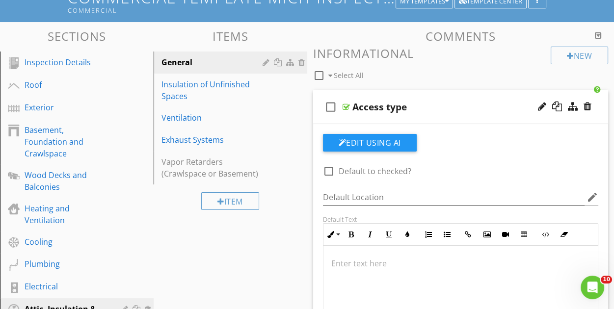
click at [451, 80] on div "check_box_outline_blank Select All" at bounding box center [432, 73] width 238 height 19
click at [445, 105] on div "Access type" at bounding box center [456, 107] width 207 height 12
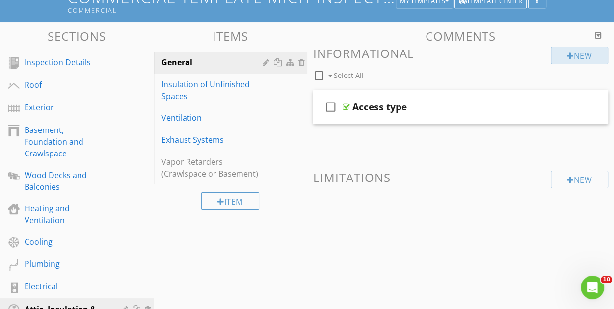
click at [580, 53] on div "New" at bounding box center [579, 56] width 57 height 18
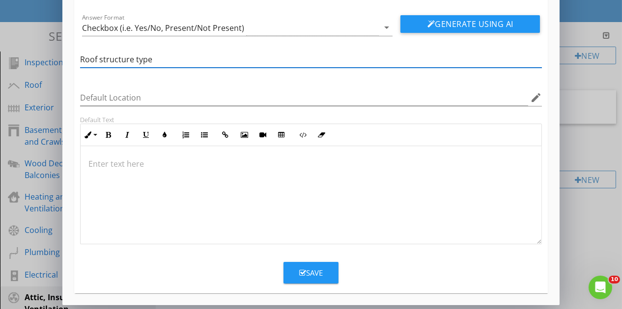
scroll to position [61, 0]
type input "Roof structure type"
click at [311, 269] on div "Save" at bounding box center [311, 273] width 24 height 11
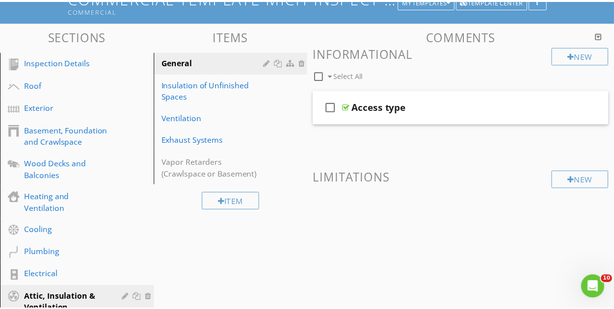
scroll to position [14, 0]
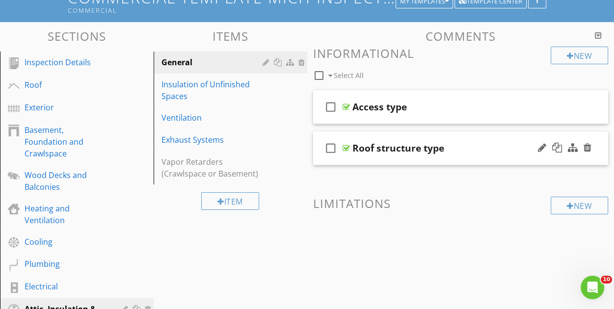
click at [473, 149] on div "Roof structure type" at bounding box center [456, 148] width 207 height 12
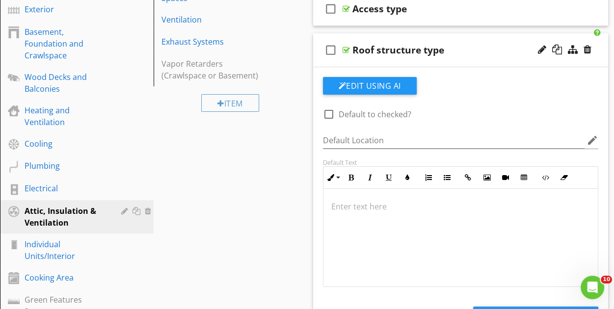
scroll to position [0, 0]
click at [486, 47] on div "Roof structure type" at bounding box center [456, 50] width 207 height 12
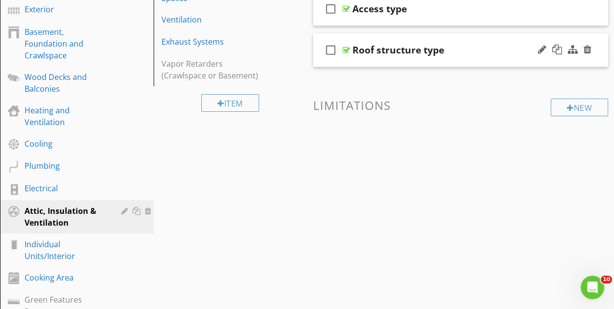
click at [479, 48] on div "Roof structure type" at bounding box center [456, 50] width 207 height 12
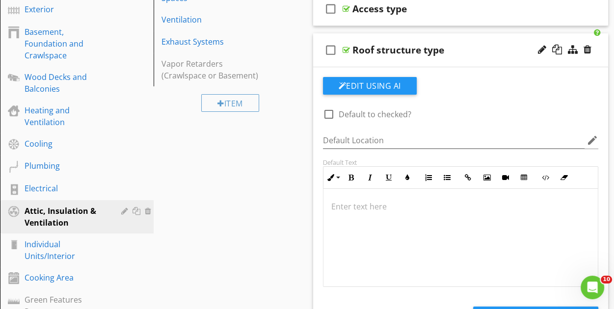
click at [436, 112] on div "check_box_outline_blank Default to checked?" at bounding box center [389, 114] width 132 height 14
click at [586, 50] on div at bounding box center [588, 50] width 8 height 10
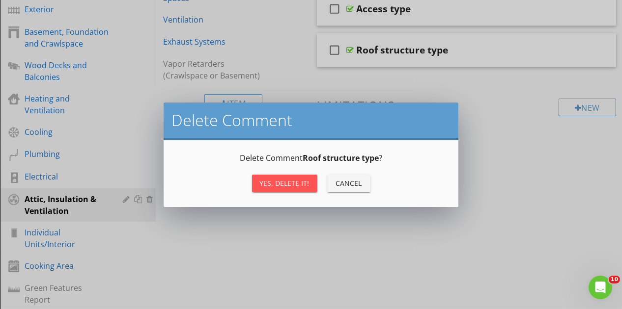
click at [289, 192] on div "Yes, Delete it! Cancel" at bounding box center [310, 184] width 271 height 24
click at [272, 181] on div "Yes, Delete it!" at bounding box center [285, 183] width 50 height 10
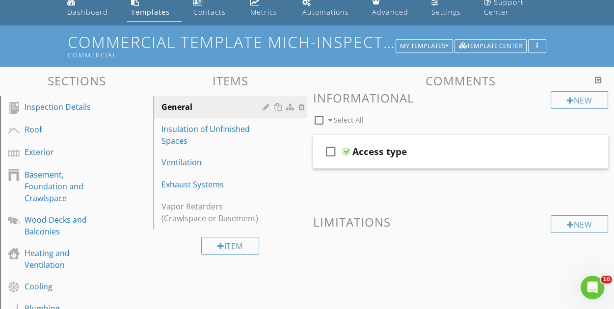
scroll to position [37, 0]
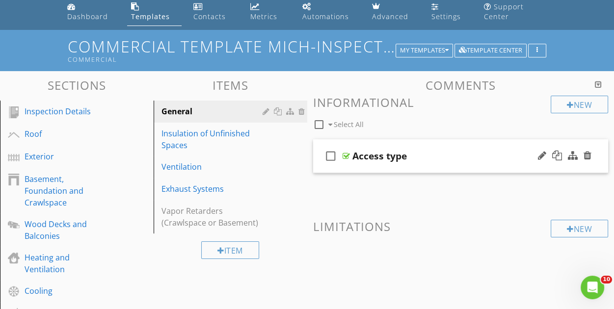
click at [440, 155] on div "Access type" at bounding box center [456, 156] width 207 height 12
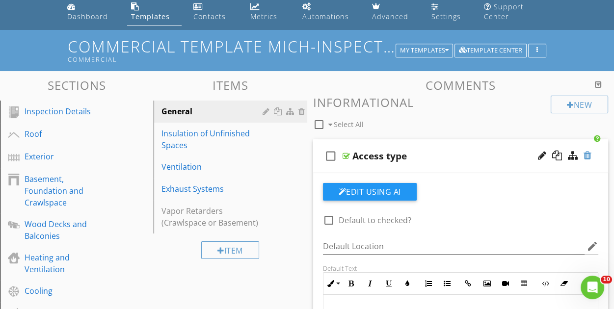
click at [587, 155] on div at bounding box center [588, 156] width 8 height 10
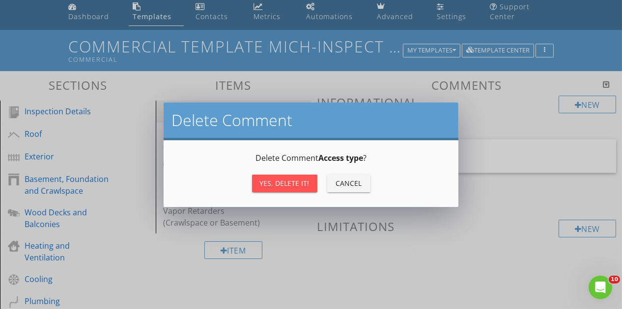
click at [293, 187] on div "Yes, Delete it!" at bounding box center [285, 183] width 50 height 10
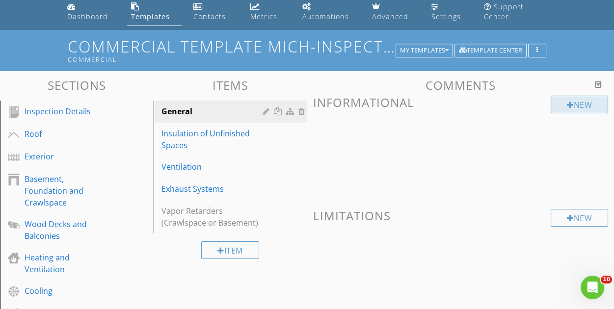
click at [565, 103] on div "New" at bounding box center [579, 105] width 57 height 18
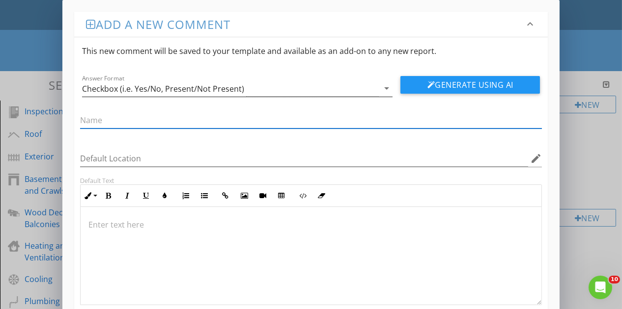
click at [270, 84] on div "Checkbox (i.e. Yes/No, Present/Not Present)" at bounding box center [230, 89] width 297 height 16
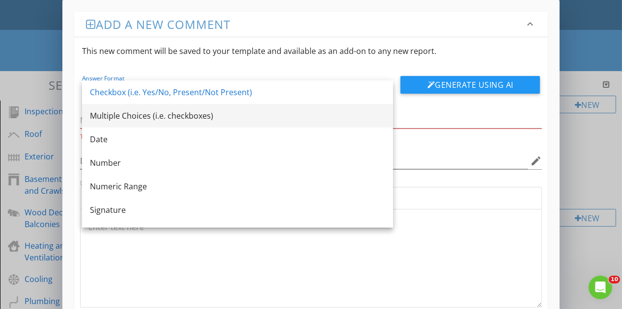
click at [228, 123] on div "Multiple Choices (i.e. checkboxes)" at bounding box center [237, 116] width 295 height 24
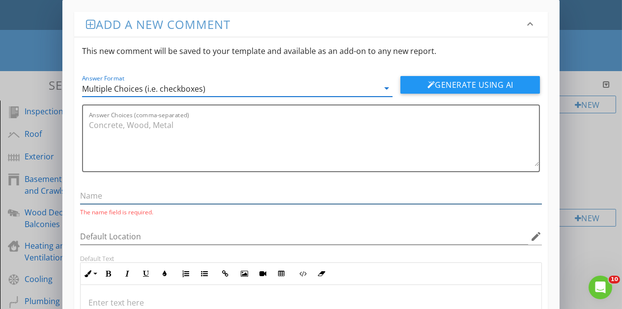
click at [145, 199] on input "text" at bounding box center [311, 196] width 462 height 16
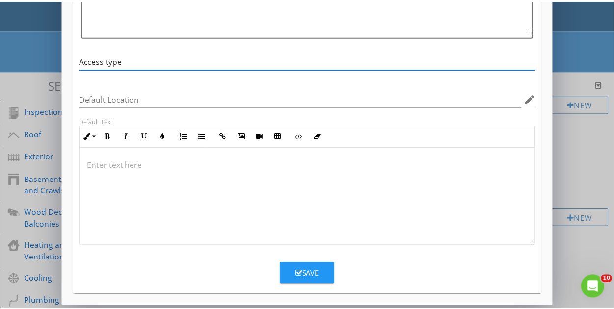
scroll to position [137, 0]
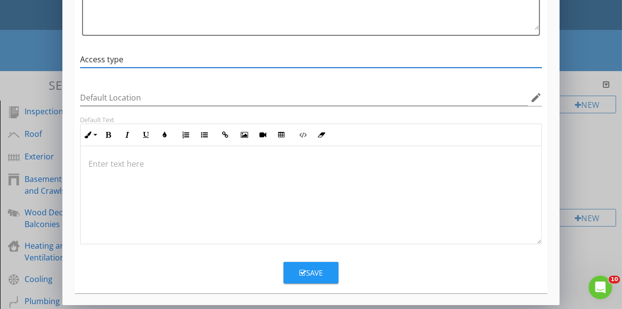
type input "Access type"
click at [302, 273] on icon "button" at bounding box center [302, 273] width 7 height 7
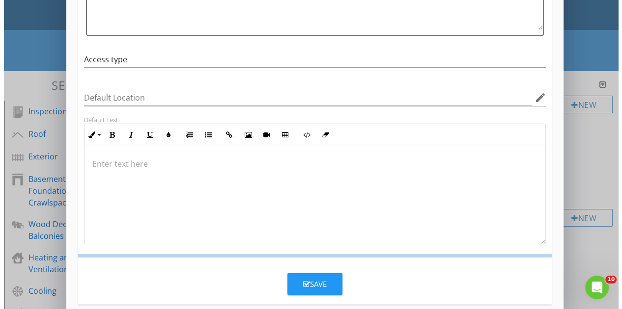
scroll to position [89, 0]
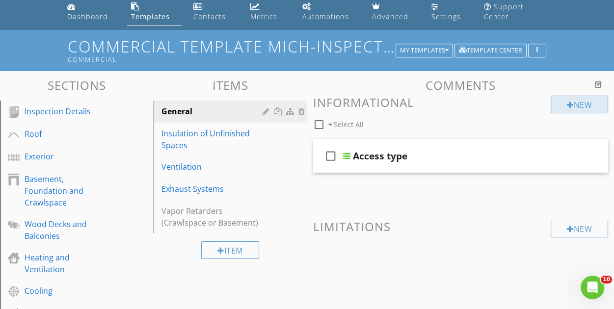
click at [574, 106] on div "New" at bounding box center [579, 105] width 57 height 18
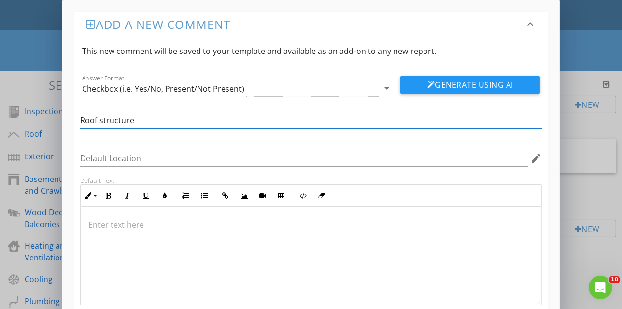
type input "Roof structure"
click at [362, 89] on div "Checkbox (i.e. Yes/No, Present/Not Present)" at bounding box center [230, 89] width 297 height 16
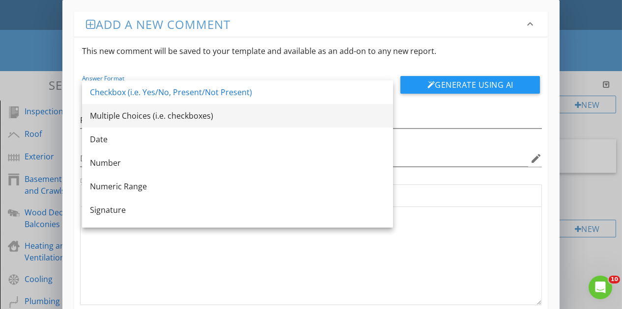
click at [222, 119] on div "Multiple Choices (i.e. checkboxes)" at bounding box center [237, 116] width 295 height 12
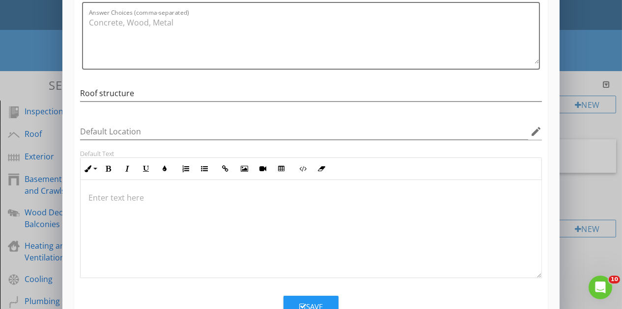
scroll to position [137, 0]
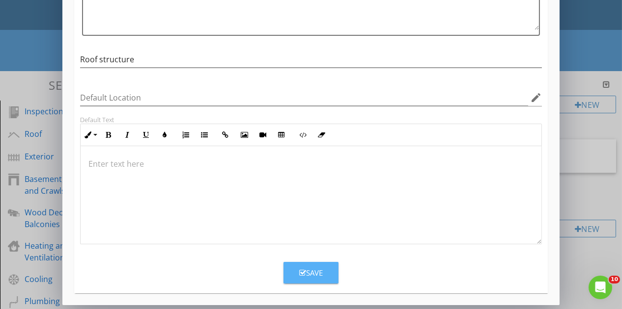
click at [316, 276] on div "Save" at bounding box center [311, 273] width 24 height 11
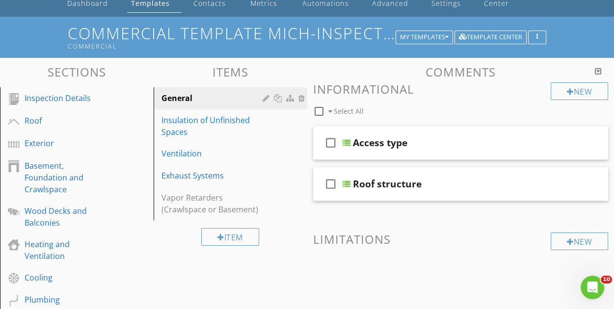
scroll to position [37, 0]
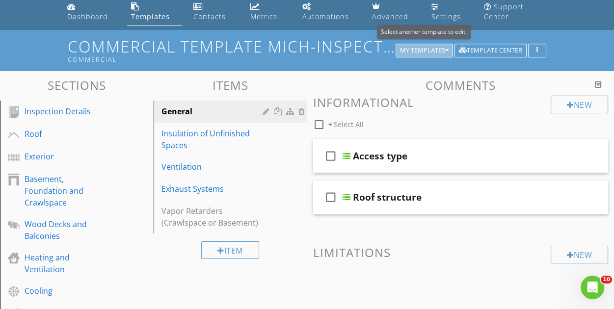
click at [428, 49] on div "My Templates" at bounding box center [424, 50] width 49 height 7
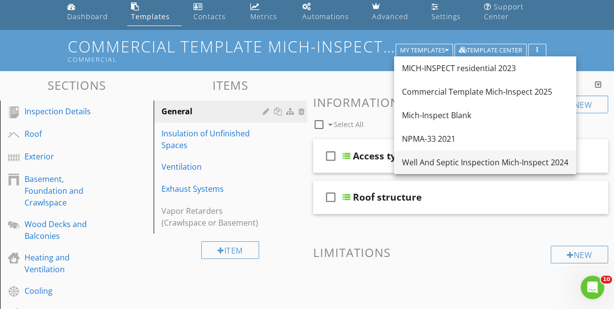
click at [454, 161] on div "Well And Septic Inspection Mich-Inspect 2024" at bounding box center [485, 163] width 167 height 12
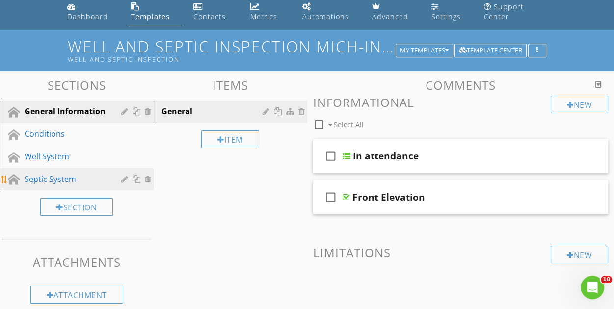
click at [69, 176] on div "Septic System" at bounding box center [66, 179] width 83 height 12
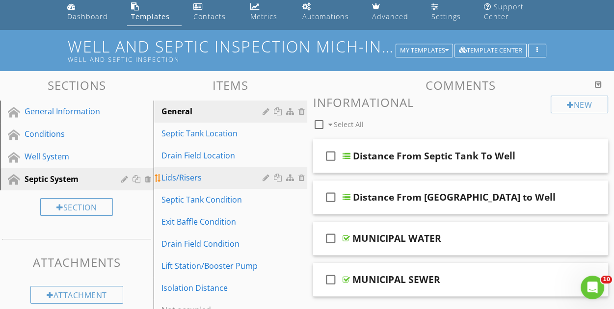
click at [212, 183] on div "Lids/Risers" at bounding box center [214, 178] width 104 height 12
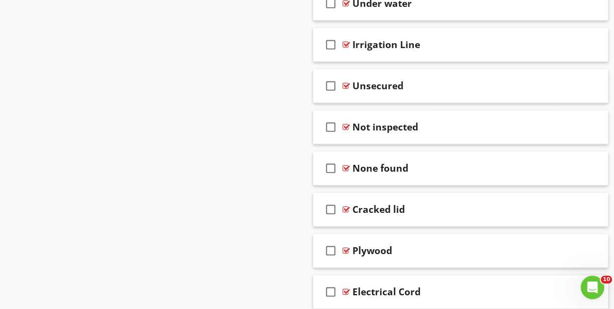
scroll to position [661, 0]
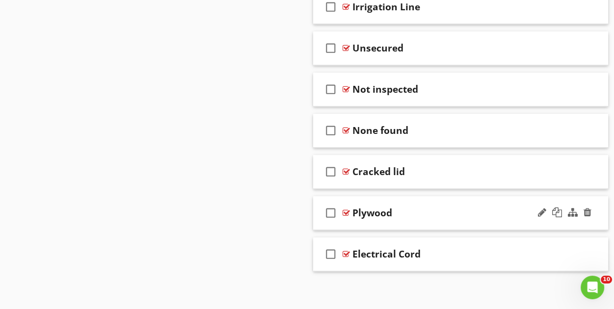
click at [454, 208] on div "Plywood" at bounding box center [456, 213] width 207 height 12
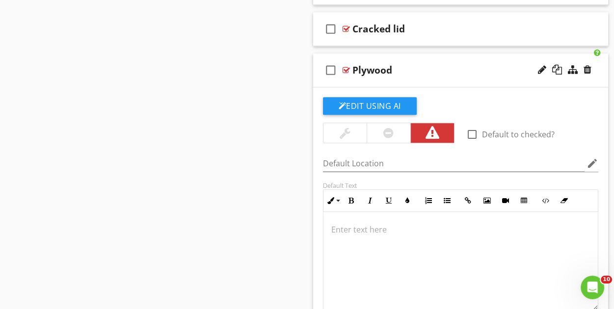
scroll to position [857, 0]
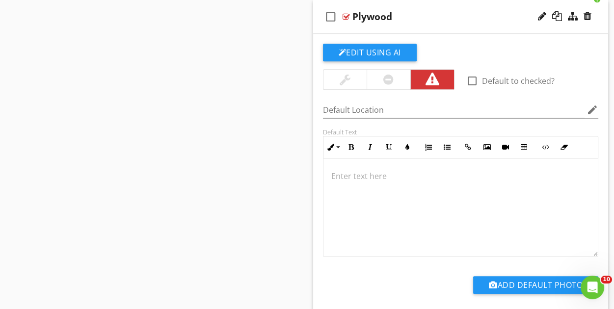
click at [385, 170] on p at bounding box center [461, 176] width 259 height 12
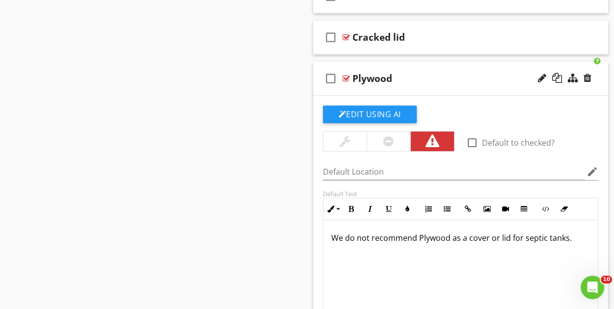
scroll to position [711, 0]
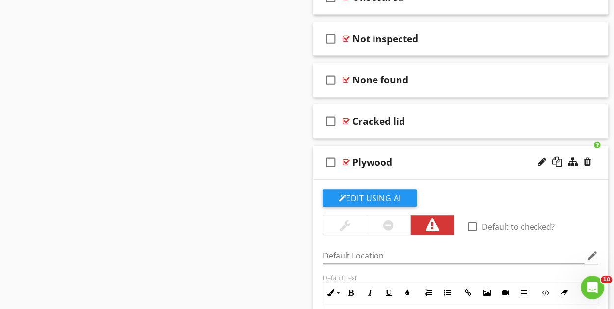
click at [451, 157] on div "Plywood" at bounding box center [456, 163] width 207 height 12
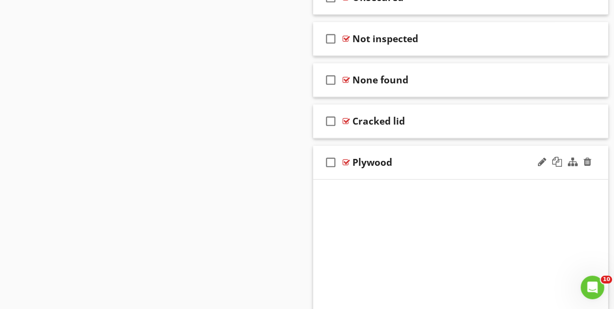
scroll to position [661, 0]
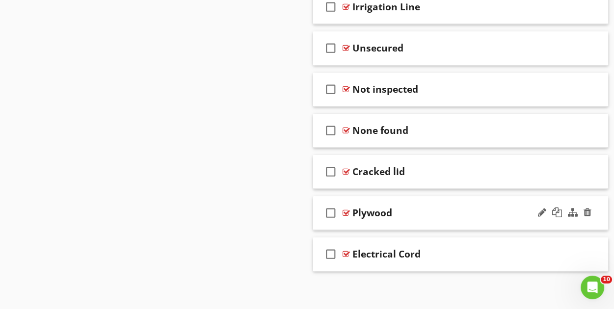
click at [451, 209] on div "Plywood" at bounding box center [456, 213] width 207 height 12
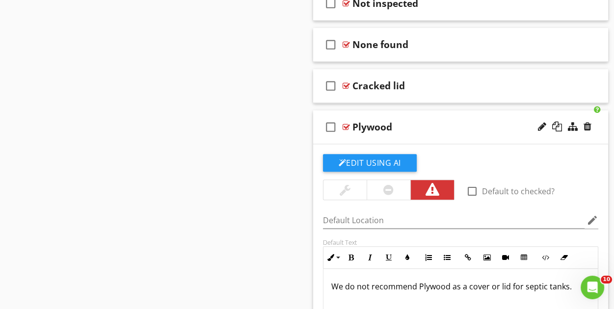
scroll to position [760, 0]
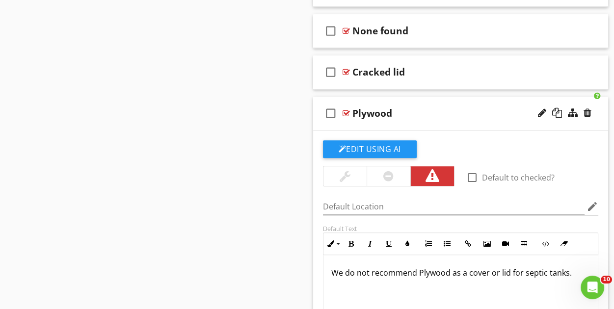
click at [454, 112] on div "Plywood" at bounding box center [456, 114] width 207 height 12
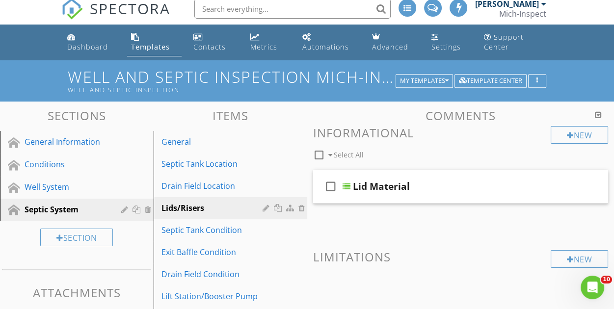
scroll to position [0, 0]
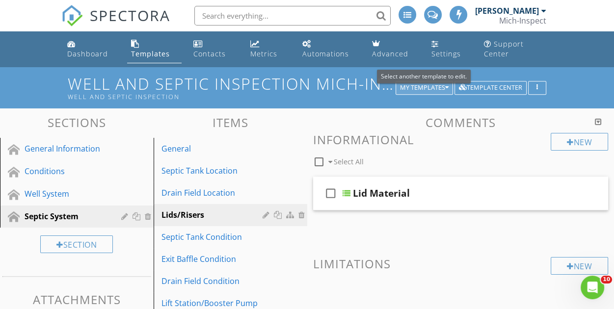
click at [432, 86] on div "My Templates" at bounding box center [424, 87] width 49 height 7
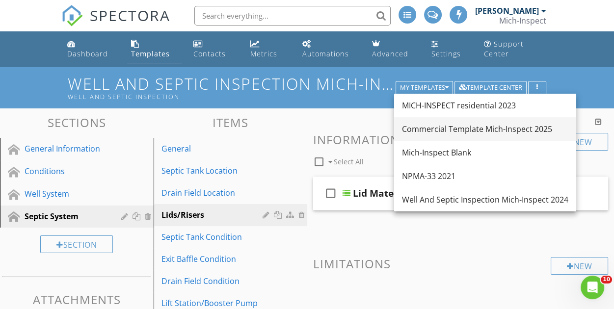
click at [446, 125] on div "Commercial Template Mich-Inspect 2025" at bounding box center [485, 129] width 167 height 12
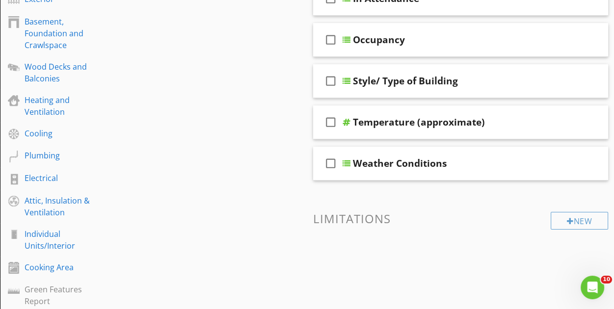
scroll to position [196, 0]
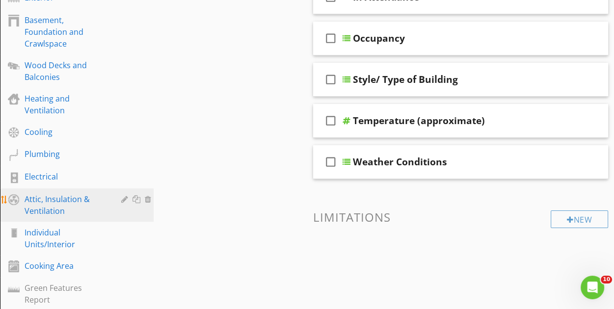
click at [44, 206] on div "Attic, Insulation & Ventilation" at bounding box center [66, 206] width 83 height 24
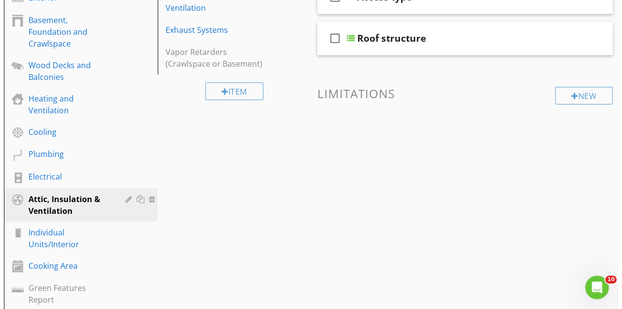
scroll to position [98, 0]
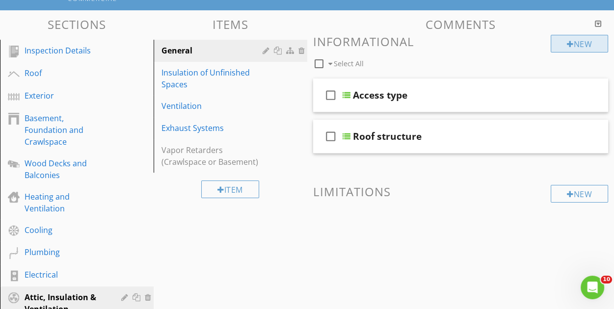
click at [567, 46] on div at bounding box center [570, 44] width 7 height 8
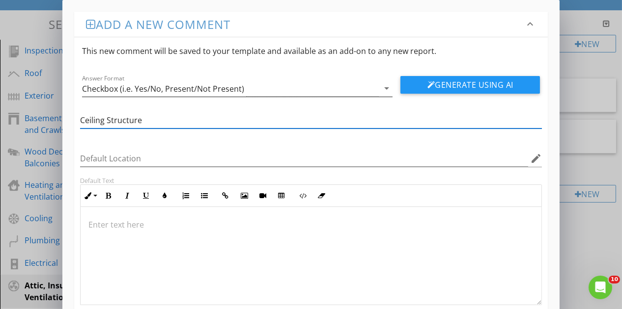
type input "Ceiling Structure"
click at [373, 87] on div "Checkbox (i.e. Yes/No, Present/Not Present)" at bounding box center [230, 89] width 297 height 16
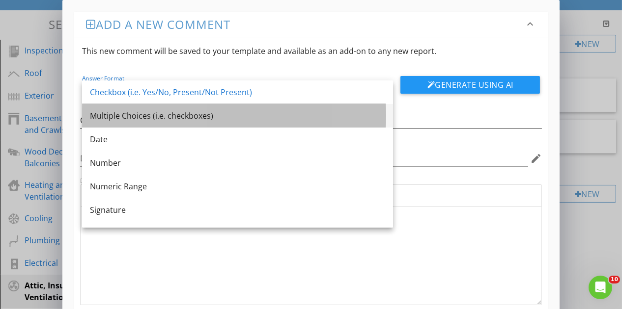
click at [169, 122] on div "Multiple Choices (i.e. checkboxes)" at bounding box center [237, 116] width 295 height 24
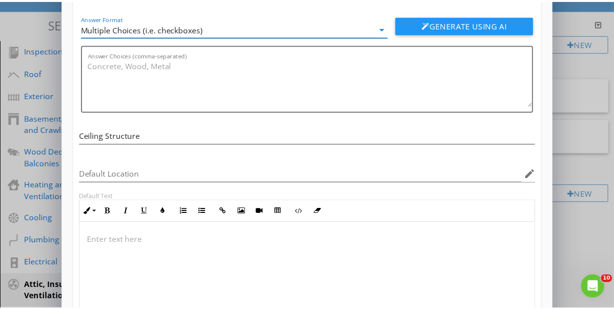
scroll to position [137, 0]
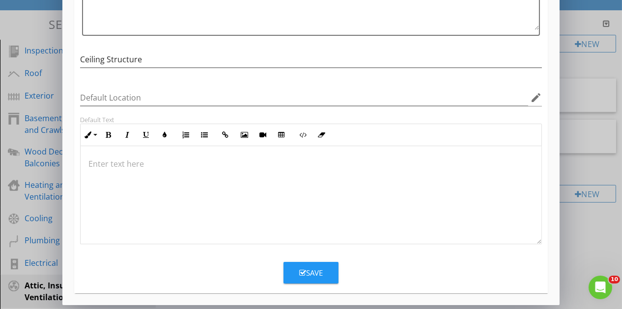
click at [317, 268] on div "Save" at bounding box center [311, 273] width 24 height 11
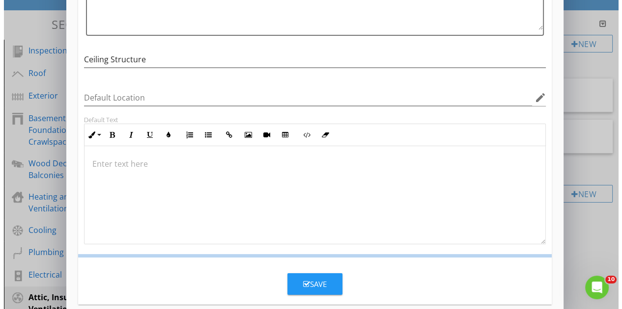
scroll to position [89, 0]
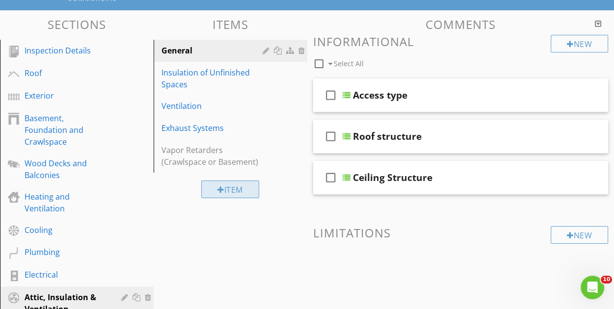
click at [230, 187] on div "Item" at bounding box center [230, 190] width 58 height 18
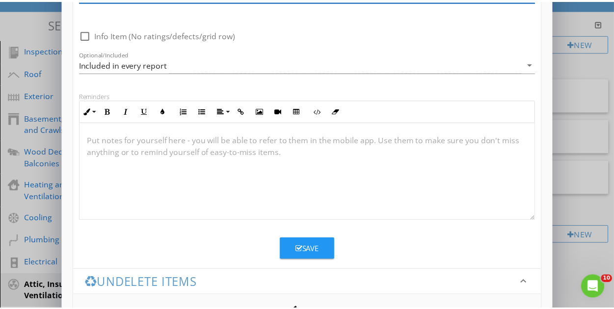
scroll to position [98, 0]
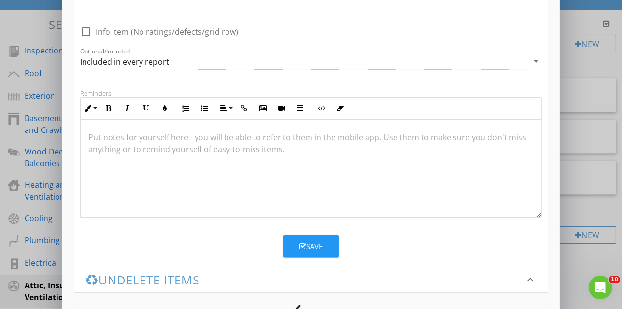
type input "Sheathing"
click at [324, 243] on button "Save" at bounding box center [310, 247] width 55 height 22
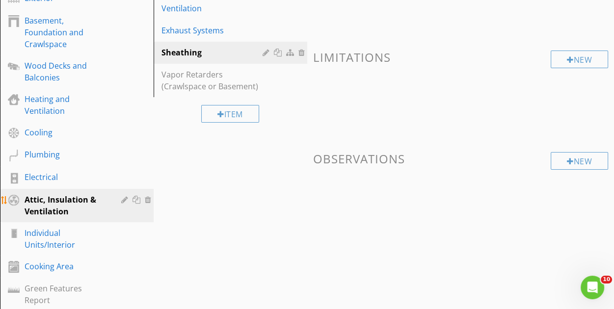
scroll to position [196, 0]
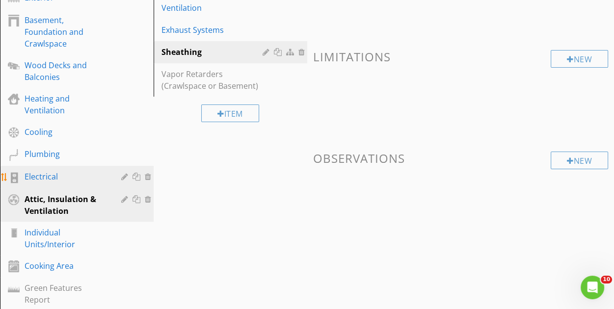
click at [74, 178] on div "Electrical" at bounding box center [66, 177] width 83 height 12
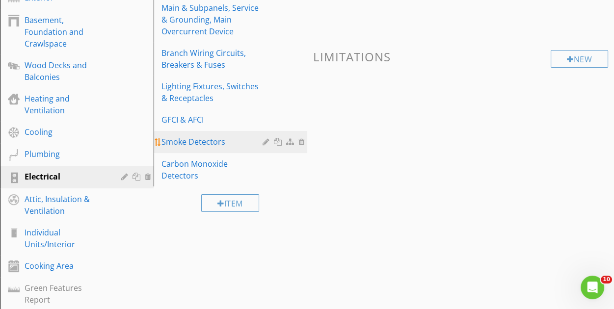
click at [206, 143] on div "Smoke Detectors" at bounding box center [214, 142] width 104 height 12
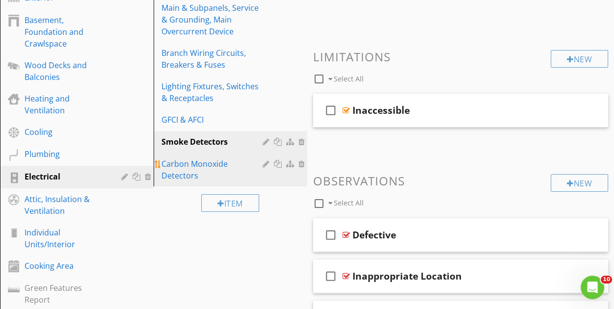
click at [220, 167] on div "Carbon Monoxide Detectors" at bounding box center [214, 170] width 104 height 24
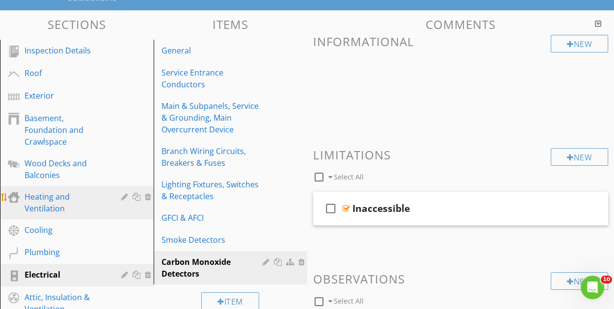
scroll to position [147, 0]
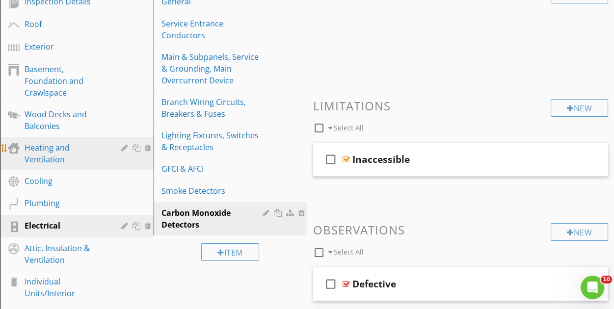
click at [95, 160] on div "Heating and Ventilation" at bounding box center [66, 154] width 83 height 24
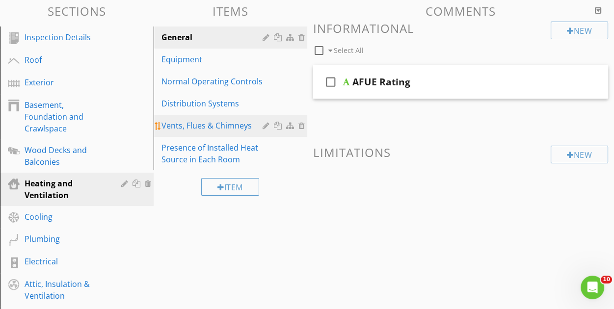
scroll to position [98, 0]
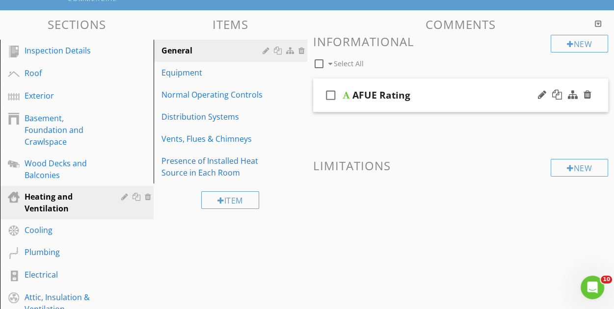
click at [436, 92] on div "AFUE Rating" at bounding box center [456, 95] width 207 height 12
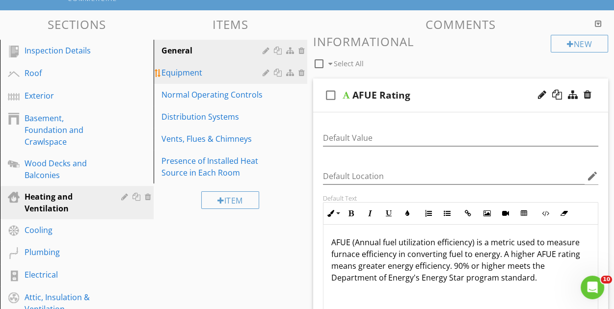
click at [195, 73] on div "Equipment" at bounding box center [214, 73] width 104 height 12
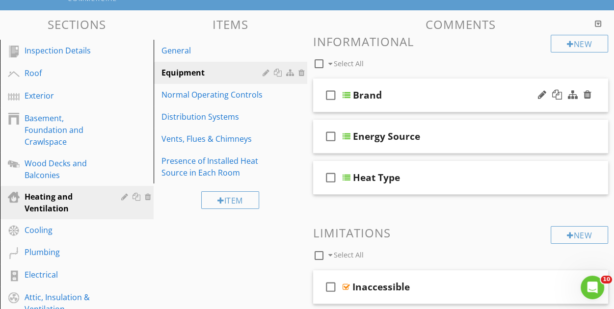
click at [439, 102] on div "check_box_outline_blank Brand" at bounding box center [461, 96] width 296 height 34
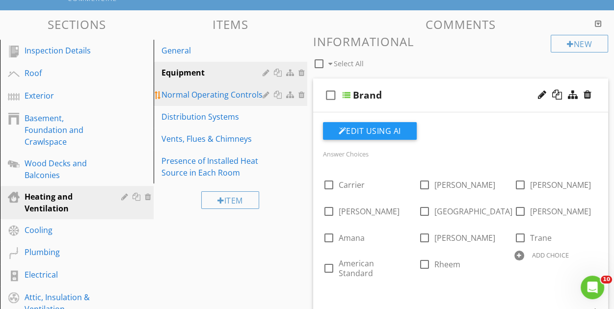
click at [224, 99] on div "Normal Operating Controls" at bounding box center [214, 95] width 104 height 12
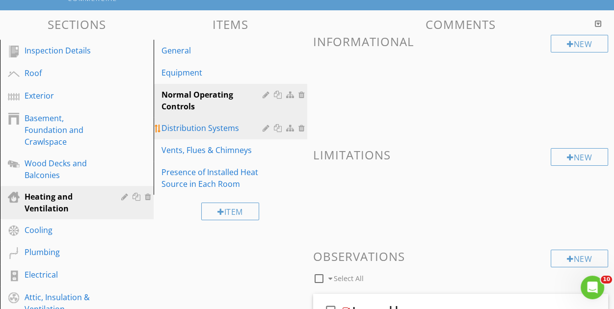
click at [199, 126] on div "Distribution Systems" at bounding box center [214, 128] width 104 height 12
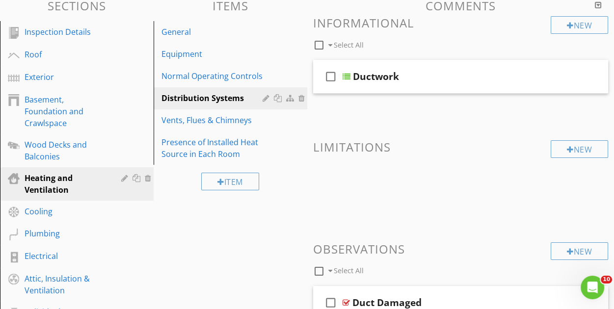
scroll to position [49, 0]
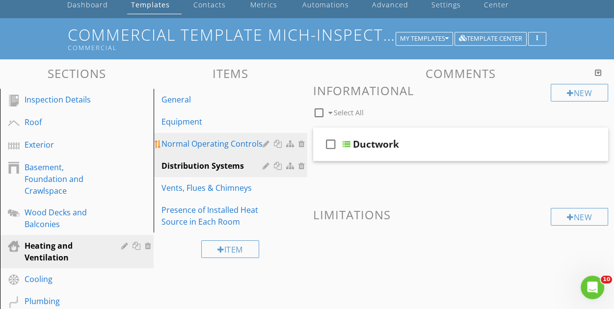
click at [206, 149] on link "Normal Operating Controls" at bounding box center [232, 144] width 151 height 22
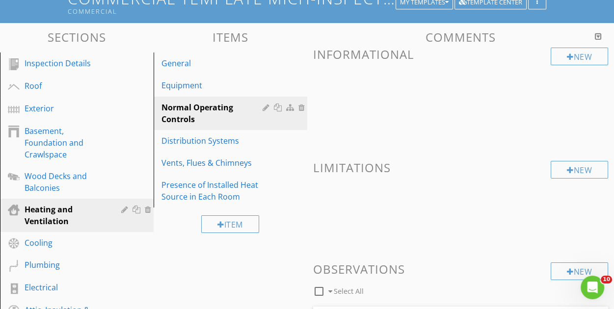
scroll to position [98, 0]
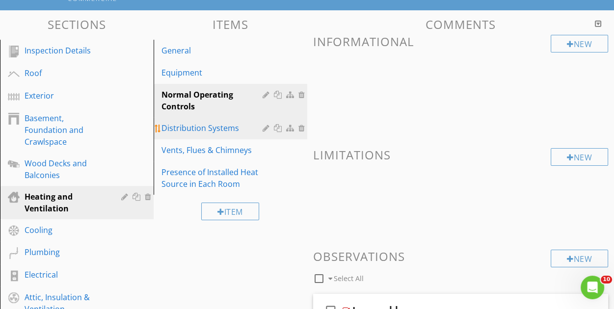
click at [224, 131] on div "Distribution Systems" at bounding box center [214, 128] width 104 height 12
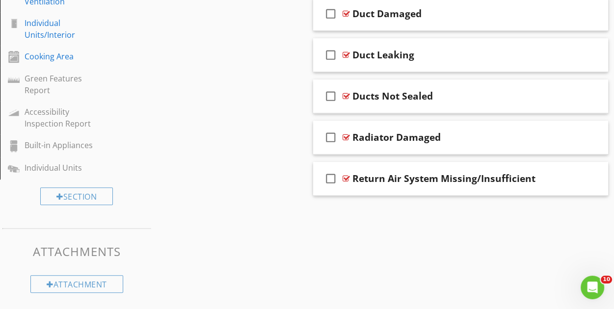
scroll to position [161, 0]
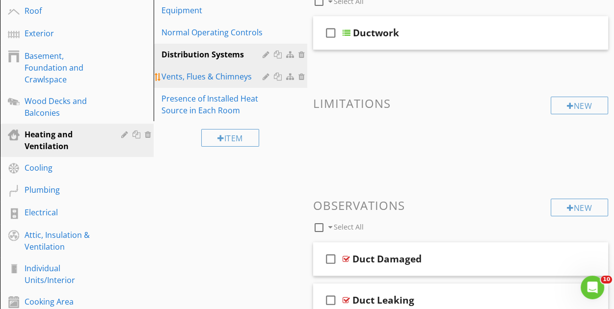
click at [219, 81] on div "Vents, Flues & Chimneys" at bounding box center [214, 77] width 104 height 12
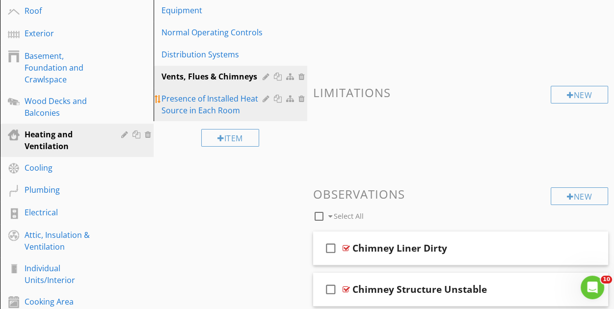
click at [215, 104] on div "Presence of Installed Heat Source in Each Room" at bounding box center [214, 105] width 104 height 24
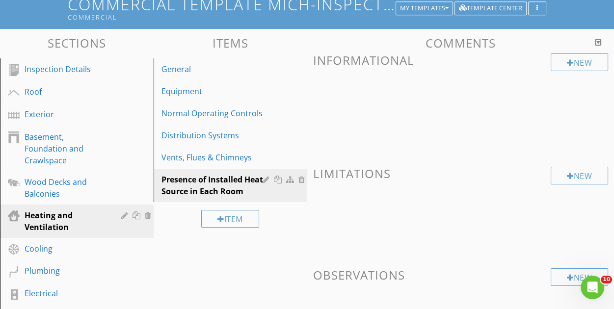
scroll to position [98, 0]
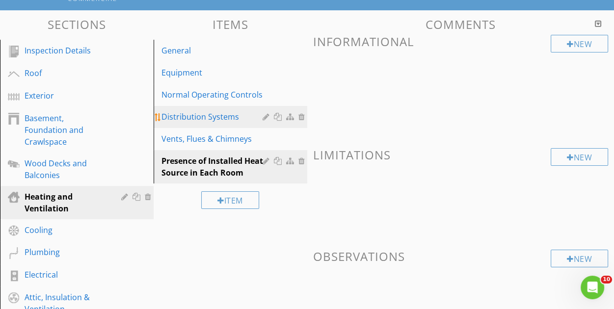
click at [224, 121] on div "Distribution Systems" at bounding box center [214, 117] width 104 height 12
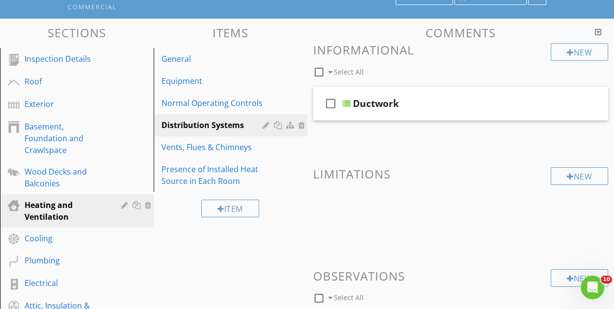
scroll to position [62, 0]
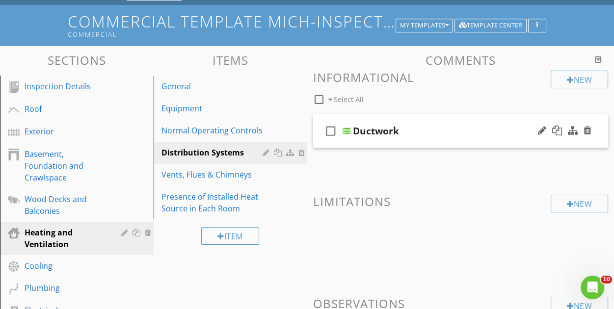
click at [450, 134] on div "Ductwork" at bounding box center [456, 131] width 207 height 12
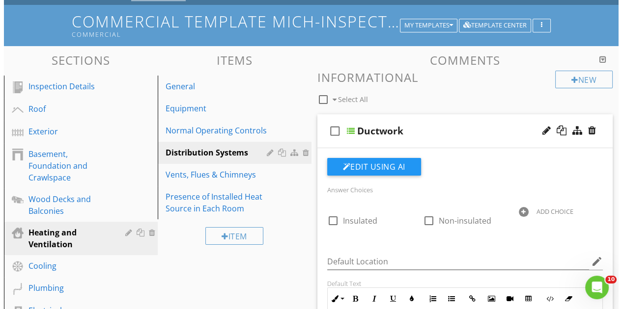
scroll to position [112, 0]
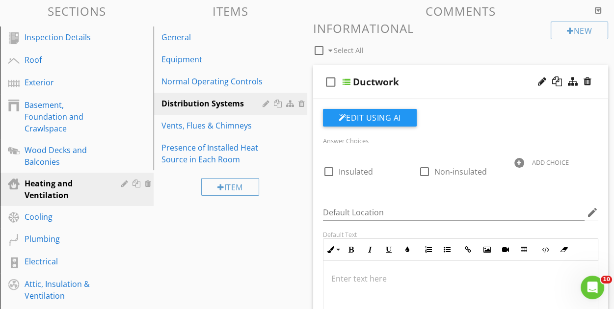
click at [461, 81] on div "Ductwork" at bounding box center [456, 82] width 207 height 12
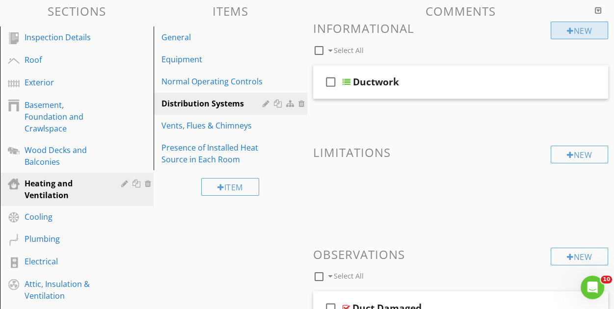
click at [573, 33] on div "New" at bounding box center [579, 31] width 57 height 18
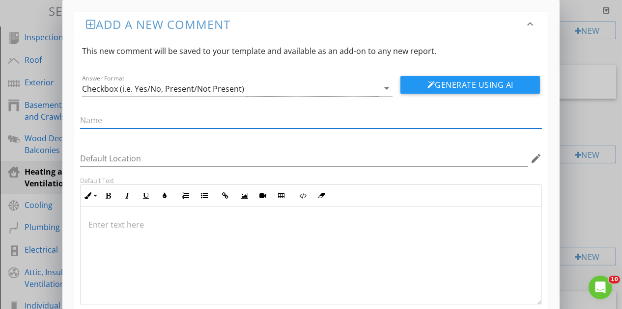
click at [384, 90] on icon "arrow_drop_down" at bounding box center [387, 89] width 12 height 12
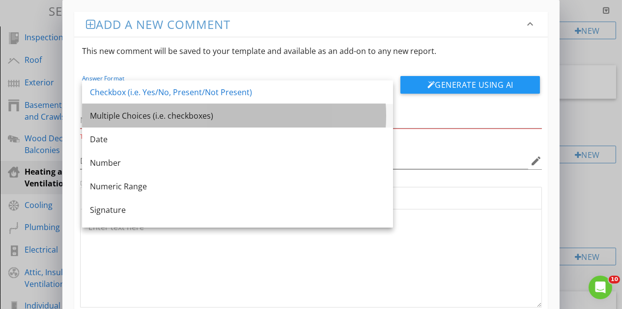
click at [304, 121] on div "Multiple Choices (i.e. checkboxes)" at bounding box center [237, 116] width 295 height 24
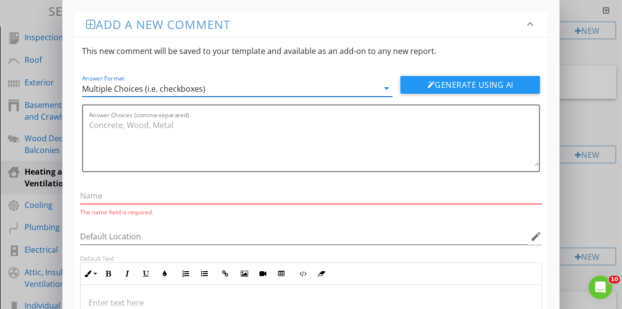
click at [179, 192] on input "text" at bounding box center [311, 196] width 462 height 16
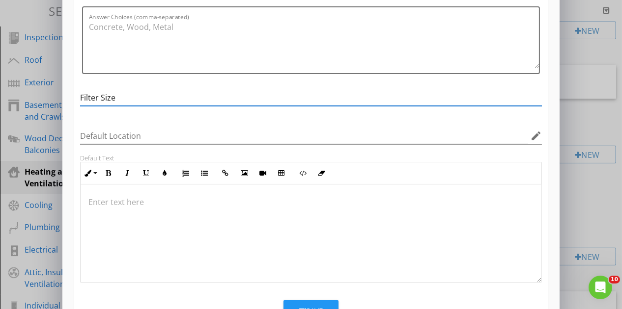
scroll to position [0, 0]
type input "Filter Size"
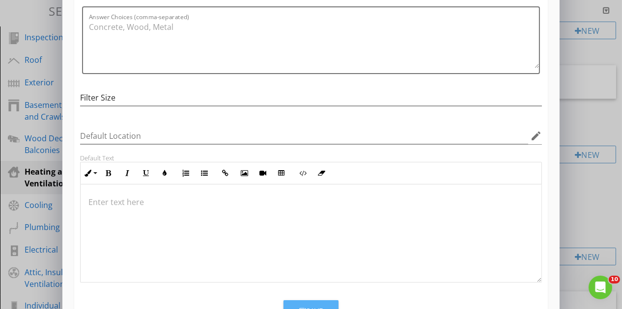
click at [305, 303] on button "Save" at bounding box center [310, 312] width 55 height 22
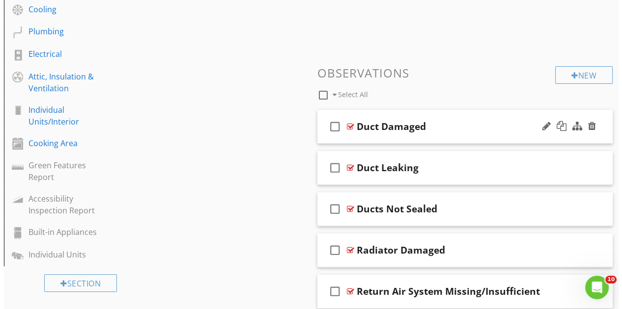
scroll to position [308, 0]
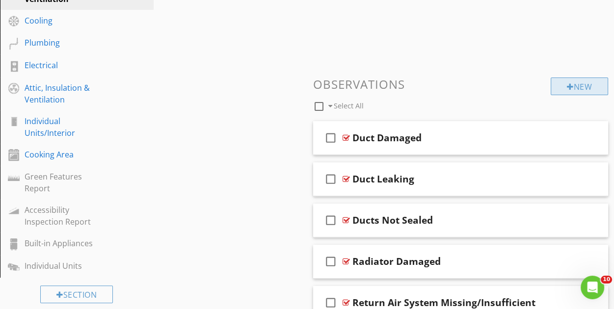
click at [568, 84] on div at bounding box center [570, 87] width 7 height 8
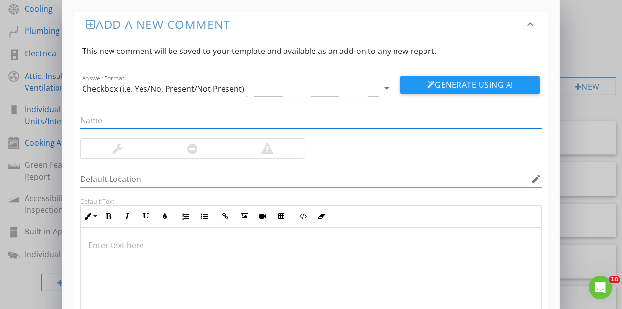
click at [385, 89] on icon "arrow_drop_down" at bounding box center [387, 89] width 12 height 12
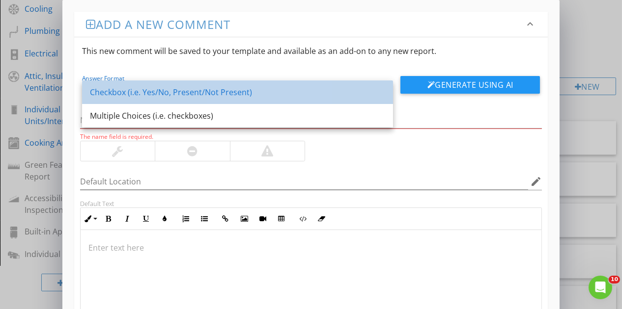
click at [312, 86] on div "Checkbox (i.e. Yes/No, Present/Not Present)" at bounding box center [237, 92] width 295 height 12
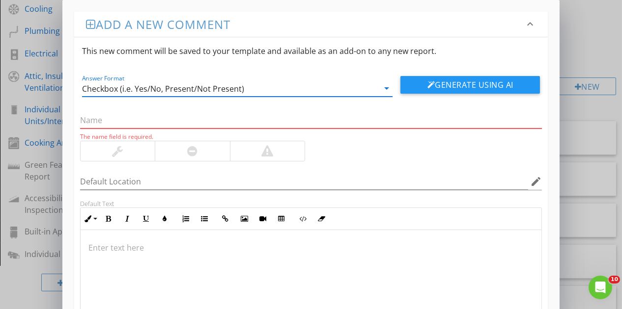
click at [225, 121] on input "text" at bounding box center [311, 120] width 462 height 16
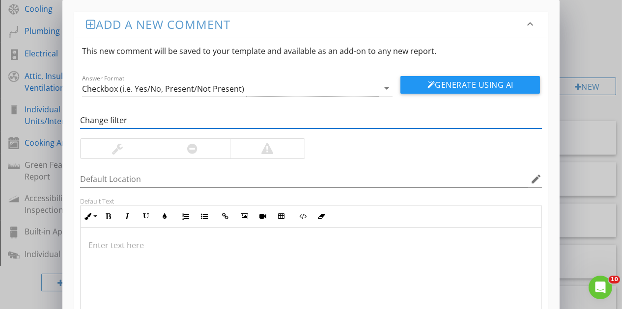
type input "Change filter"
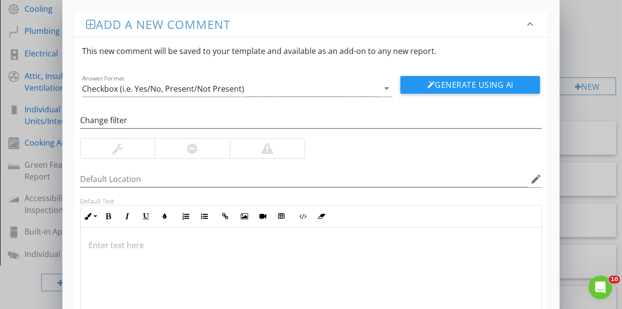
click at [147, 232] on div at bounding box center [311, 277] width 461 height 98
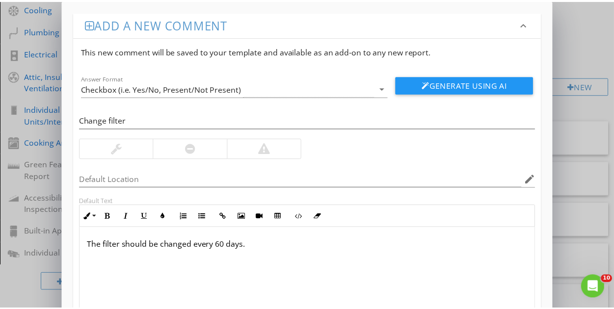
scroll to position [82, 0]
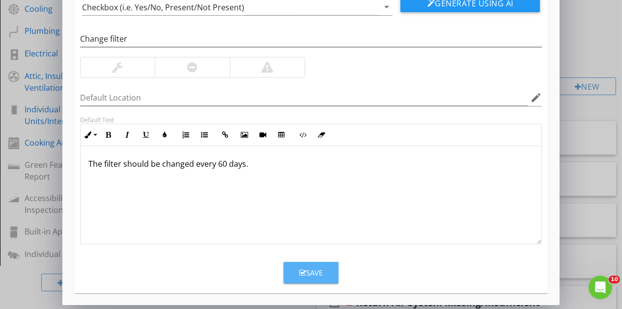
click at [307, 265] on button "Save" at bounding box center [310, 273] width 55 height 22
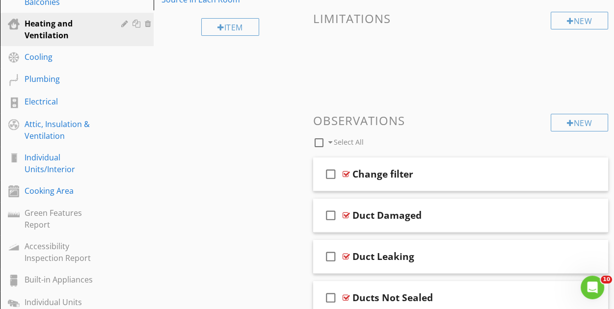
scroll to position [259, 0]
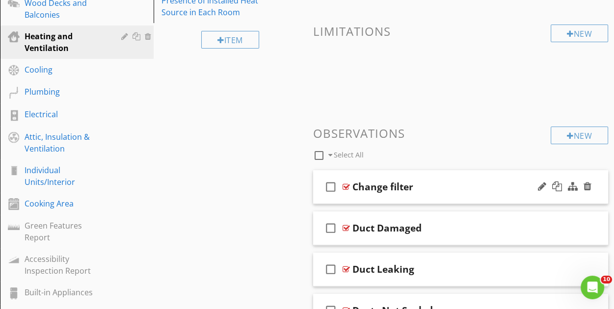
click at [425, 194] on div "check_box_outline_blank Change filter" at bounding box center [461, 187] width 296 height 34
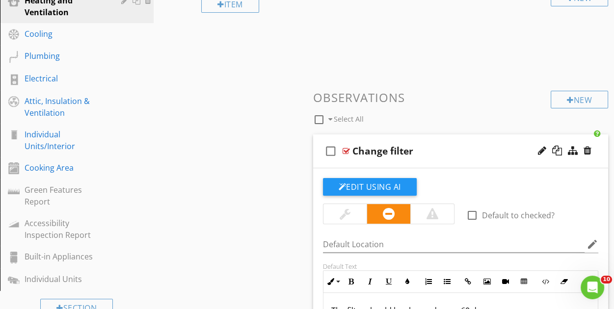
scroll to position [308, 0]
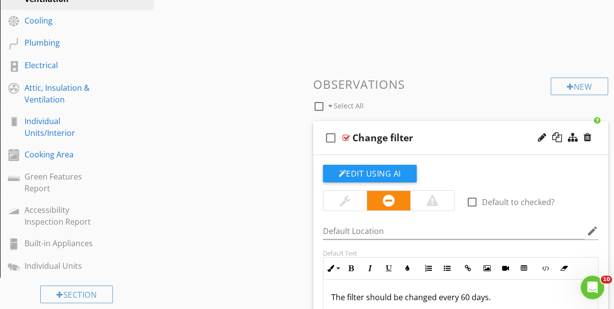
click at [353, 197] on div at bounding box center [345, 201] width 43 height 20
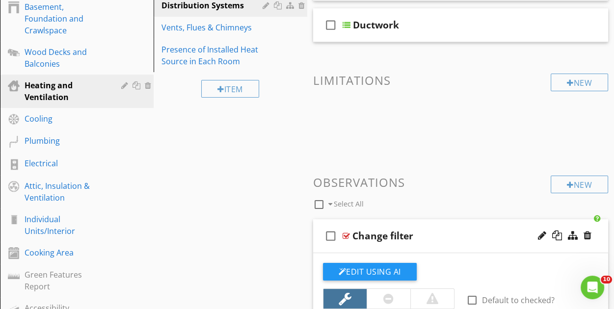
scroll to position [161, 0]
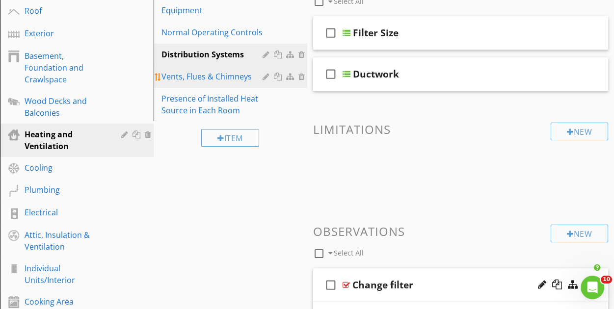
click at [229, 80] on div "Vents, Flues & Chimneys" at bounding box center [214, 77] width 104 height 12
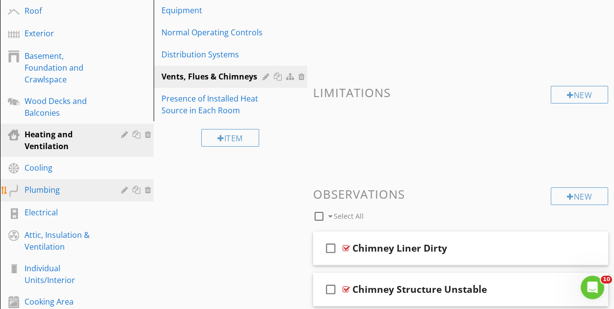
click at [57, 188] on div "Plumbing" at bounding box center [66, 190] width 83 height 12
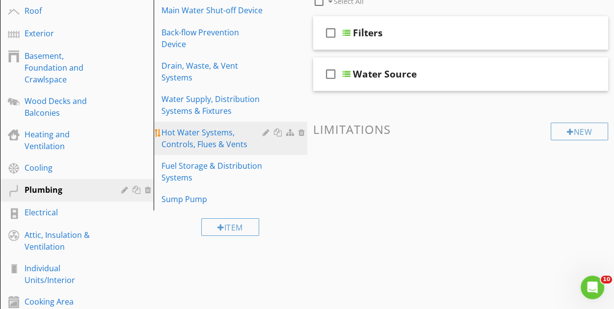
click at [242, 127] on div "Hot Water Systems, Controls, Flues & Vents" at bounding box center [214, 139] width 104 height 24
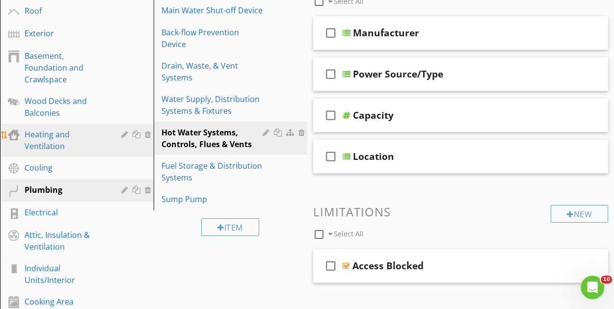
click at [78, 133] on div "Heating and Ventilation" at bounding box center [66, 141] width 83 height 24
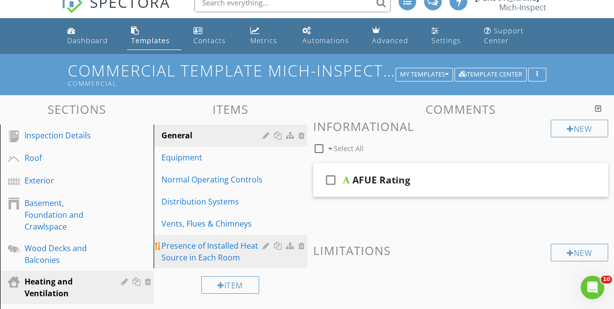
scroll to position [62, 0]
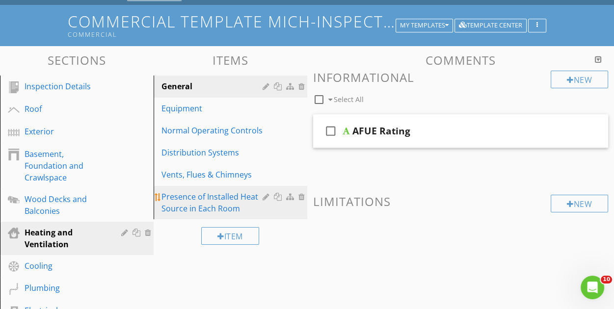
click at [237, 202] on div "Presence of Installed Heat Source in Each Room" at bounding box center [214, 203] width 104 height 24
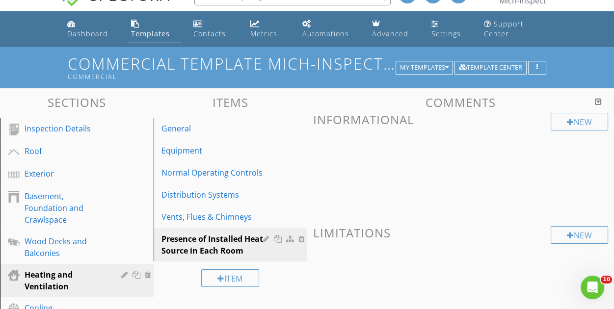
scroll to position [13, 0]
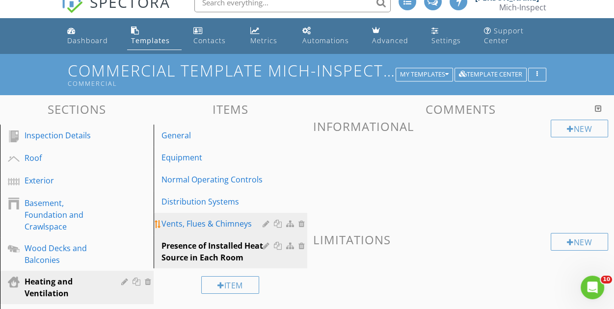
click at [219, 225] on div "Vents, Flues & Chimneys" at bounding box center [214, 224] width 104 height 12
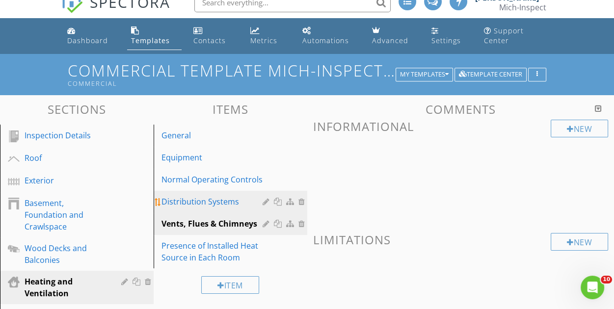
click at [221, 203] on div "Distribution Systems" at bounding box center [214, 202] width 104 height 12
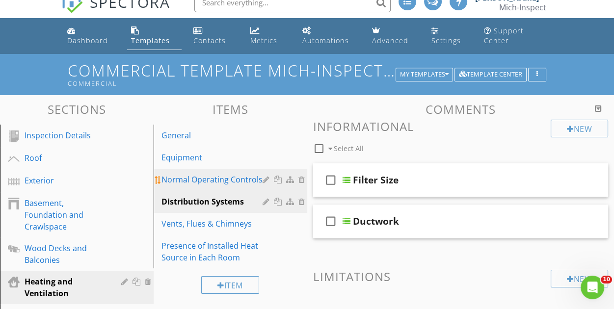
click at [217, 181] on div "Normal Operating Controls" at bounding box center [214, 180] width 104 height 12
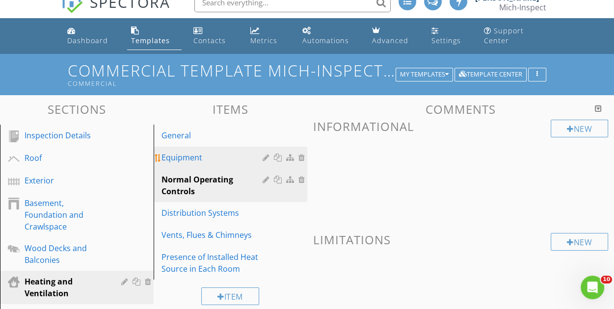
click at [201, 158] on div "Equipment" at bounding box center [214, 158] width 104 height 12
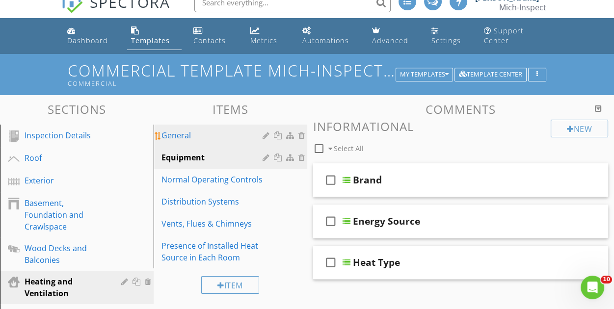
click at [203, 136] on div "General" at bounding box center [214, 136] width 104 height 12
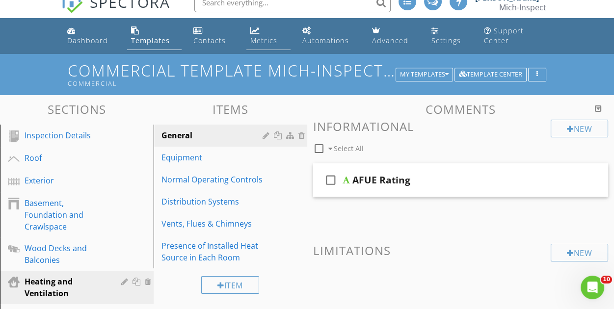
click at [264, 35] on link "Metrics" at bounding box center [269, 36] width 44 height 28
